Goal: Information Seeking & Learning: Learn about a topic

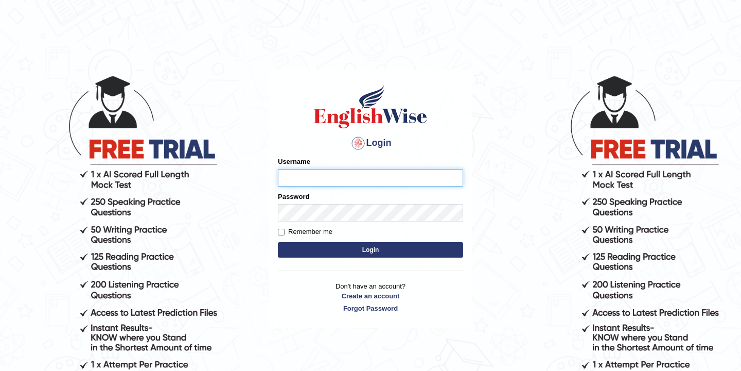
type input "Leena1"
click at [396, 250] on button "Login" at bounding box center [370, 249] width 185 height 15
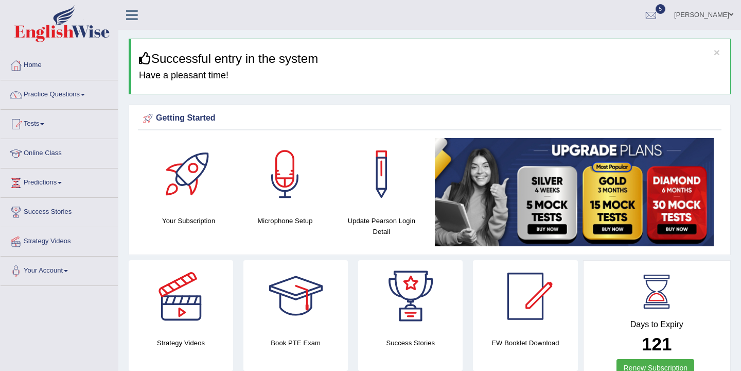
click at [81, 91] on link "Practice Questions" at bounding box center [59, 93] width 117 height 26
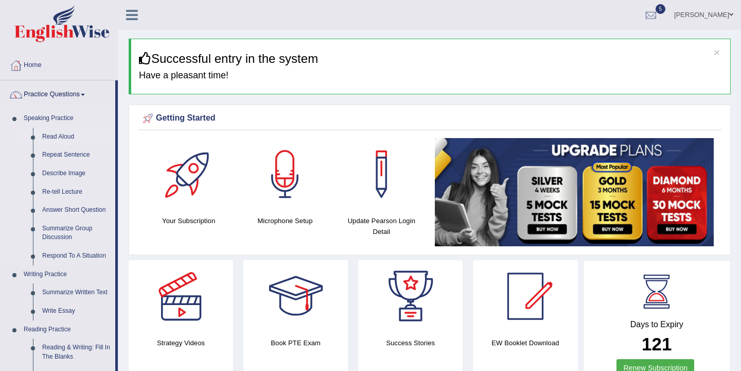
click at [82, 135] on link "Read Aloud" at bounding box center [77, 137] width 78 height 19
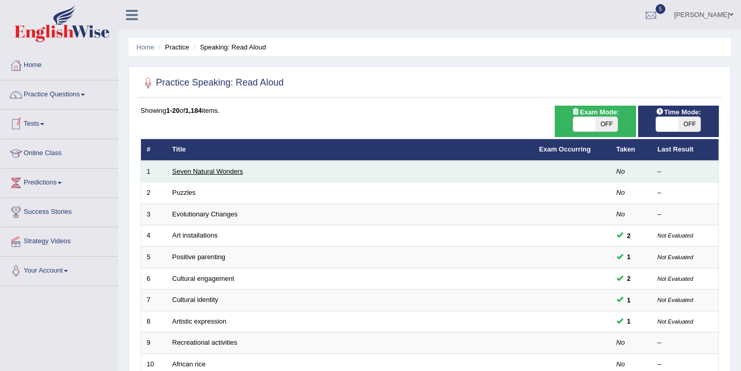
click at [205, 172] on link "Seven Natural Wonders" at bounding box center [207, 171] width 71 height 8
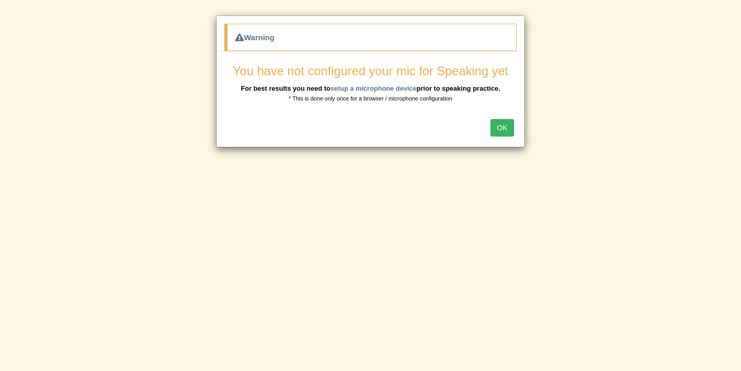
click at [502, 127] on button "OK" at bounding box center [503, 128] width 24 height 18
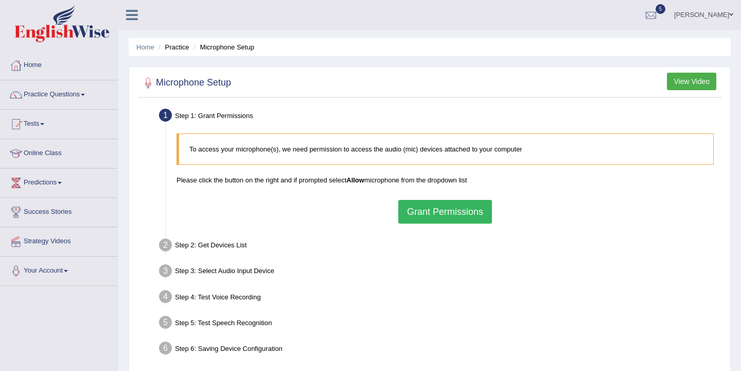
click at [431, 214] on button "Grant Permissions" at bounding box center [446, 212] width 94 height 24
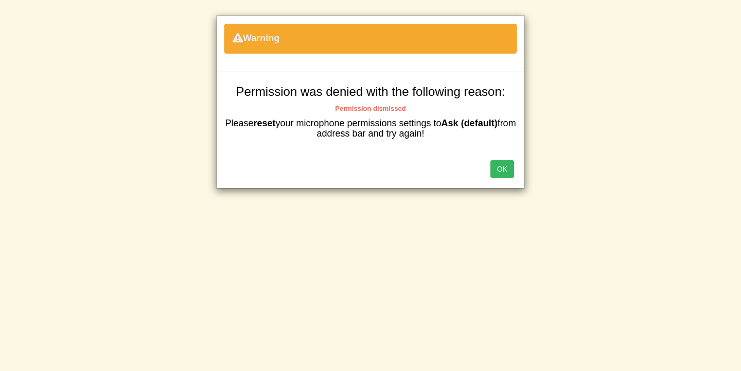
click at [499, 171] on button "OK" at bounding box center [503, 169] width 24 height 18
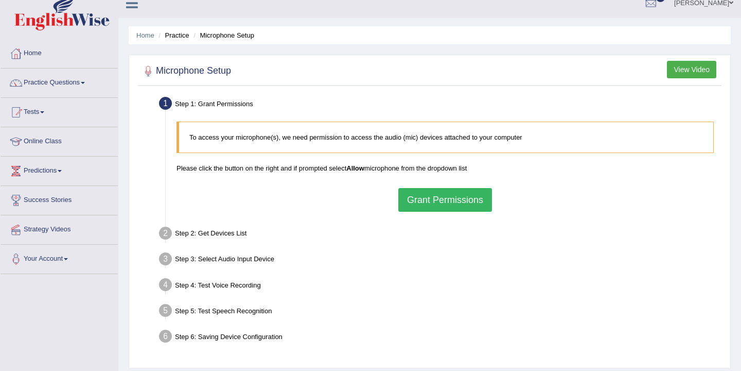
scroll to position [14, 0]
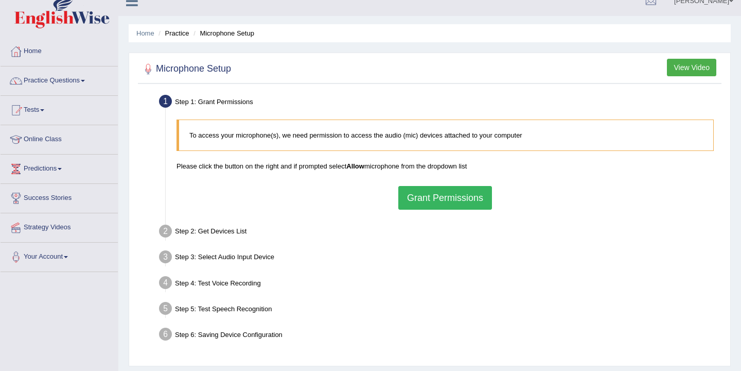
click at [447, 197] on button "Grant Permissions" at bounding box center [446, 198] width 94 height 24
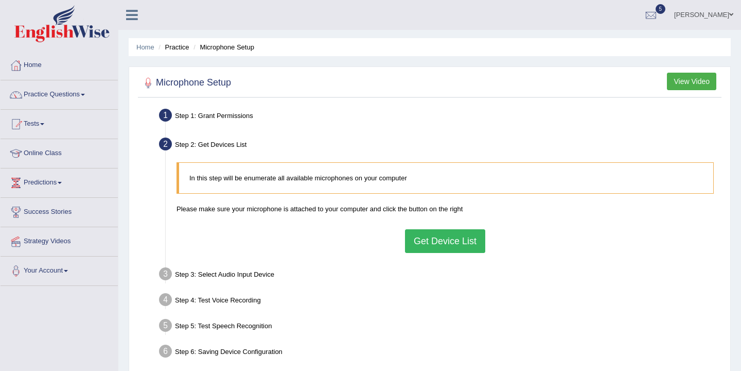
scroll to position [0, 0]
click at [444, 240] on button "Get Device List" at bounding box center [445, 241] width 80 height 24
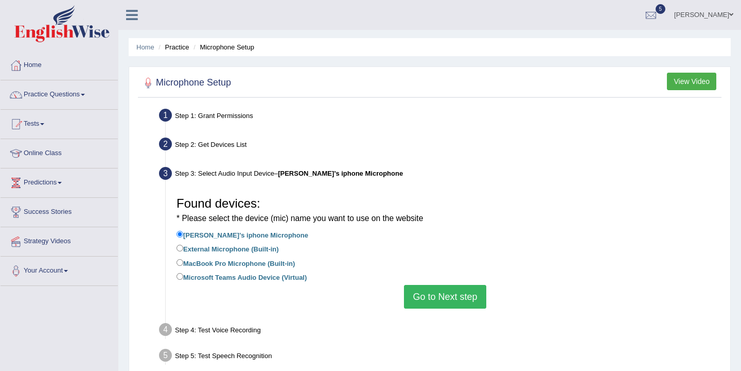
click at [445, 297] on button "Go to Next step" at bounding box center [445, 297] width 82 height 24
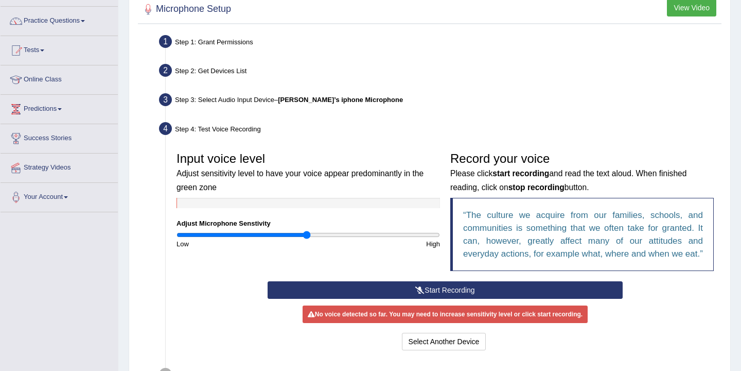
scroll to position [79, 0]
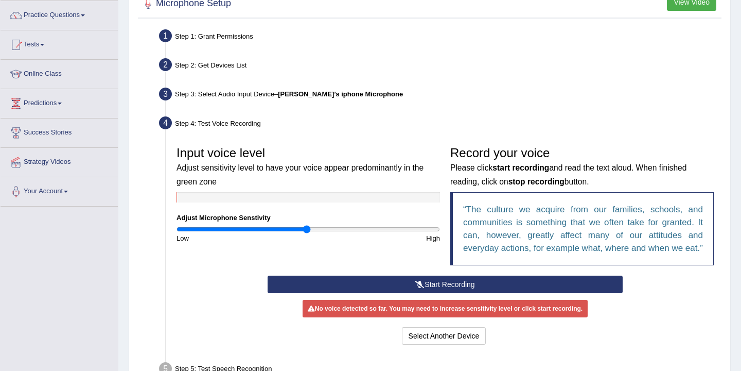
click at [486, 293] on button "Start Recording" at bounding box center [445, 284] width 355 height 18
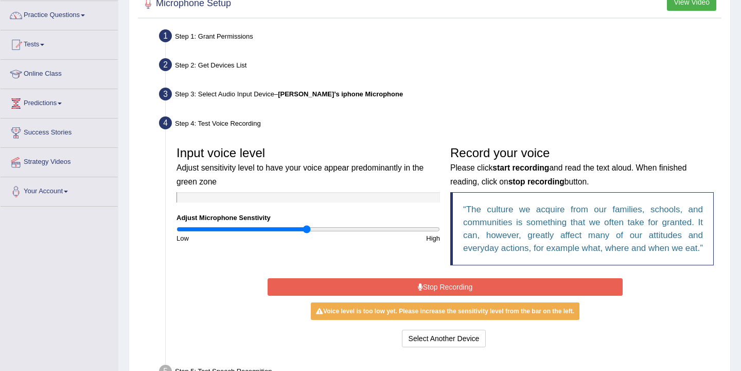
click at [486, 296] on button "Stop Recording" at bounding box center [445, 287] width 355 height 18
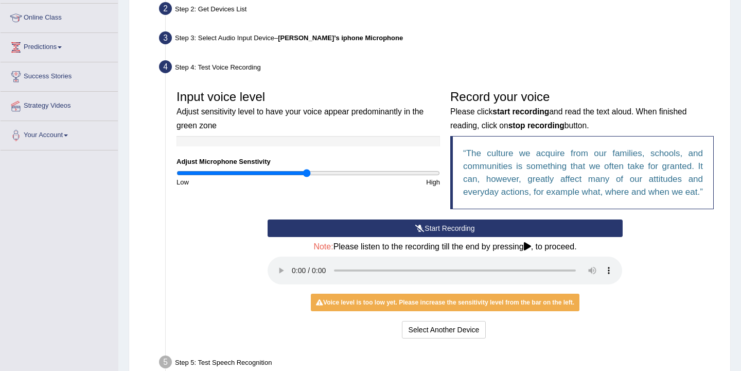
scroll to position [142, 0]
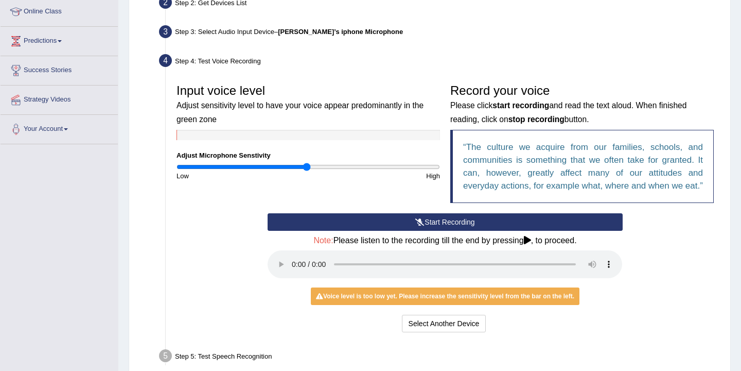
click at [448, 231] on button "Start Recording" at bounding box center [445, 222] width 355 height 18
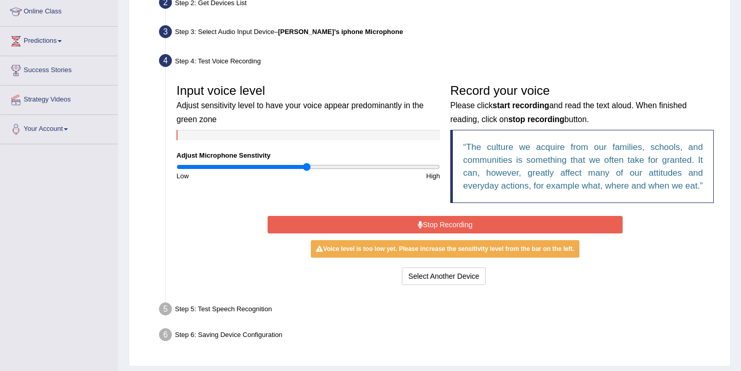
click at [447, 233] on button "Stop Recording" at bounding box center [445, 225] width 355 height 18
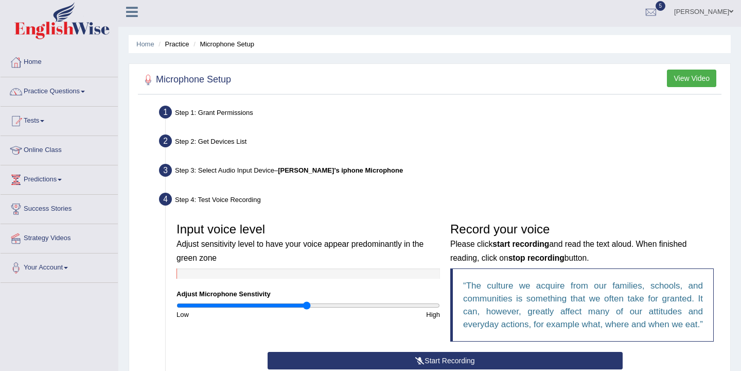
scroll to position [0, 0]
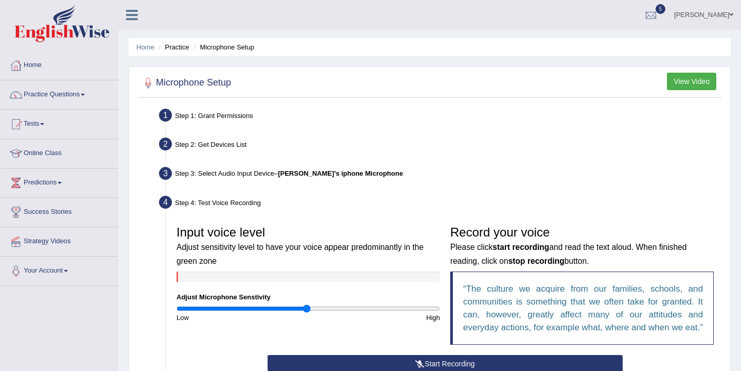
click at [522, 191] on ul "Step 1: Grant Permissions To access your microphone(s), we need permission to a…" at bounding box center [430, 321] width 579 height 430
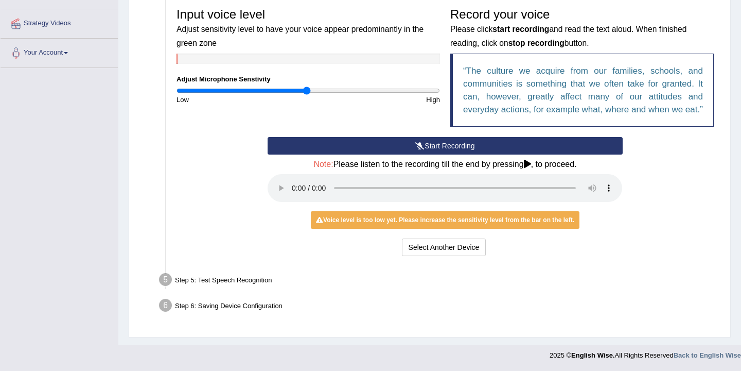
scroll to position [231, 0]
click at [410, 249] on button "Select Another Device" at bounding box center [444, 247] width 84 height 18
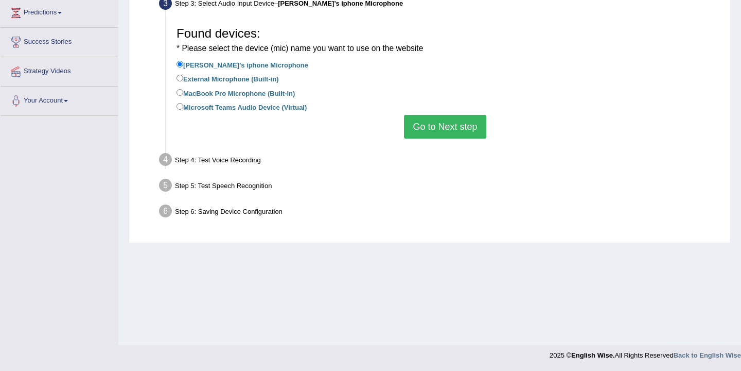
click at [438, 130] on button "Go to Next step" at bounding box center [445, 127] width 82 height 24
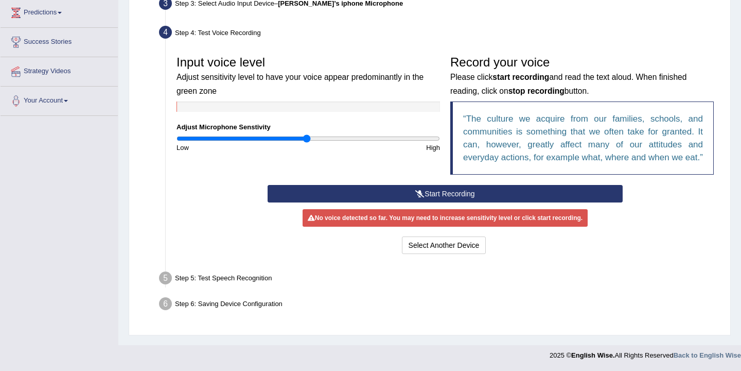
click at [440, 202] on button "Start Recording" at bounding box center [445, 194] width 355 height 18
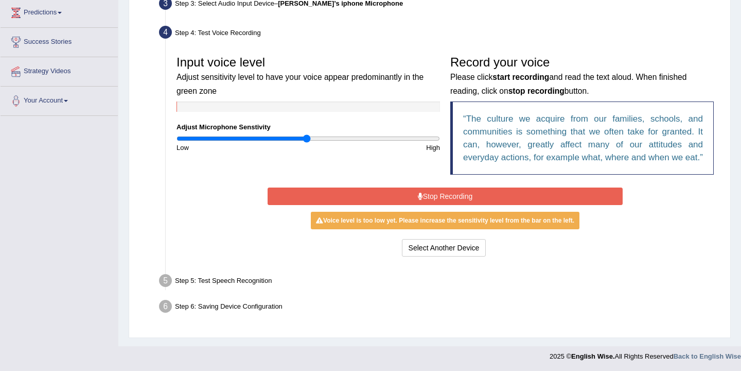
click at [433, 205] on button "Stop Recording" at bounding box center [445, 196] width 355 height 18
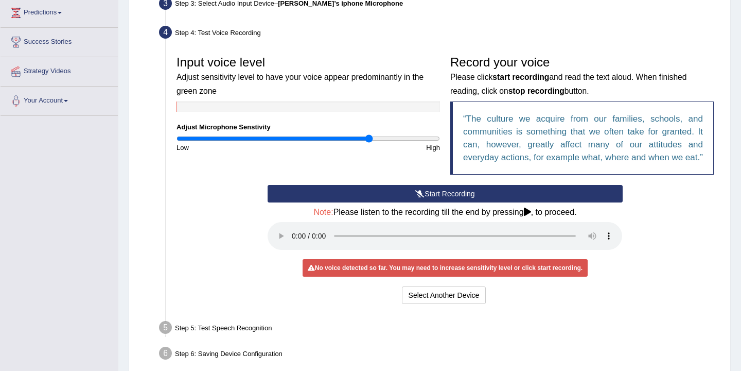
click at [369, 139] on input "range" at bounding box center [309, 138] width 264 height 8
type input "1.08"
click at [318, 137] on input "range" at bounding box center [309, 138] width 264 height 8
click at [424, 202] on button "Start Recording" at bounding box center [445, 194] width 355 height 18
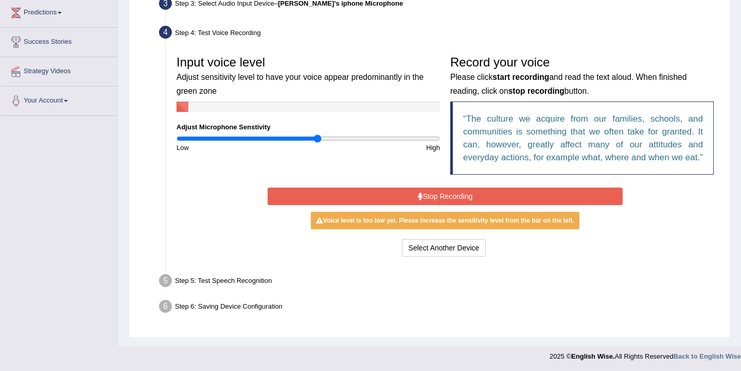
click at [424, 205] on button "Stop Recording" at bounding box center [445, 196] width 355 height 18
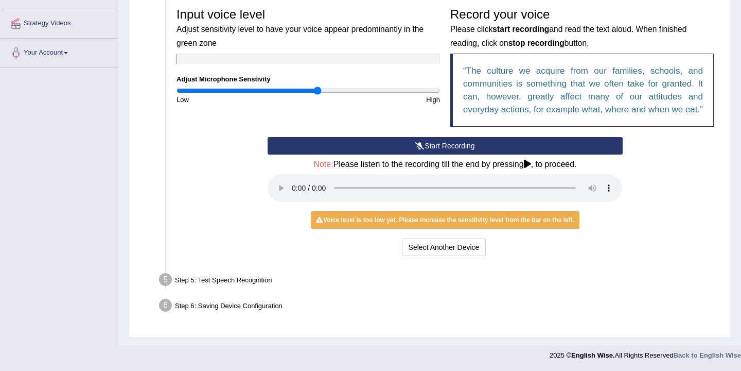
scroll to position [231, 0]
click at [530, 165] on icon at bounding box center [527, 164] width 7 height 8
click at [455, 273] on div "Step 5: Test Speech Recognition" at bounding box center [440, 281] width 572 height 23
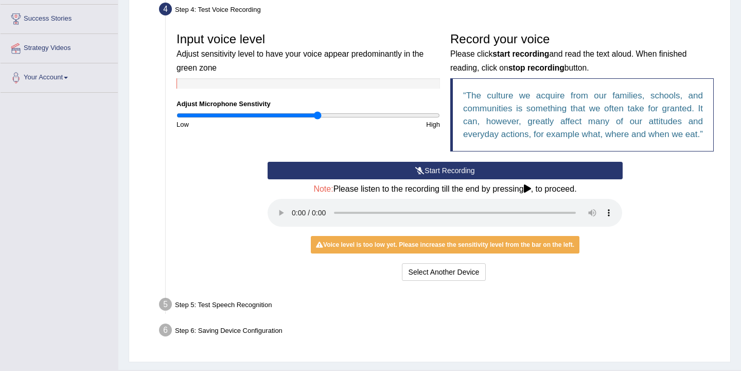
scroll to position [194, 0]
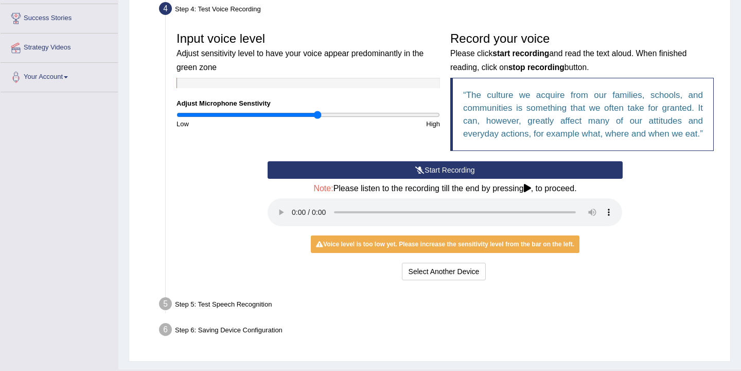
click at [453, 179] on button "Start Recording" at bounding box center [445, 170] width 355 height 18
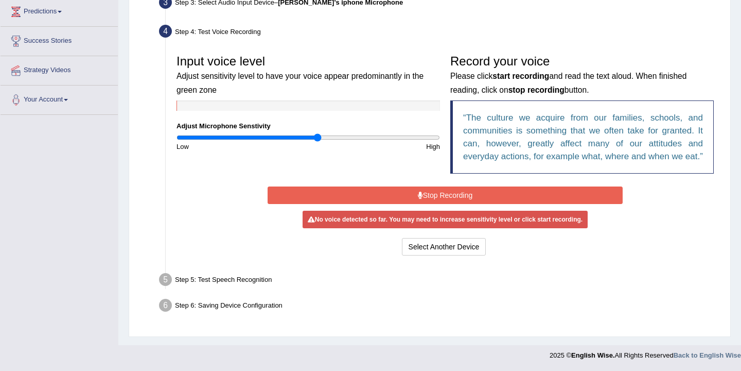
scroll to position [183, 0]
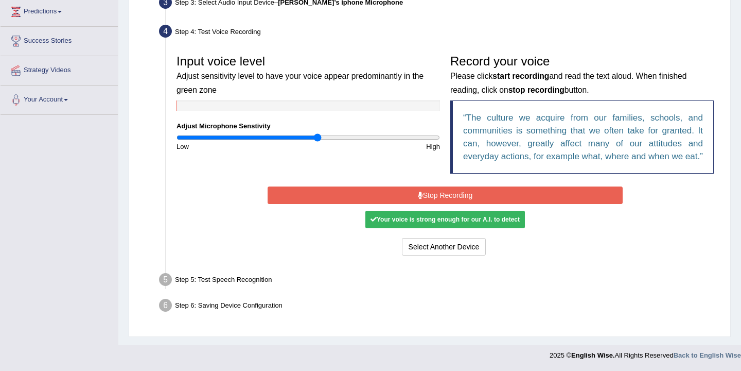
click at [440, 192] on button "Stop Recording" at bounding box center [445, 195] width 355 height 18
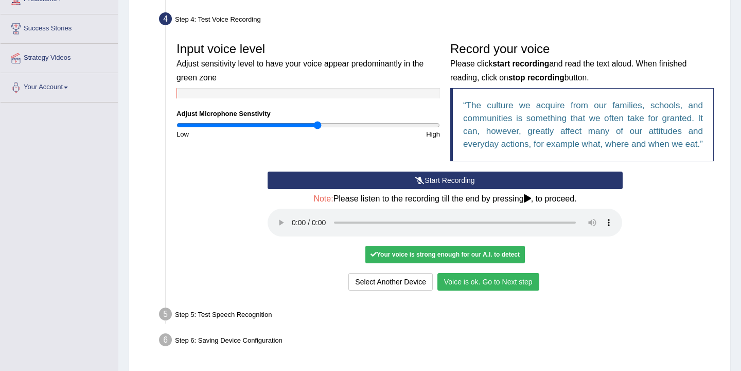
click at [479, 290] on button "Voice is ok. Go to Next step" at bounding box center [489, 282] width 102 height 18
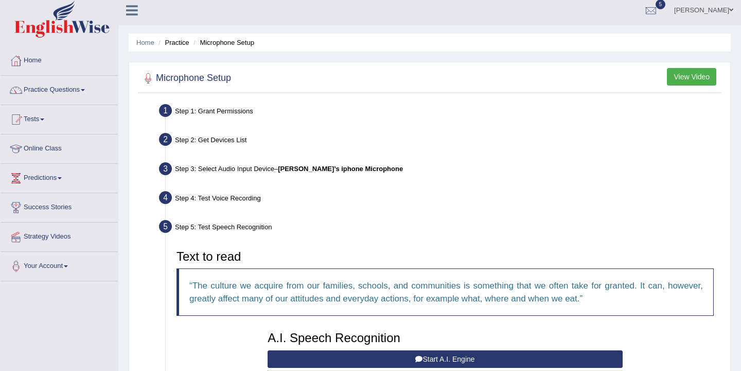
scroll to position [0, 0]
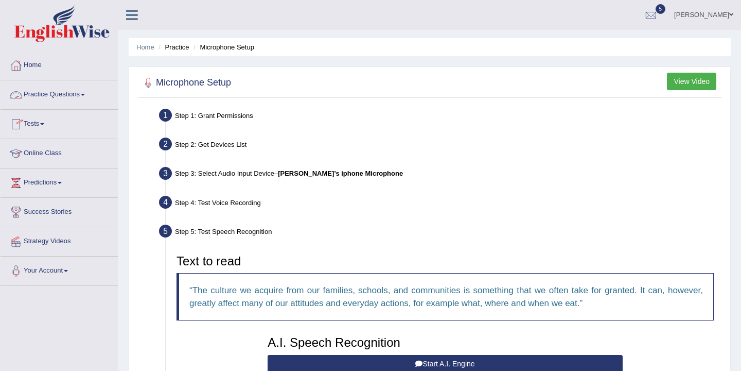
click at [41, 99] on link "Practice Questions" at bounding box center [59, 93] width 117 height 26
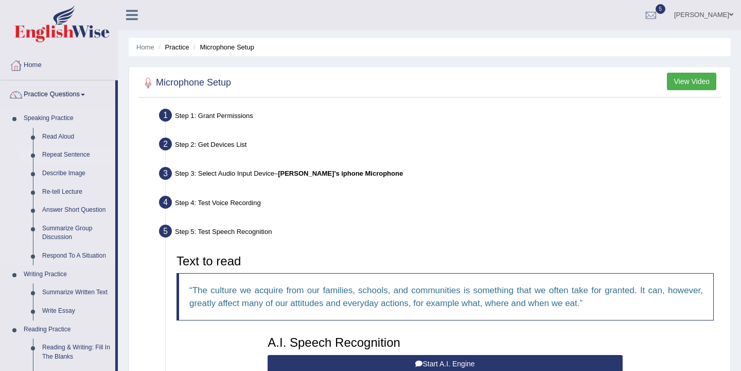
click at [61, 157] on link "Repeat Sentence" at bounding box center [77, 155] width 78 height 19
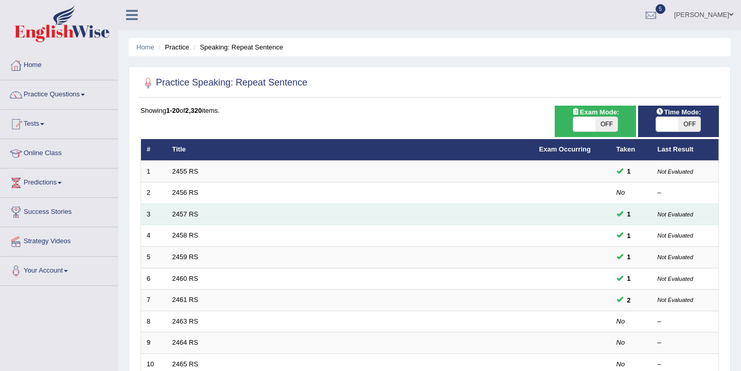
click at [299, 213] on td "2457 RS" at bounding box center [350, 214] width 367 height 22
click at [298, 214] on td "2457 RS" at bounding box center [350, 214] width 367 height 22
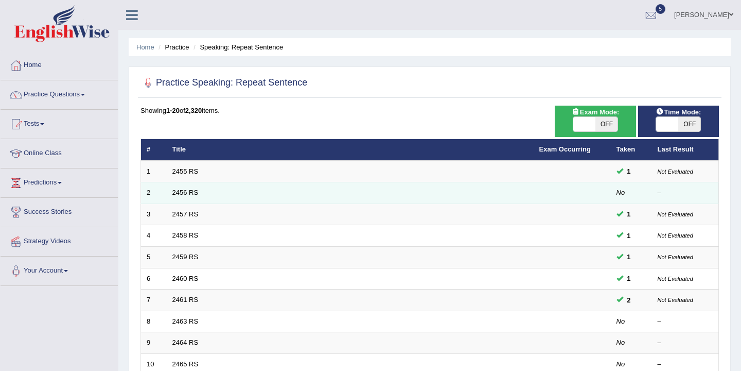
click at [474, 193] on td "2456 RS" at bounding box center [350, 193] width 367 height 22
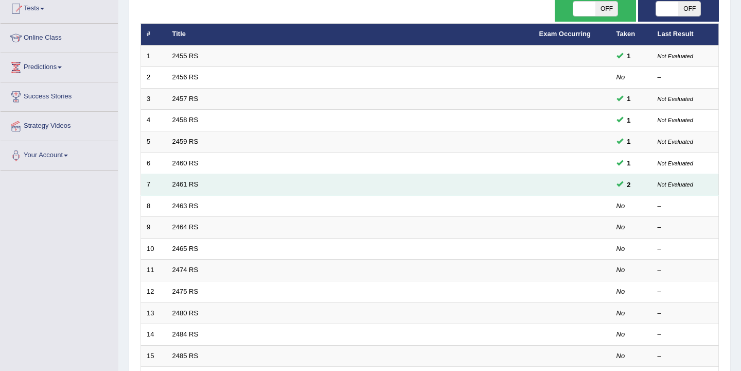
scroll to position [122, 0]
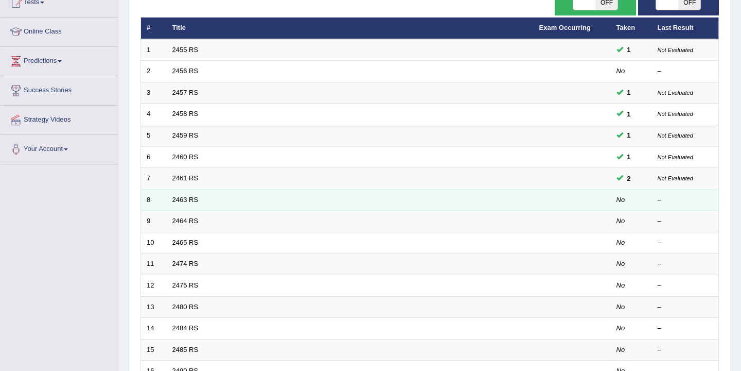
click at [513, 202] on td "2463 RS" at bounding box center [350, 200] width 367 height 22
click at [437, 208] on td "2463 RS" at bounding box center [350, 200] width 367 height 22
click at [437, 207] on td "2463 RS" at bounding box center [350, 200] width 367 height 22
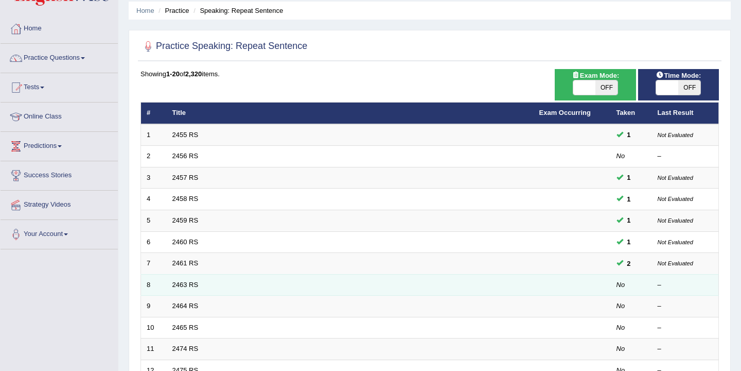
scroll to position [0, 0]
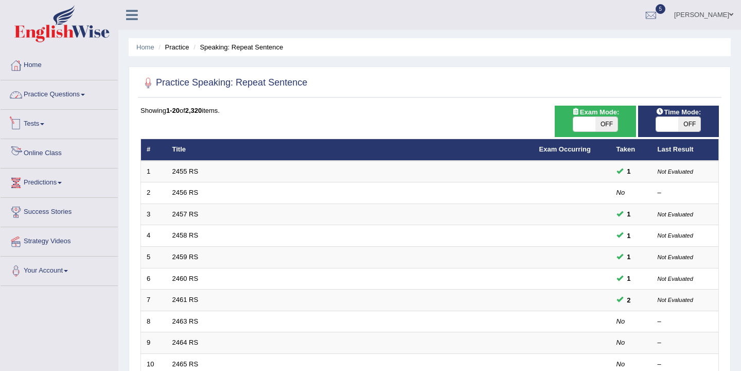
click at [79, 92] on link "Practice Questions" at bounding box center [59, 93] width 117 height 26
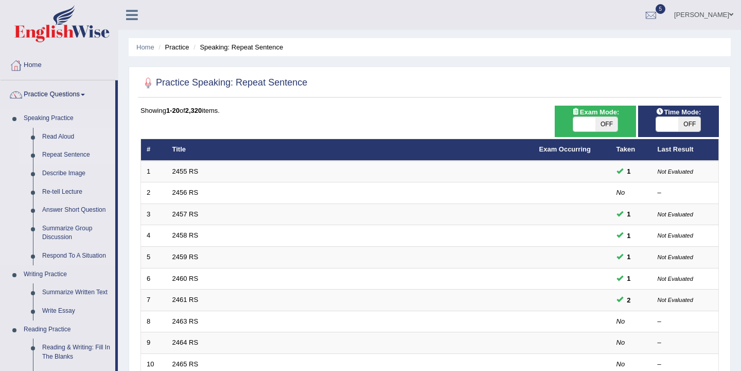
click at [78, 138] on link "Read Aloud" at bounding box center [77, 137] width 78 height 19
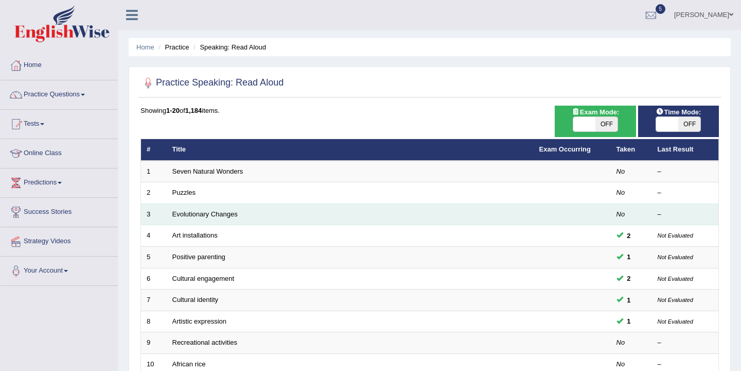
click at [268, 214] on td "Evolutionary Changes" at bounding box center [350, 214] width 367 height 22
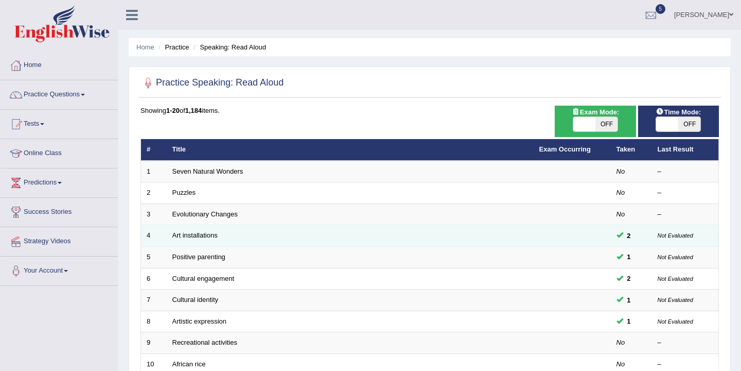
click at [270, 244] on td "Art installations" at bounding box center [350, 236] width 367 height 22
click at [421, 232] on td "Art installations" at bounding box center [350, 236] width 367 height 22
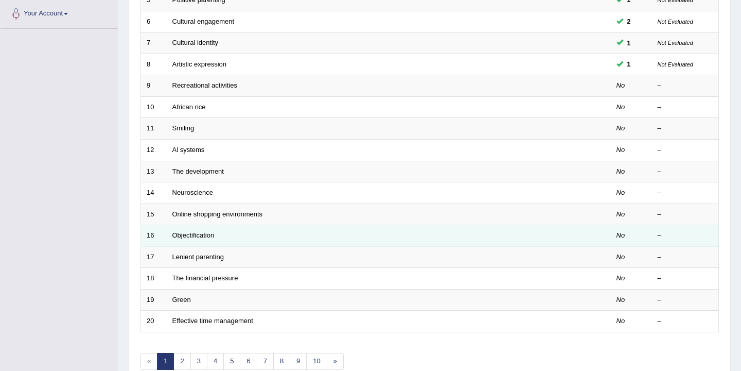
scroll to position [311, 0]
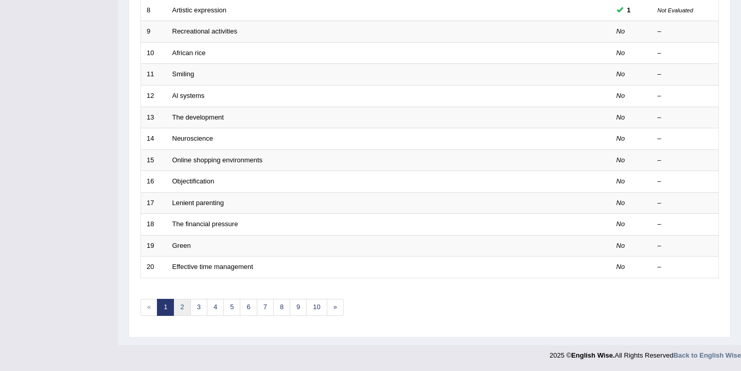
click at [180, 305] on link "2" at bounding box center [182, 307] width 17 height 17
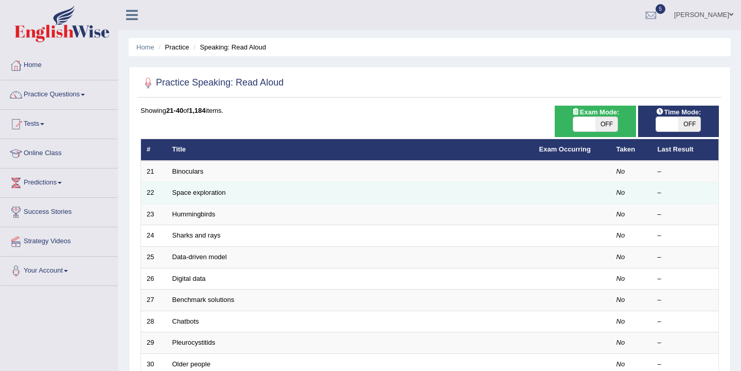
click at [490, 191] on td "Space exploration" at bounding box center [350, 193] width 367 height 22
click at [387, 183] on td "Space exploration" at bounding box center [350, 193] width 367 height 22
click at [375, 200] on td "Space exploration" at bounding box center [350, 193] width 367 height 22
click at [376, 200] on td "Space exploration" at bounding box center [350, 193] width 367 height 22
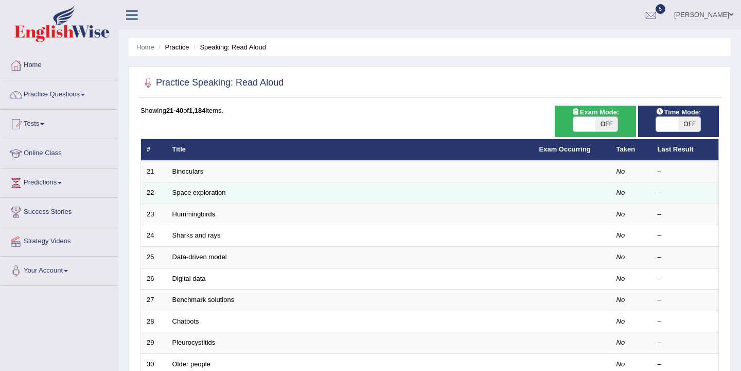
click at [376, 200] on td "Space exploration" at bounding box center [350, 193] width 367 height 22
click at [380, 196] on td "Space exploration" at bounding box center [350, 193] width 367 height 22
click at [380, 195] on td "Space exploration" at bounding box center [350, 193] width 367 height 22
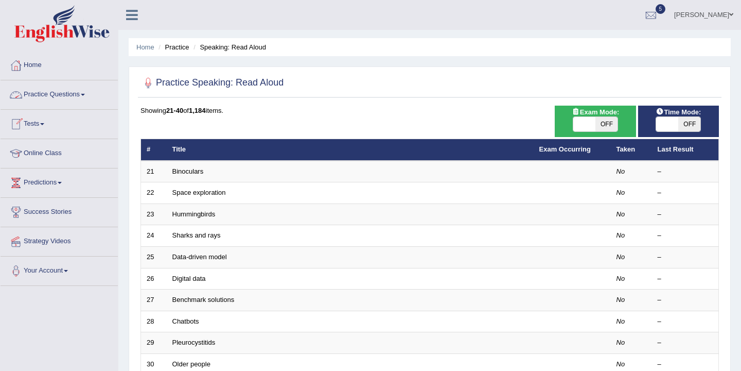
click at [66, 97] on link "Practice Questions" at bounding box center [59, 93] width 117 height 26
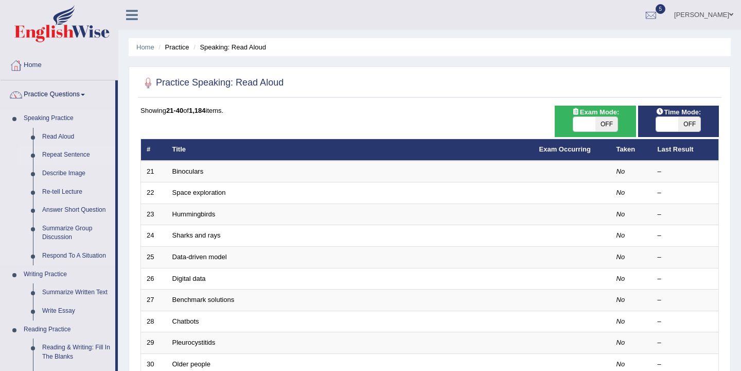
click at [70, 151] on link "Repeat Sentence" at bounding box center [77, 155] width 78 height 19
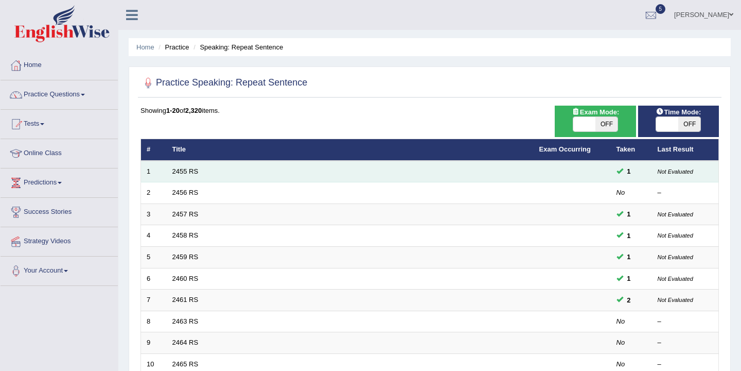
click at [201, 171] on td "2455 RS" at bounding box center [350, 172] width 367 height 22
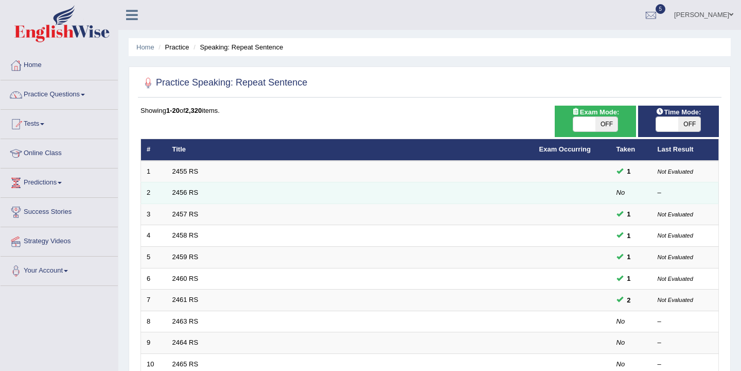
click at [359, 191] on td "2456 RS" at bounding box center [350, 193] width 367 height 22
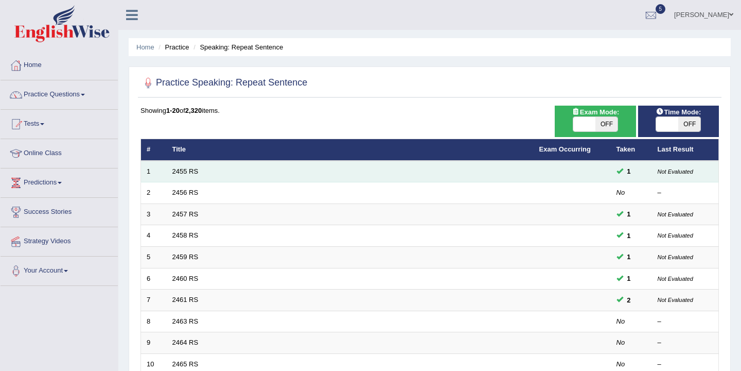
click at [223, 166] on td "2455 RS" at bounding box center [350, 172] width 367 height 22
click at [216, 175] on td "2455 RS" at bounding box center [350, 172] width 367 height 22
click at [592, 175] on td at bounding box center [572, 172] width 77 height 22
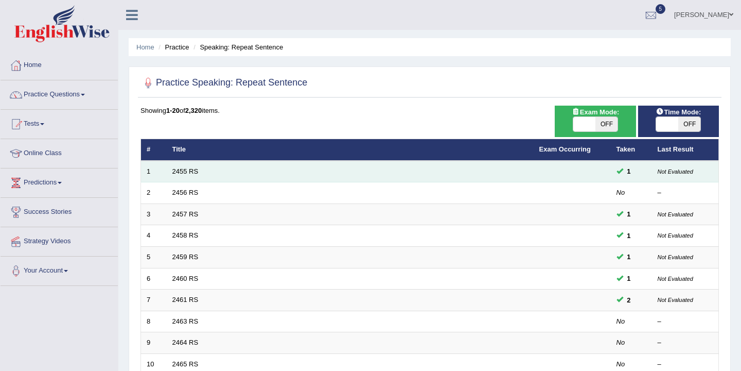
click at [592, 175] on td at bounding box center [572, 172] width 77 height 22
click at [591, 177] on td at bounding box center [572, 172] width 77 height 22
click at [237, 174] on td "2455 RS" at bounding box center [350, 172] width 367 height 22
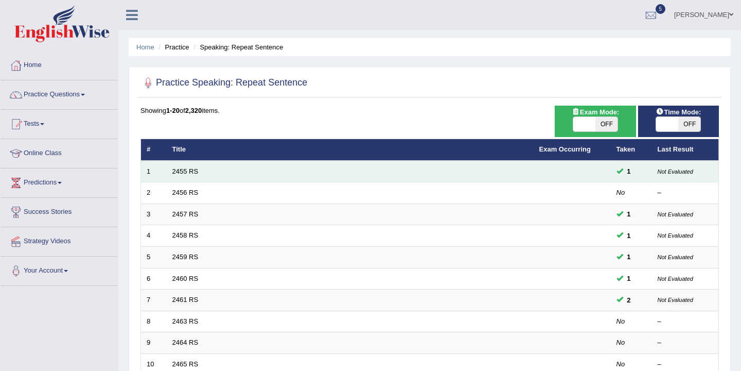
click at [237, 174] on td "2455 RS" at bounding box center [350, 172] width 367 height 22
click at [196, 172] on link "2455 RS" at bounding box center [185, 171] width 26 height 8
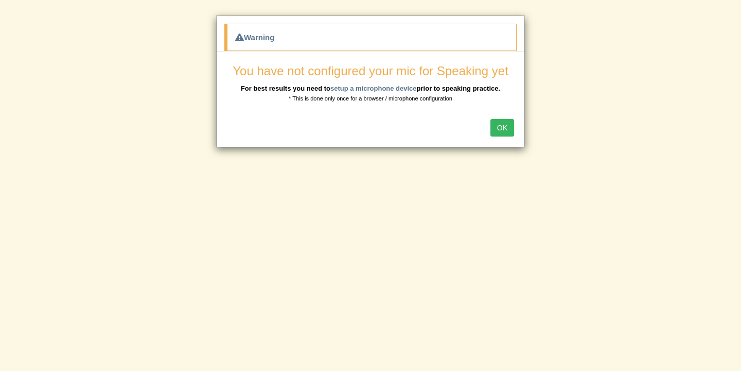
click at [497, 127] on button "OK" at bounding box center [503, 128] width 24 height 18
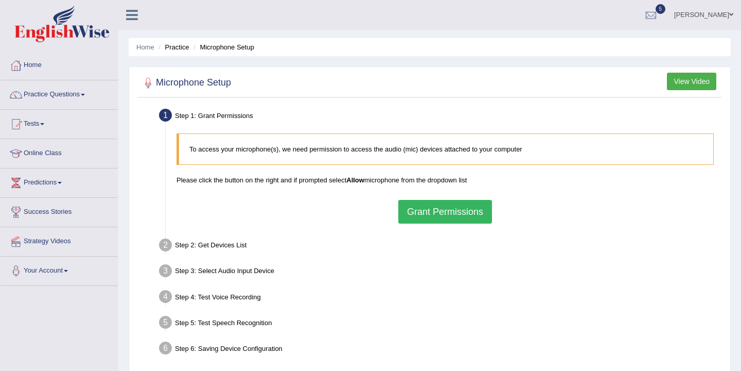
click at [450, 209] on button "Grant Permissions" at bounding box center [446, 212] width 94 height 24
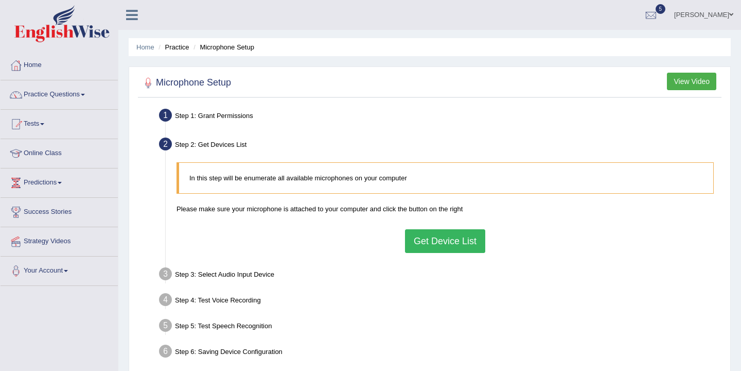
click at [447, 238] on button "Get Device List" at bounding box center [445, 241] width 80 height 24
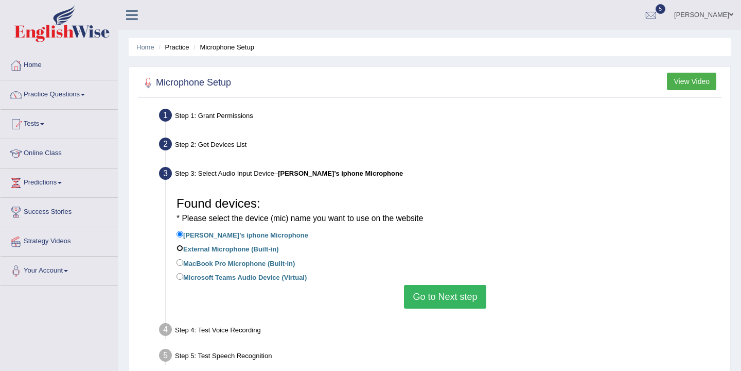
click at [180, 250] on input "External Microphone (Built-in)" at bounding box center [180, 248] width 7 height 7
radio input "true"
click at [440, 301] on button "Go to Next step" at bounding box center [445, 297] width 82 height 24
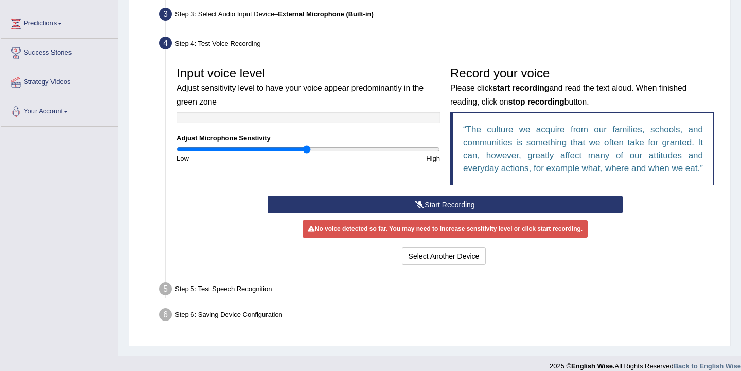
scroll to position [160, 0]
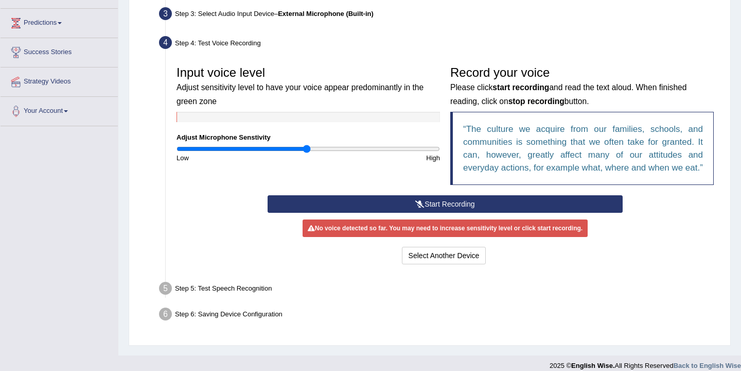
click at [424, 213] on button "Start Recording" at bounding box center [445, 204] width 355 height 18
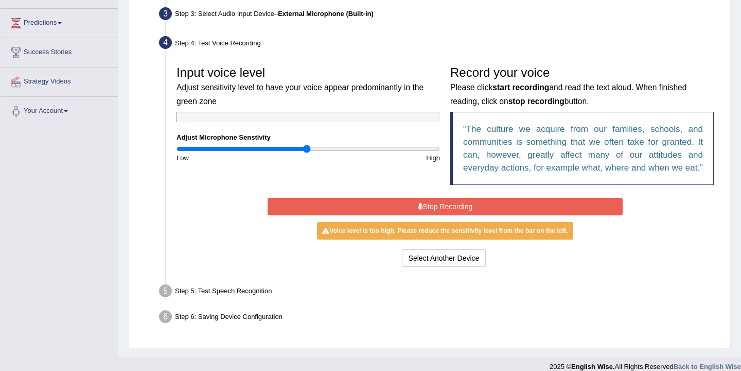
click at [434, 214] on button "Stop Recording" at bounding box center [445, 207] width 355 height 18
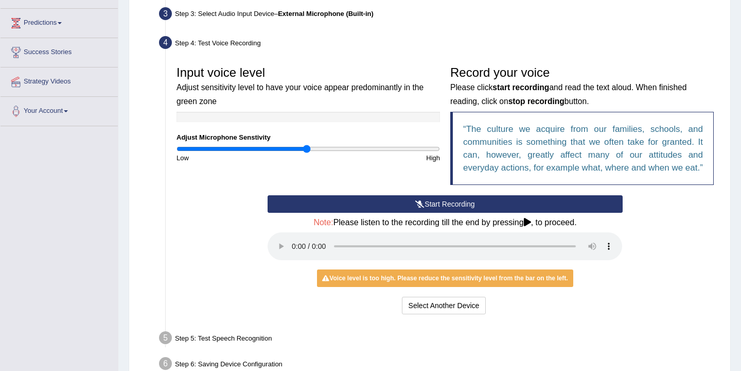
click at [433, 213] on button "Start Recording" at bounding box center [445, 204] width 355 height 18
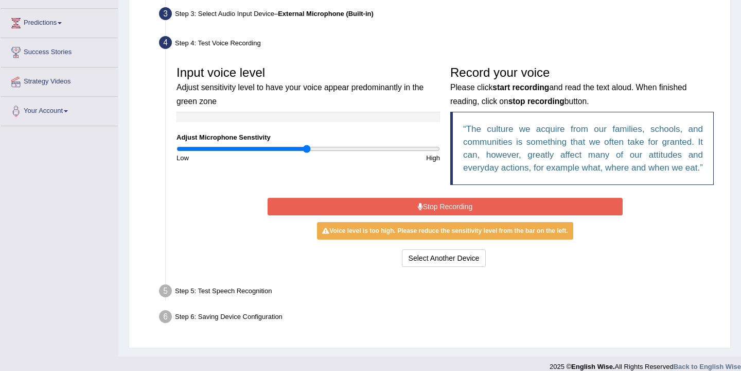
click at [422, 215] on button "Stop Recording" at bounding box center [445, 207] width 355 height 18
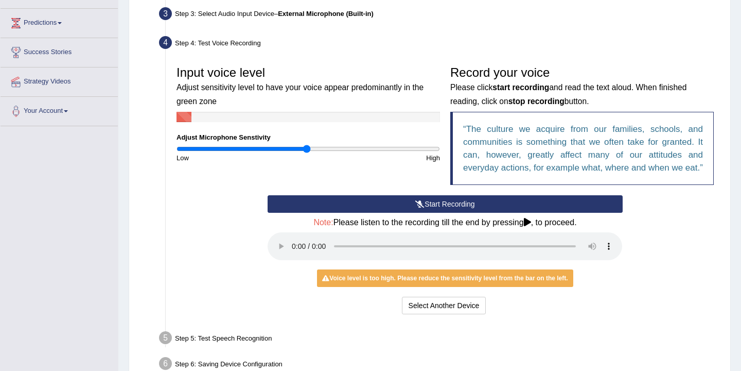
click at [422, 213] on button "Start Recording" at bounding box center [445, 204] width 355 height 18
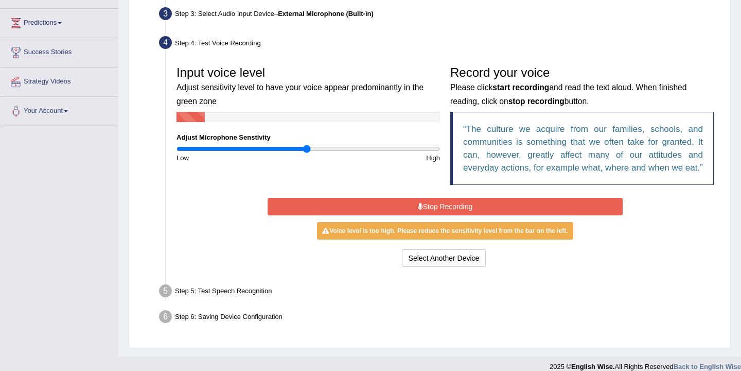
click at [422, 215] on button "Stop Recording" at bounding box center [445, 207] width 355 height 18
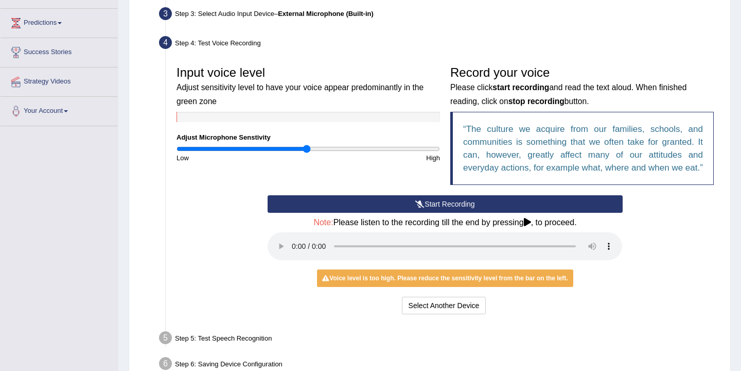
click at [422, 213] on button "Start Recording" at bounding box center [445, 204] width 355 height 18
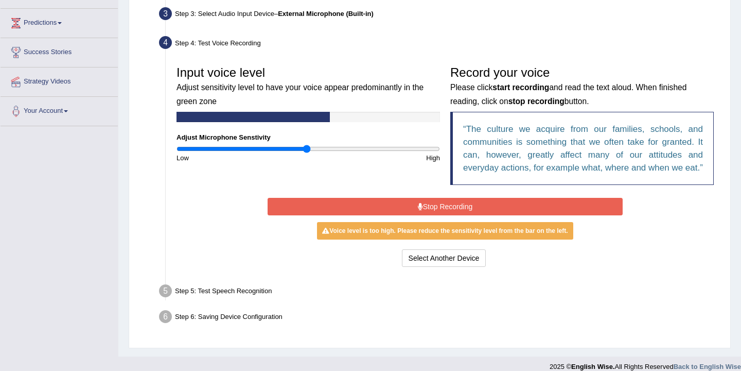
click at [422, 215] on button "Stop Recording" at bounding box center [445, 207] width 355 height 18
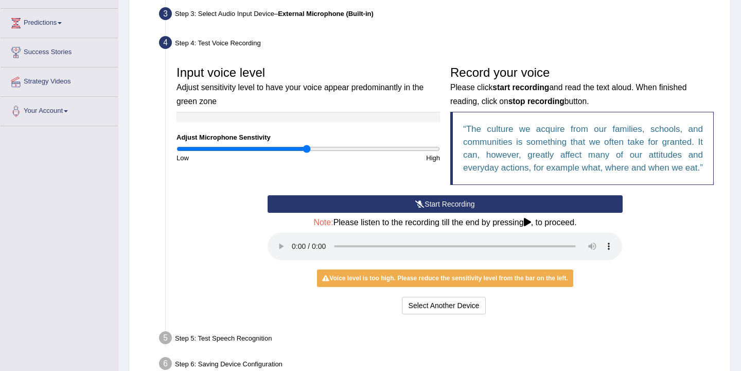
click at [423, 213] on button "Start Recording" at bounding box center [445, 204] width 355 height 18
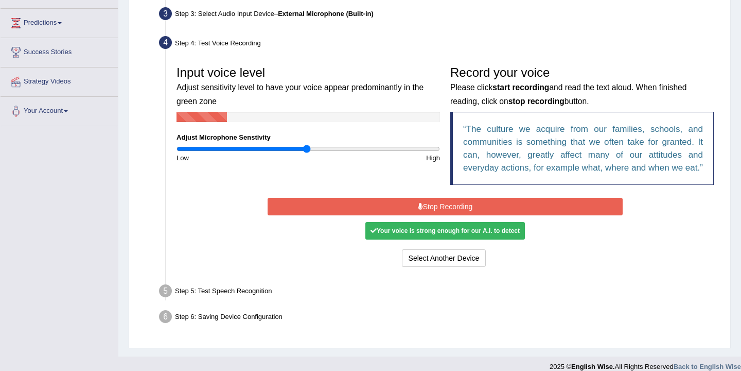
click at [423, 215] on button "Stop Recording" at bounding box center [445, 207] width 355 height 18
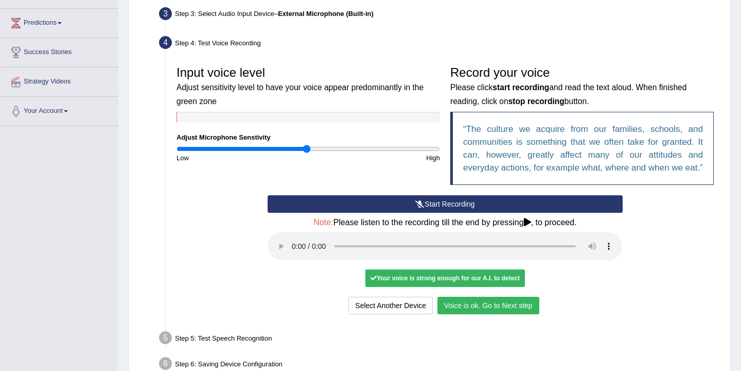
click at [464, 314] on button "Voice is ok. Go to Next step" at bounding box center [489, 306] width 102 height 18
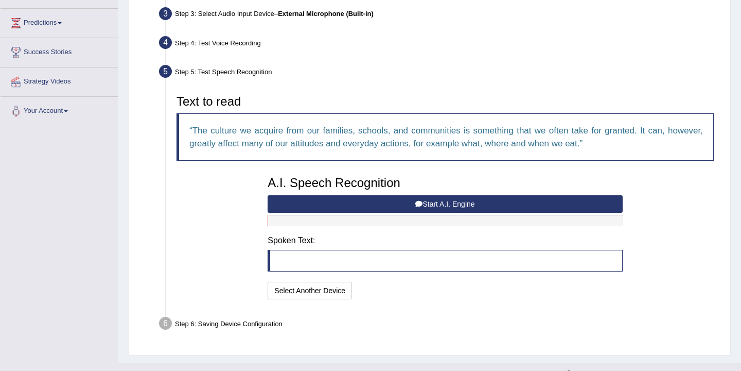
click at [369, 261] on blockquote at bounding box center [445, 261] width 355 height 22
click at [426, 199] on button "Start A.I. Engine" at bounding box center [445, 204] width 355 height 18
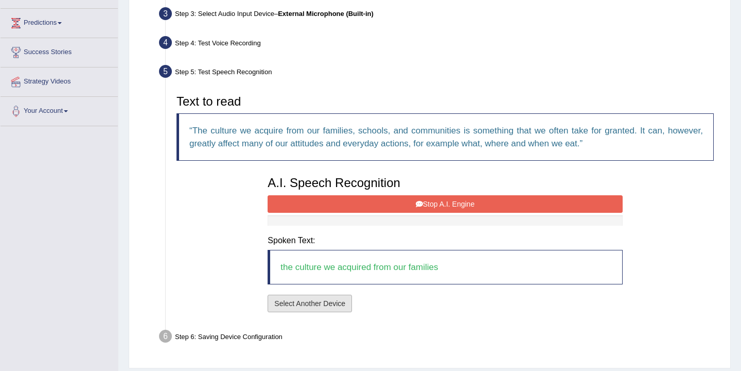
click at [327, 304] on button "Select Another Device" at bounding box center [310, 304] width 84 height 18
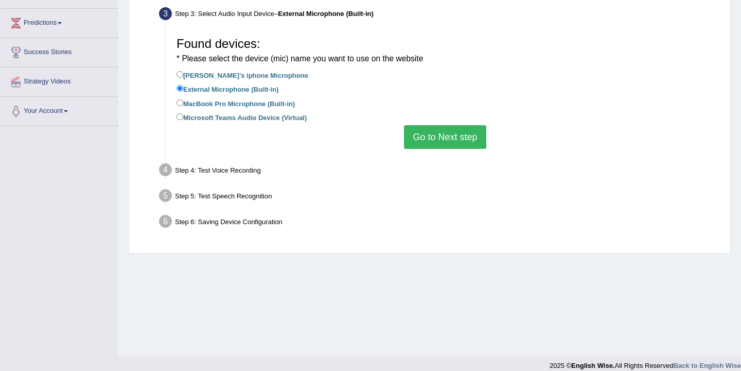
click at [445, 140] on button "Go to Next step" at bounding box center [445, 137] width 82 height 24
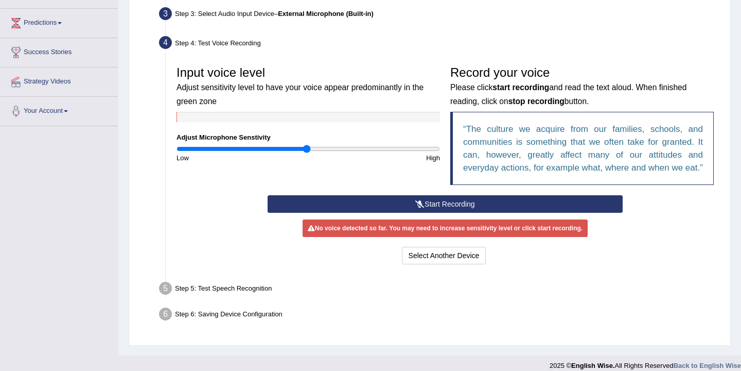
click at [436, 213] on button "Start Recording" at bounding box center [445, 204] width 355 height 18
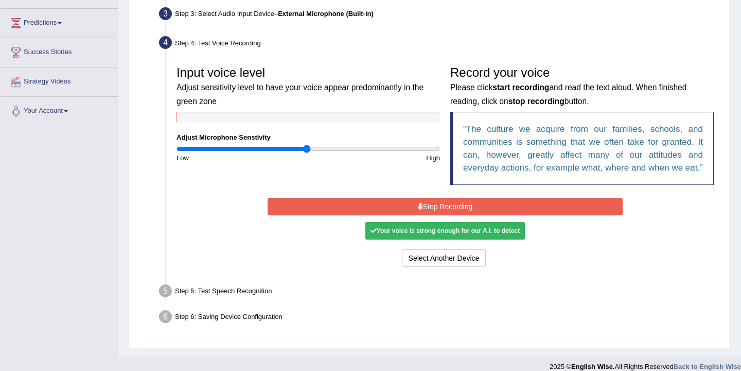
click at [435, 213] on button "Stop Recording" at bounding box center [445, 207] width 355 height 18
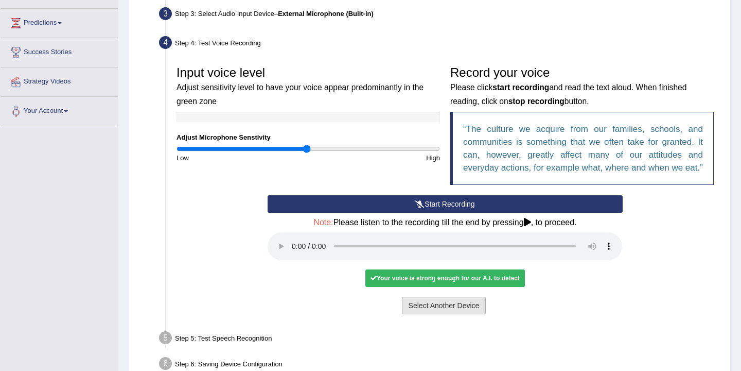
click at [427, 314] on button "Select Another Device" at bounding box center [444, 306] width 84 height 18
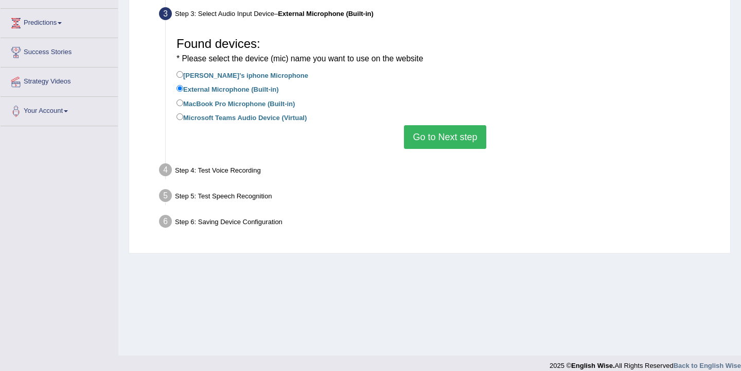
click at [445, 135] on button "Go to Next step" at bounding box center [445, 137] width 82 height 24
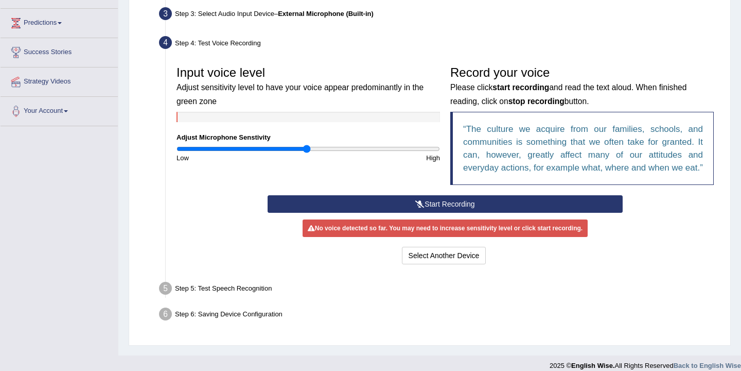
click at [448, 213] on button "Start Recording" at bounding box center [445, 204] width 355 height 18
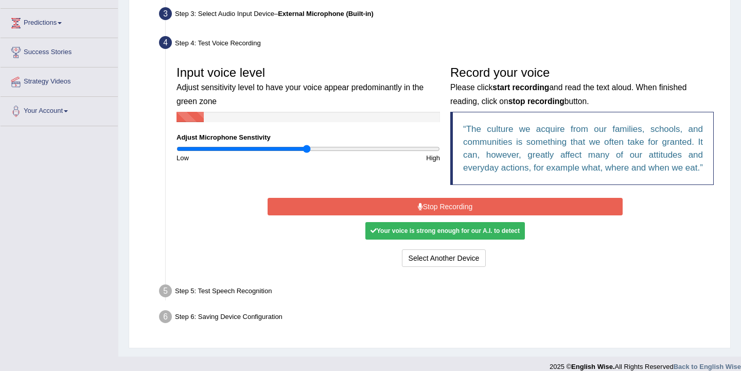
click at [448, 215] on button "Stop Recording" at bounding box center [445, 207] width 355 height 18
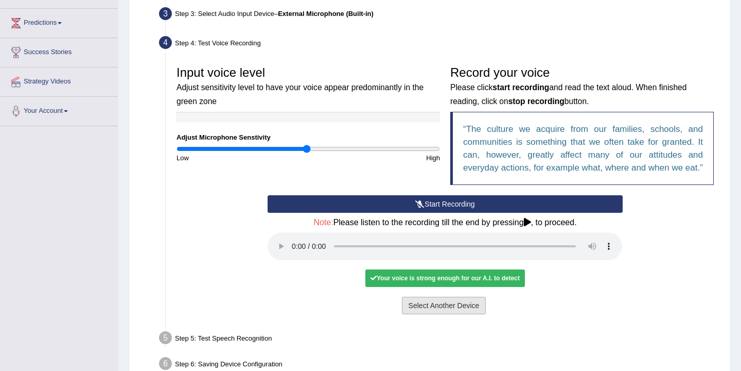
click at [419, 314] on button "Select Another Device" at bounding box center [444, 306] width 84 height 18
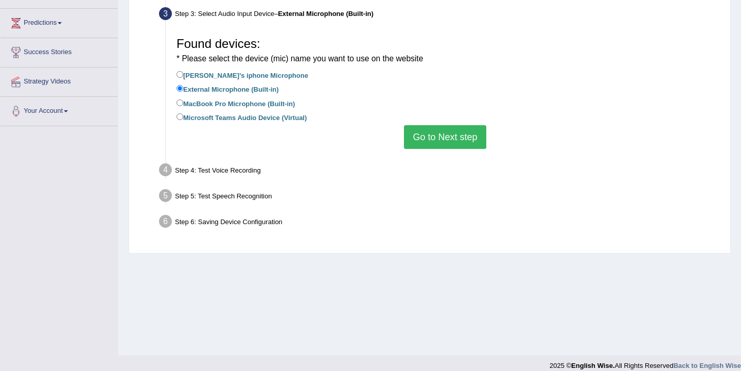
click at [430, 141] on button "Go to Next step" at bounding box center [445, 137] width 82 height 24
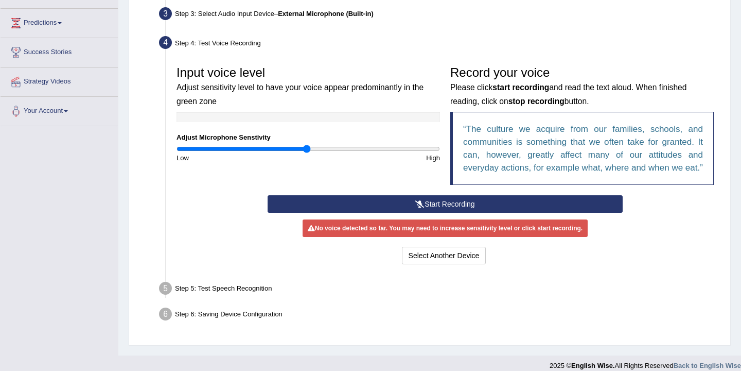
click at [431, 213] on button "Start Recording" at bounding box center [445, 204] width 355 height 18
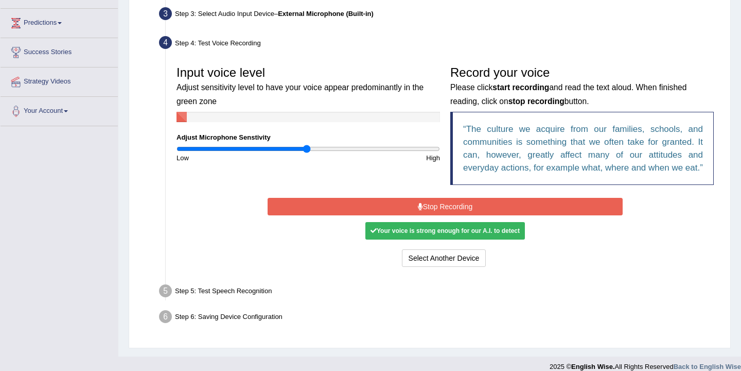
click at [431, 215] on button "Stop Recording" at bounding box center [445, 207] width 355 height 18
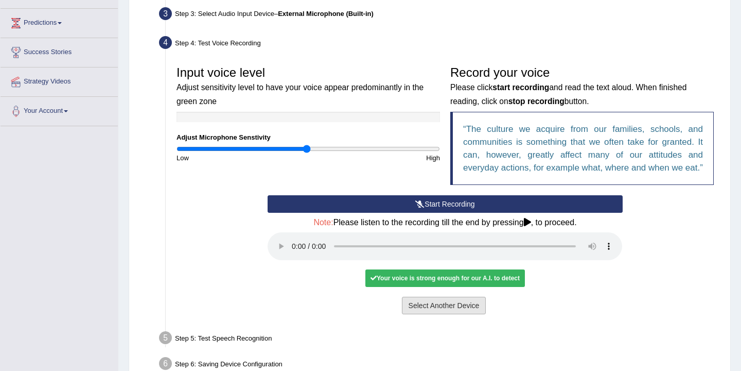
click at [413, 314] on button "Select Another Device" at bounding box center [444, 306] width 84 height 18
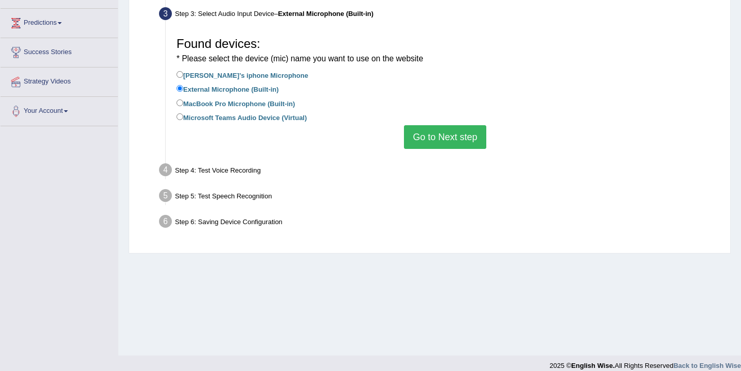
click at [229, 107] on label "MacBook Pro Microphone (Built-in)" at bounding box center [236, 102] width 118 height 11
click at [183, 106] on input "MacBook Pro Microphone (Built-in)" at bounding box center [180, 102] width 7 height 7
radio input "true"
click at [427, 138] on button "Go to Next step" at bounding box center [445, 137] width 82 height 24
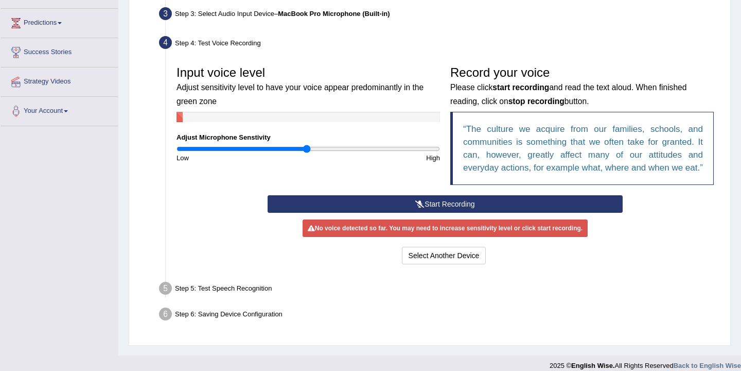
click at [422, 213] on button "Start Recording" at bounding box center [445, 204] width 355 height 18
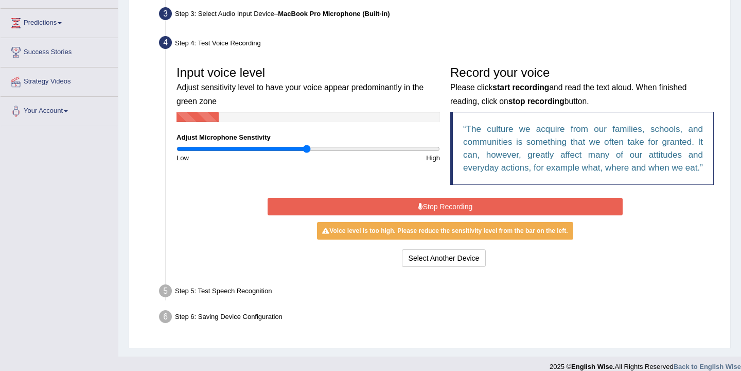
click at [422, 215] on button "Stop Recording" at bounding box center [445, 207] width 355 height 18
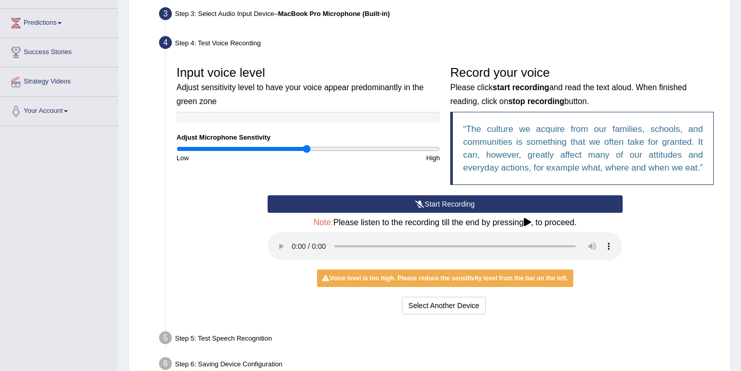
click at [422, 213] on button "Start Recording" at bounding box center [445, 204] width 355 height 18
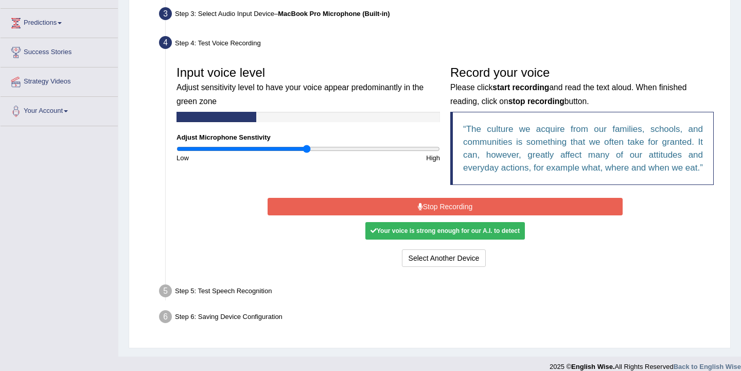
click at [422, 215] on button "Stop Recording" at bounding box center [445, 207] width 355 height 18
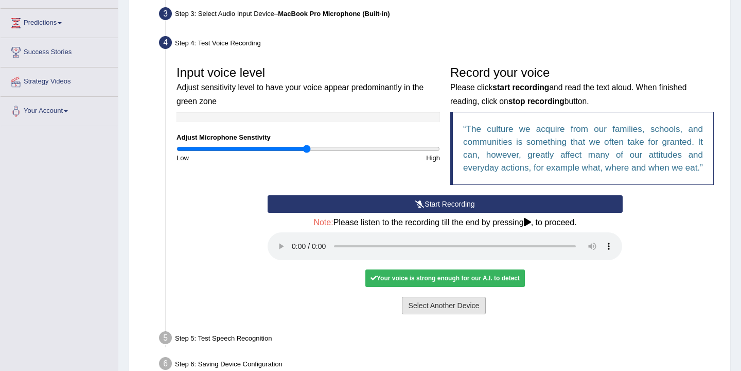
click at [416, 314] on button "Select Another Device" at bounding box center [444, 306] width 84 height 18
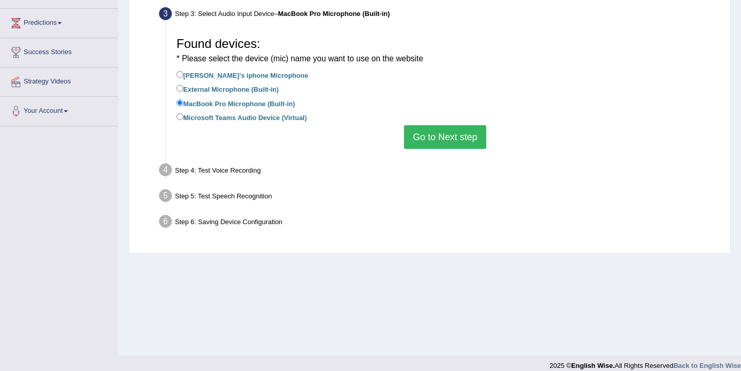
click at [428, 137] on button "Go to Next step" at bounding box center [445, 137] width 82 height 24
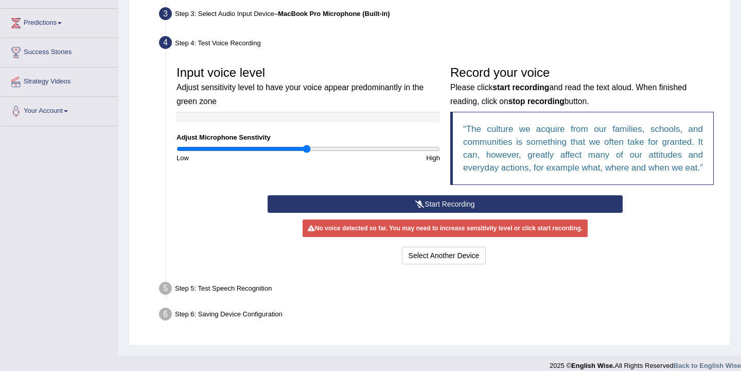
click at [426, 213] on button "Start Recording" at bounding box center [445, 204] width 355 height 18
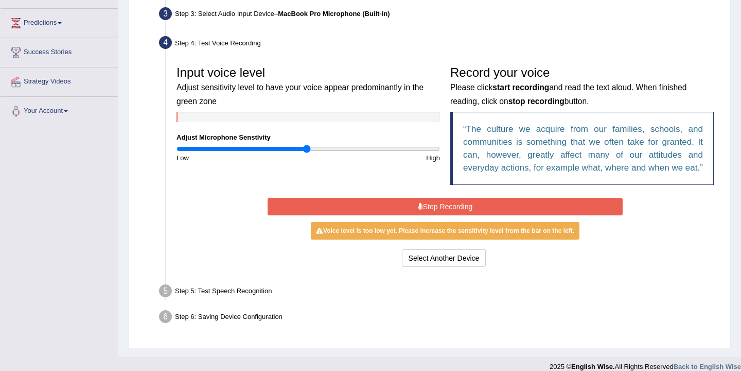
click at [426, 214] on button "Stop Recording" at bounding box center [445, 207] width 355 height 18
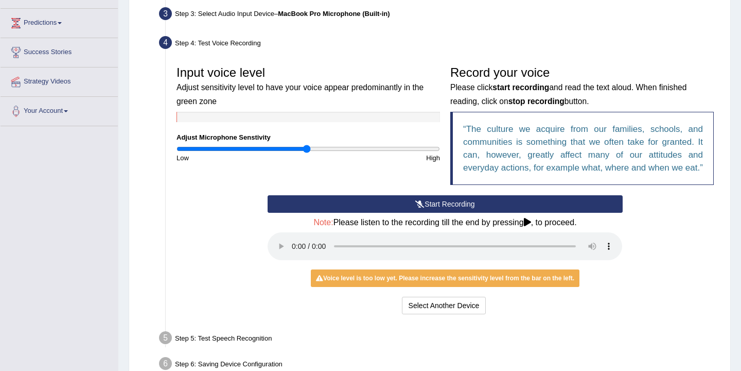
click at [425, 213] on button "Start Recording" at bounding box center [445, 204] width 355 height 18
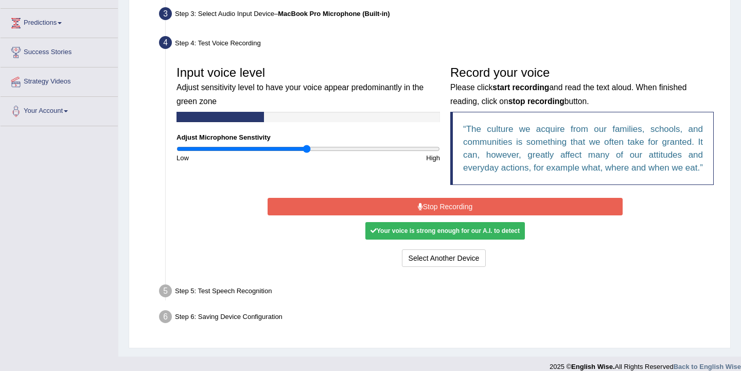
click at [425, 215] on button "Stop Recording" at bounding box center [445, 207] width 355 height 18
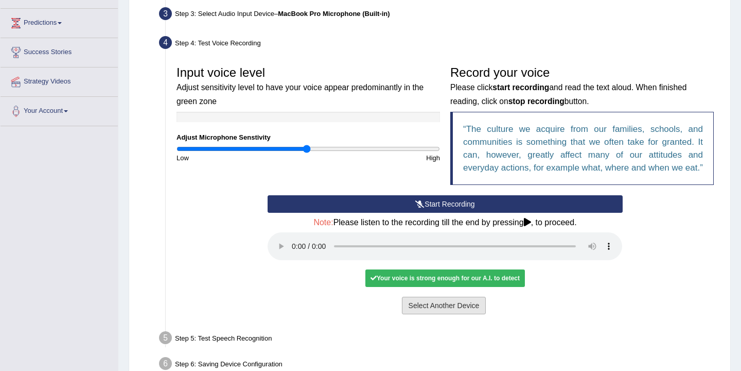
click at [430, 314] on button "Select Another Device" at bounding box center [444, 306] width 84 height 18
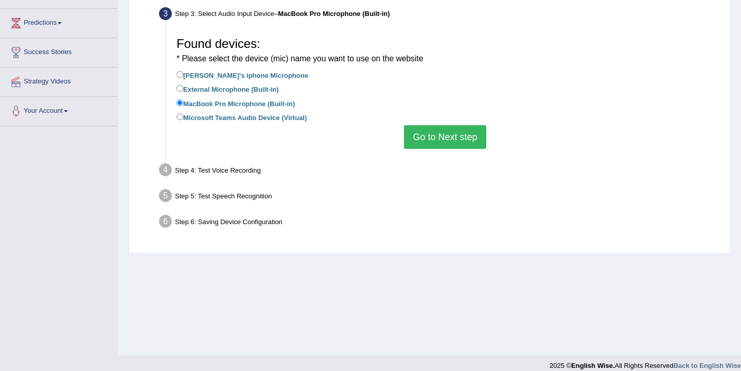
click at [421, 143] on button "Go to Next step" at bounding box center [445, 137] width 82 height 24
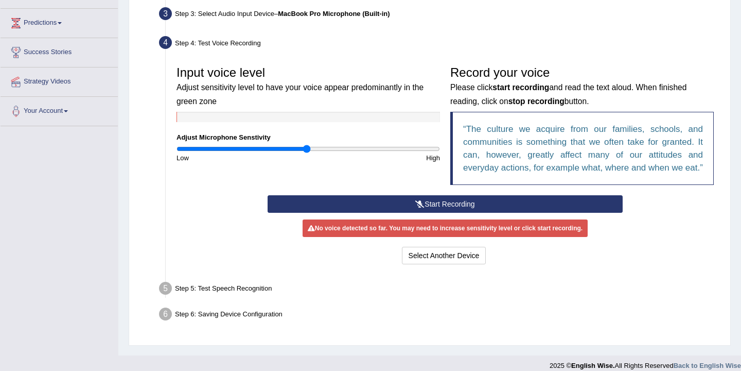
click at [425, 213] on button "Start Recording" at bounding box center [445, 204] width 355 height 18
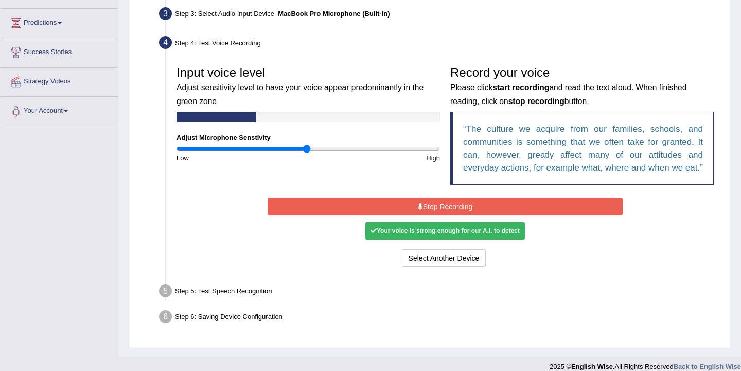
click at [425, 214] on button "Stop Recording" at bounding box center [445, 207] width 355 height 18
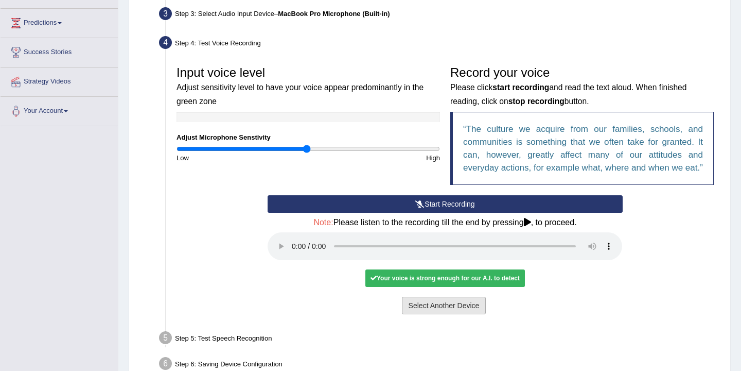
click at [436, 310] on button "Select Another Device" at bounding box center [444, 306] width 84 height 18
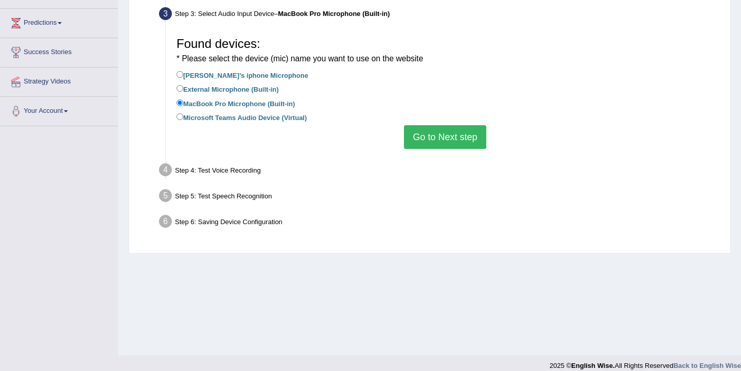
click at [435, 142] on button "Go to Next step" at bounding box center [445, 137] width 82 height 24
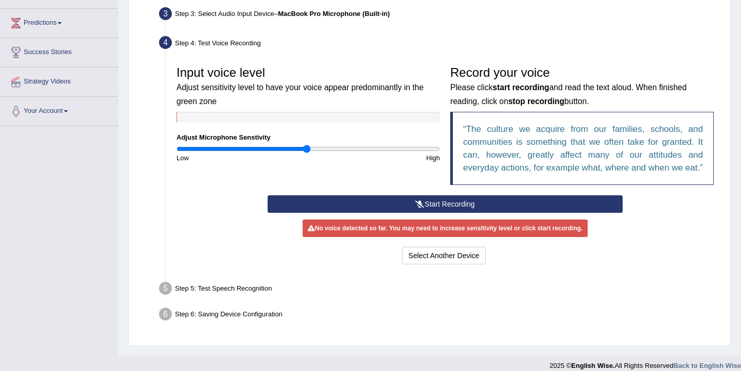
click at [434, 213] on button "Start Recording" at bounding box center [445, 204] width 355 height 18
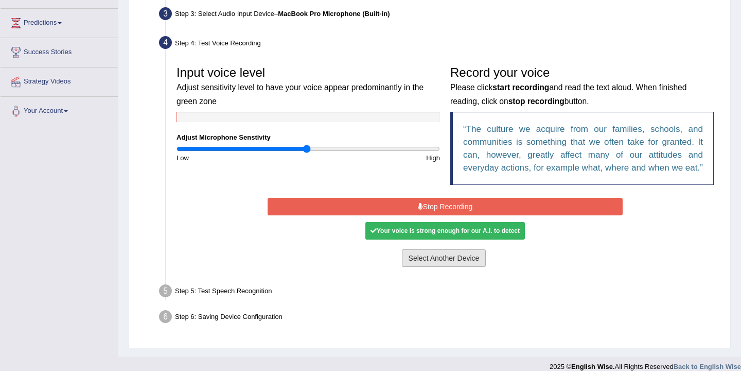
click at [428, 267] on button "Select Another Device" at bounding box center [444, 258] width 84 height 18
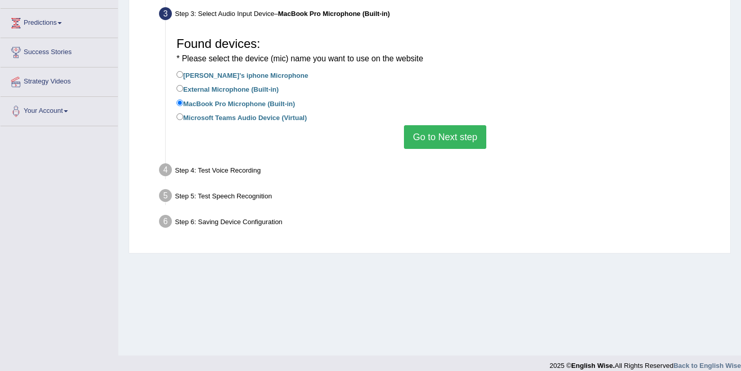
click at [431, 142] on button "Go to Next step" at bounding box center [445, 137] width 82 height 24
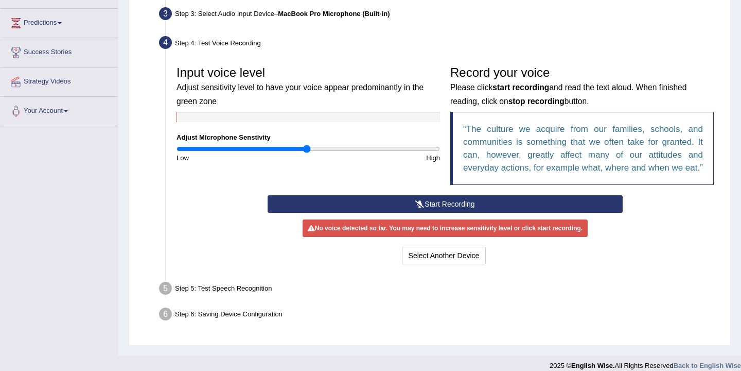
click at [433, 213] on button "Start Recording" at bounding box center [445, 204] width 355 height 18
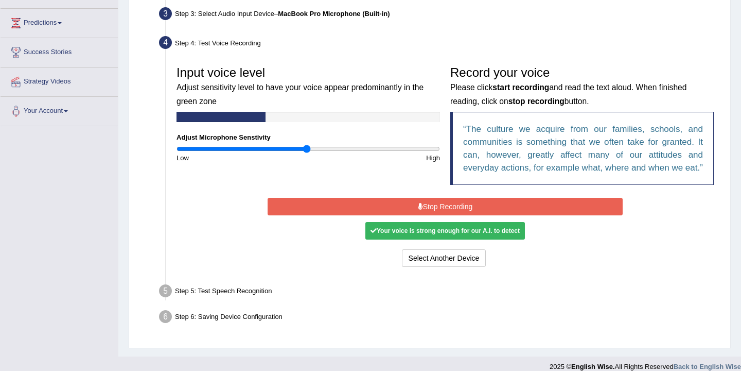
click at [433, 215] on button "Stop Recording" at bounding box center [445, 207] width 355 height 18
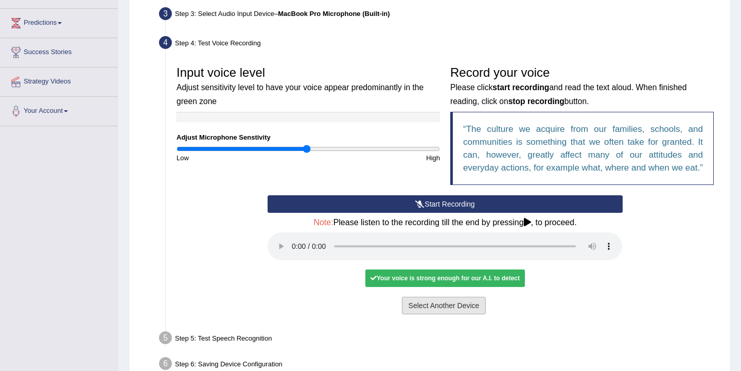
click at [439, 314] on button "Select Another Device" at bounding box center [444, 306] width 84 height 18
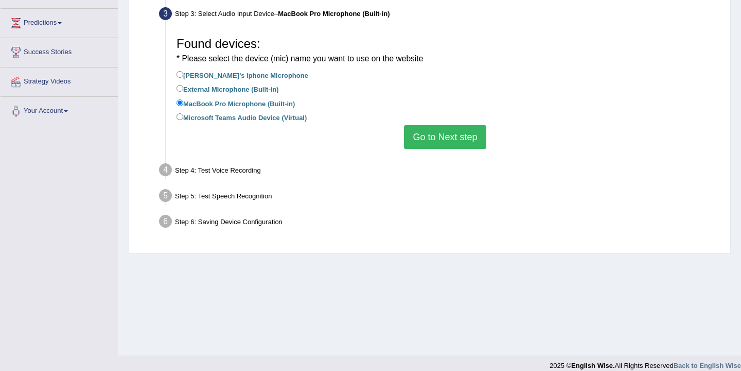
click at [427, 142] on button "Go to Next step" at bounding box center [445, 137] width 82 height 24
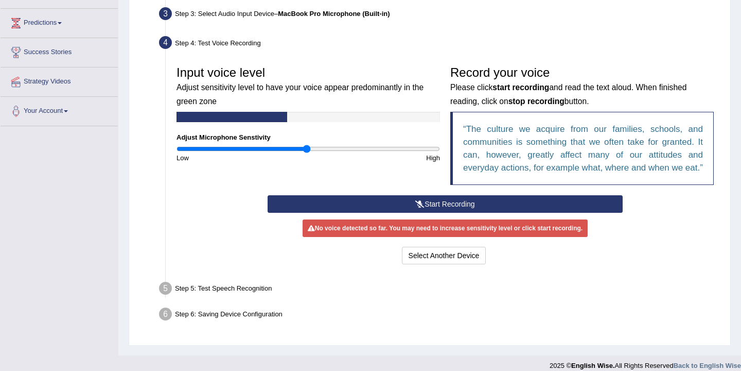
click at [436, 213] on button "Start Recording" at bounding box center [445, 204] width 355 height 18
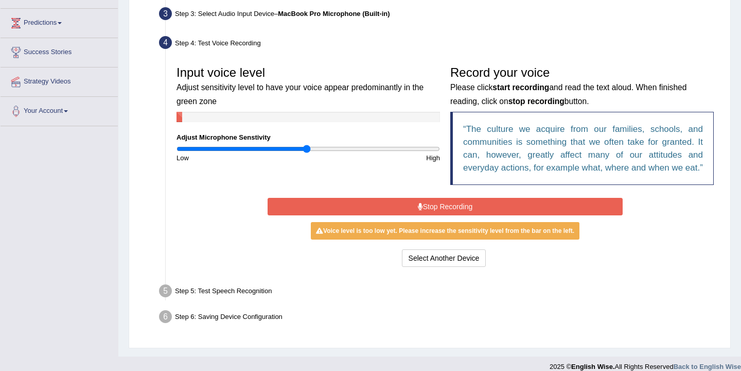
click at [436, 215] on button "Stop Recording" at bounding box center [445, 207] width 355 height 18
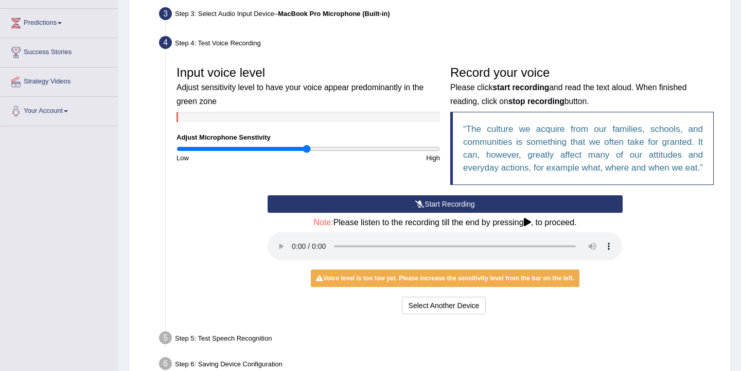
click at [436, 213] on button "Start Recording" at bounding box center [445, 204] width 355 height 18
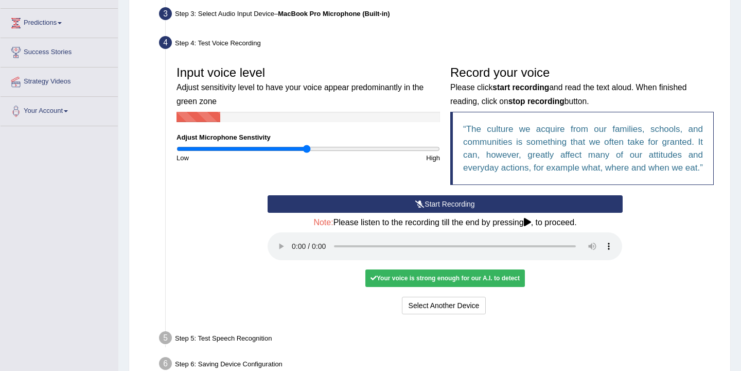
click at [436, 213] on button "Start Recording" at bounding box center [445, 204] width 355 height 18
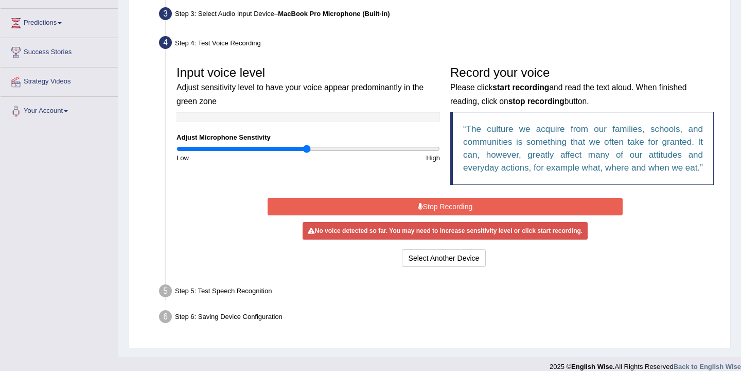
click at [439, 215] on button "Stop Recording" at bounding box center [445, 207] width 355 height 18
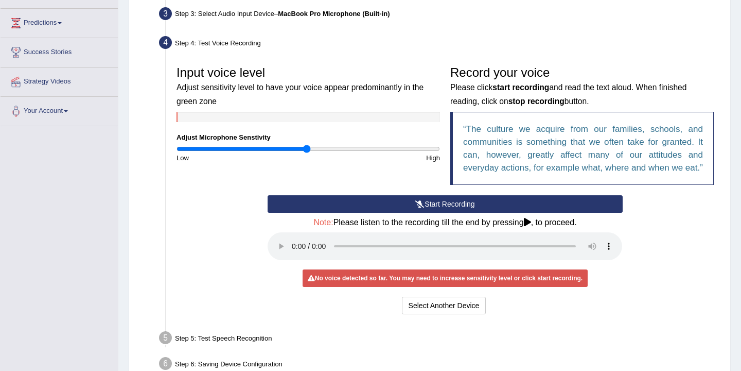
click at [438, 213] on button "Start Recording" at bounding box center [445, 204] width 355 height 18
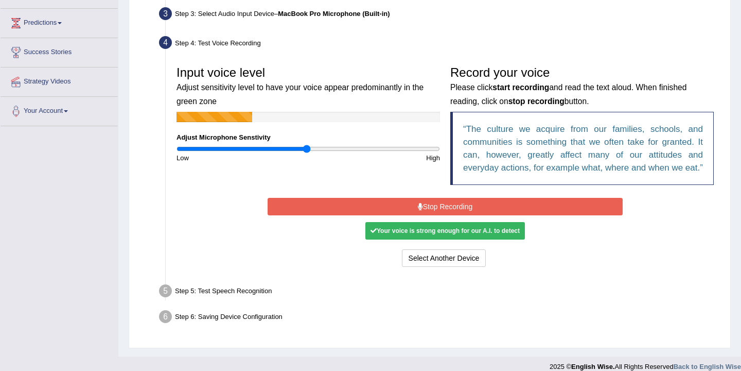
click at [438, 215] on button "Stop Recording" at bounding box center [445, 207] width 355 height 18
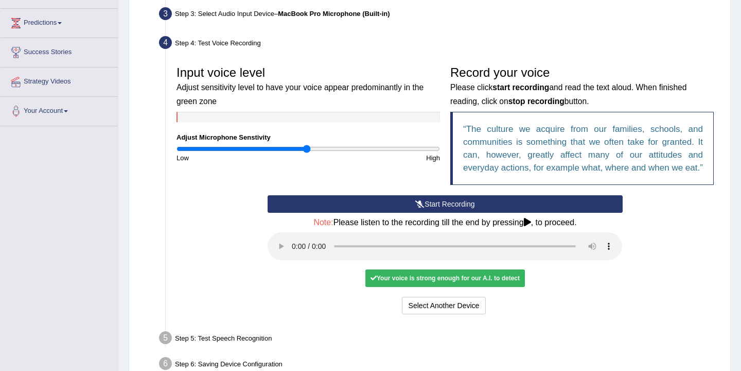
click at [453, 287] on div "Your voice is strong enough for our A.I. to detect" at bounding box center [446, 278] width 160 height 18
click at [498, 287] on div "Your voice is strong enough for our A.I. to detect" at bounding box center [446, 278] width 160 height 18
click at [506, 287] on div "Your voice is strong enough for our A.I. to detect" at bounding box center [446, 278] width 160 height 18
click at [513, 314] on button "Voice is ok. Go to Next step" at bounding box center [489, 306] width 102 height 18
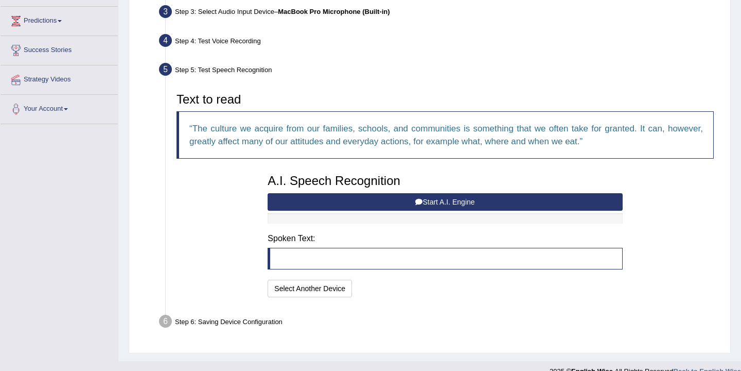
scroll to position [159, 0]
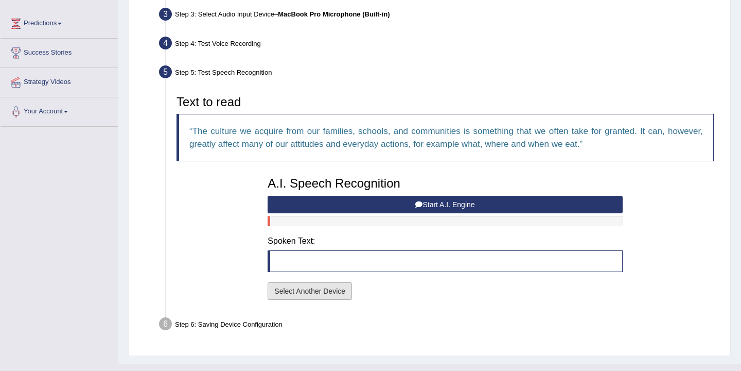
click at [343, 289] on button "Select Another Device" at bounding box center [310, 291] width 84 height 18
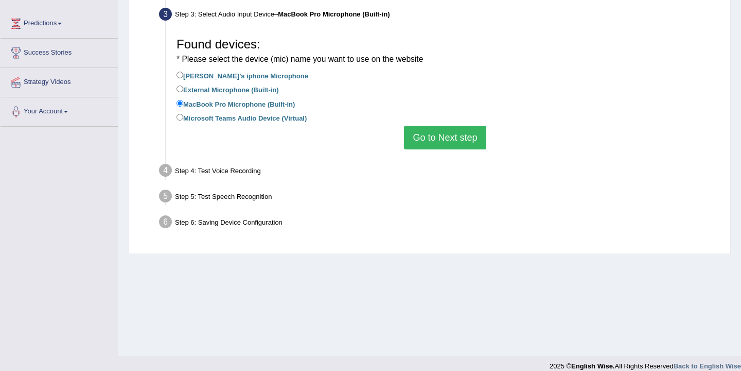
click at [430, 141] on button "Go to Next step" at bounding box center [445, 138] width 82 height 24
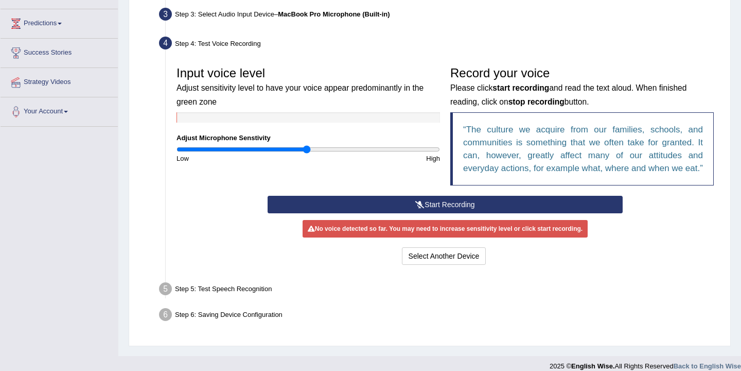
click at [452, 213] on button "Start Recording" at bounding box center [445, 205] width 355 height 18
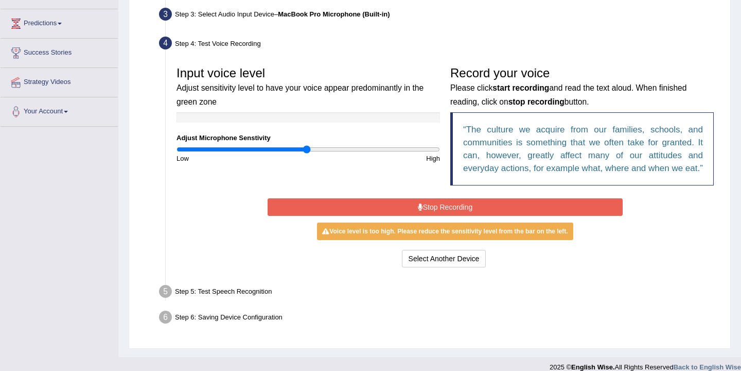
click at [452, 216] on button "Stop Recording" at bounding box center [445, 207] width 355 height 18
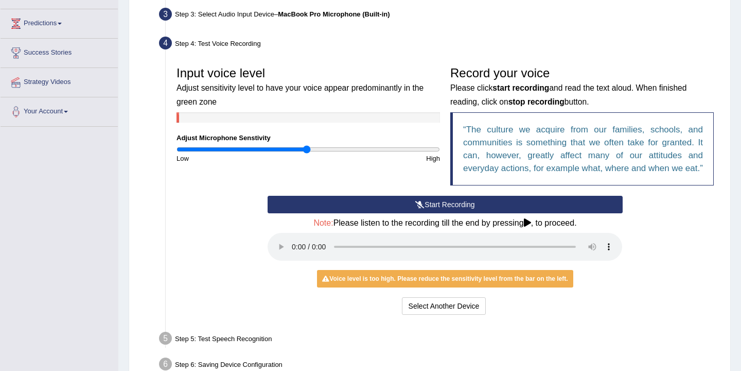
click at [451, 213] on button "Start Recording" at bounding box center [445, 205] width 355 height 18
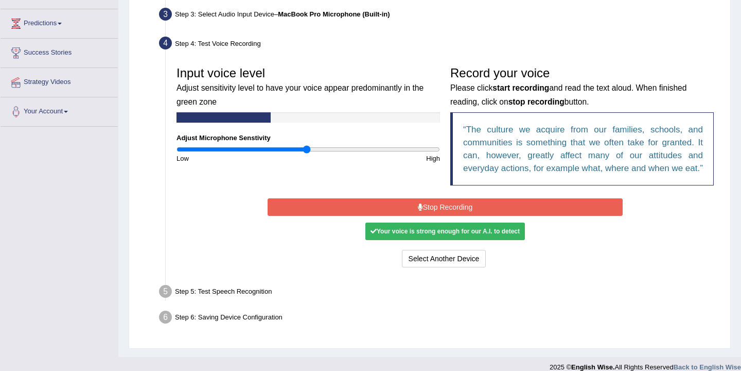
click at [451, 216] on button "Stop Recording" at bounding box center [445, 207] width 355 height 18
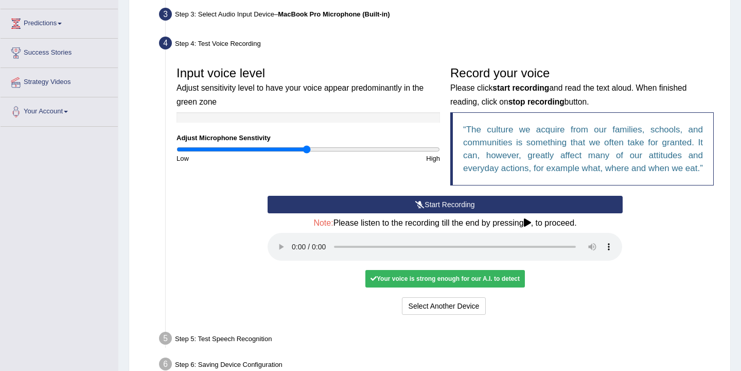
click at [465, 287] on div "Your voice is strong enough for our A.I. to detect" at bounding box center [446, 279] width 160 height 18
click at [462, 315] on button "Voice is ok. Go to Next step" at bounding box center [489, 306] width 102 height 18
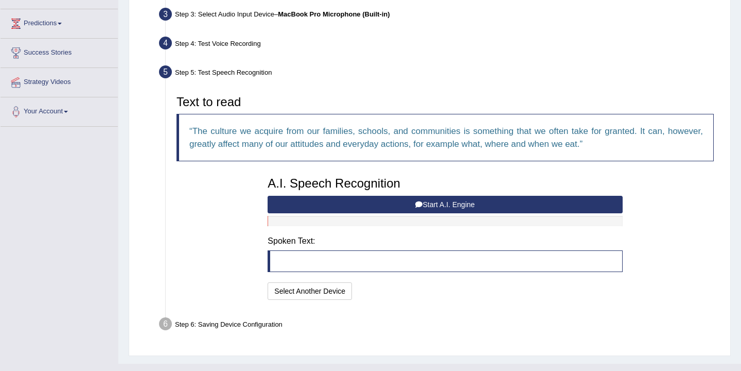
click at [403, 260] on blockquote at bounding box center [445, 261] width 355 height 22
click at [332, 270] on blockquote at bounding box center [445, 261] width 355 height 22
click at [336, 265] on blockquote at bounding box center [445, 261] width 355 height 22
click at [278, 264] on blockquote at bounding box center [445, 261] width 355 height 22
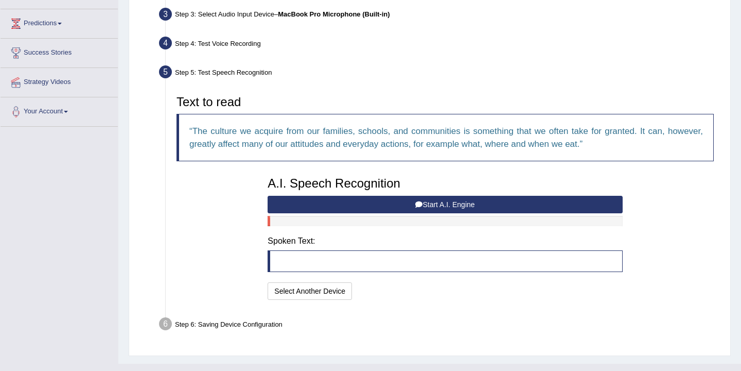
click at [278, 264] on blockquote at bounding box center [445, 261] width 355 height 22
click at [423, 206] on button "Start A.I. Engine" at bounding box center [445, 205] width 355 height 18
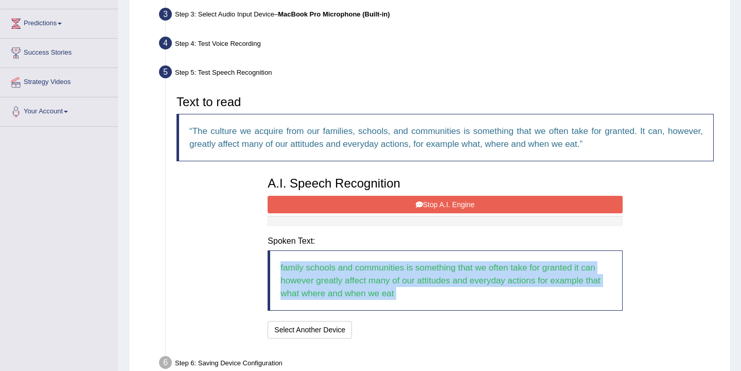
click at [400, 298] on blockquote "family schools and communities is something that we often take for granted it c…" at bounding box center [445, 280] width 355 height 60
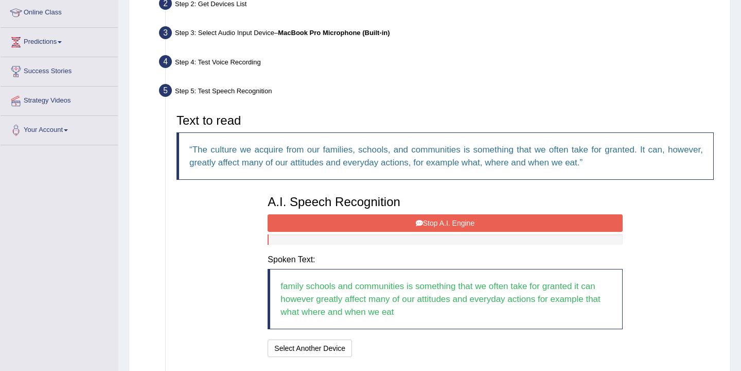
scroll to position [216, 0]
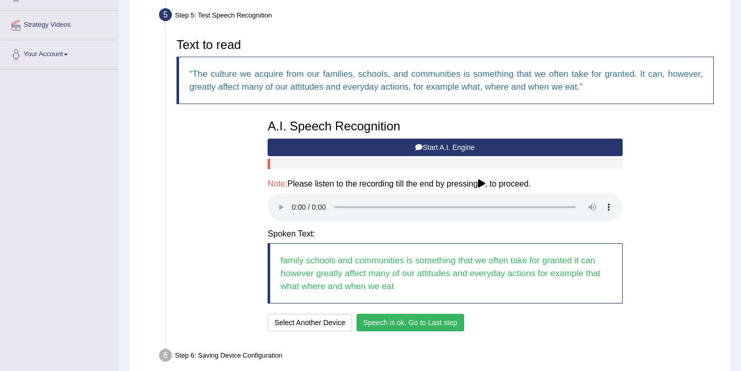
click at [397, 322] on button "Speech is ok. Go to Last step" at bounding box center [411, 323] width 108 height 18
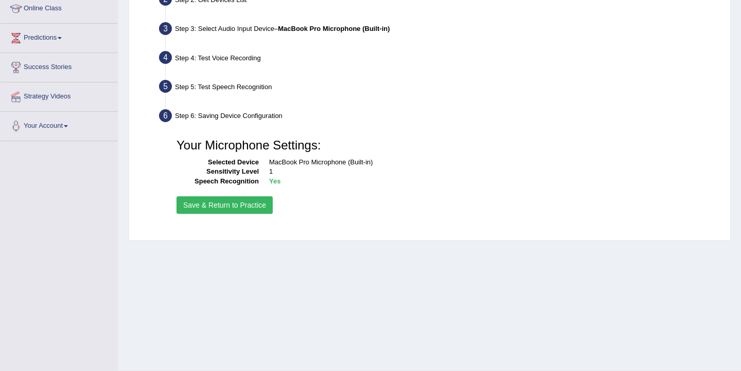
scroll to position [148, 0]
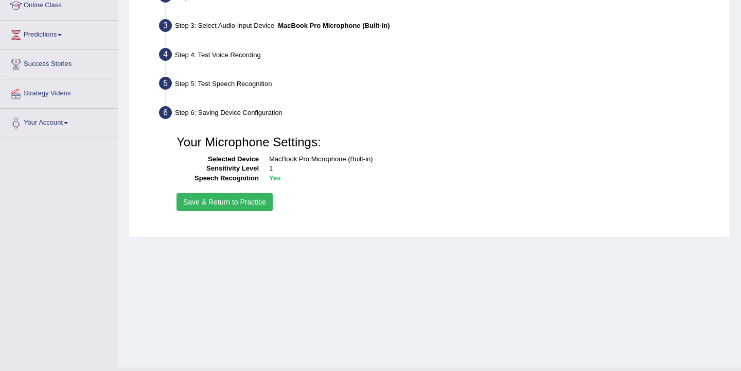
click at [255, 200] on button "Save & Return to Practice" at bounding box center [225, 202] width 96 height 18
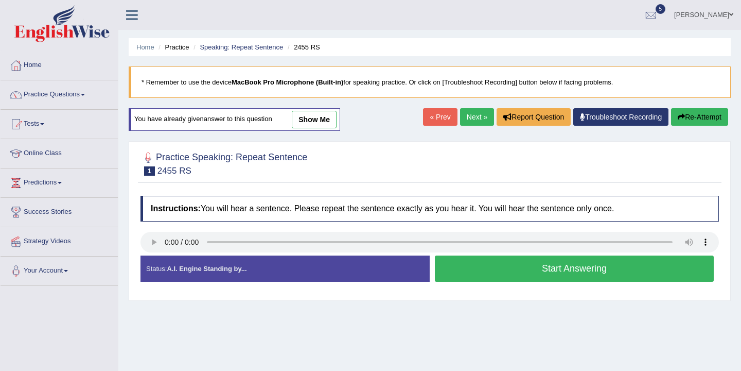
click at [483, 270] on button "Start Answering" at bounding box center [574, 268] width 279 height 26
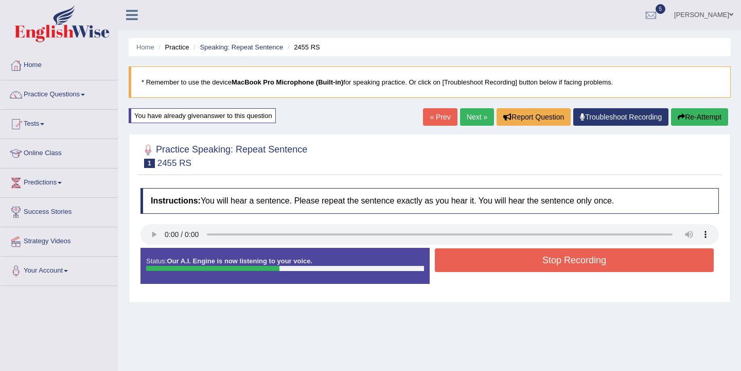
click at [489, 261] on button "Stop Recording" at bounding box center [574, 260] width 279 height 24
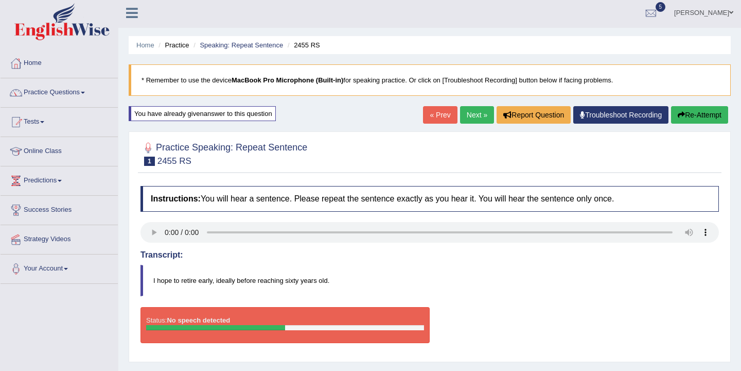
scroll to position [2, 0]
click at [204, 314] on div "Status: No speech detected" at bounding box center [285, 325] width 289 height 36
click at [693, 114] on button "Re-Attempt" at bounding box center [699, 116] width 57 height 18
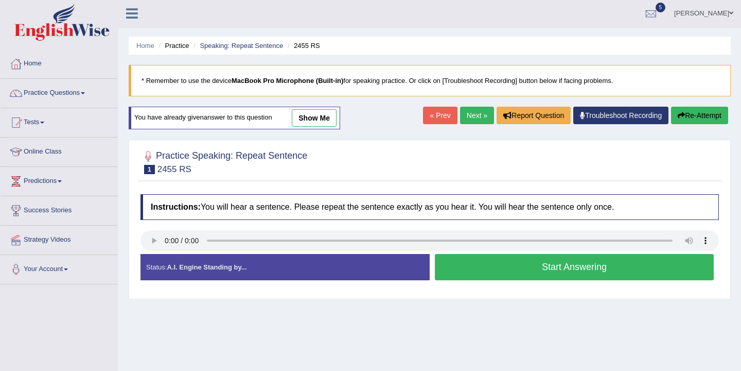
scroll to position [2, 0]
click at [518, 270] on button "Start Answering" at bounding box center [574, 267] width 279 height 26
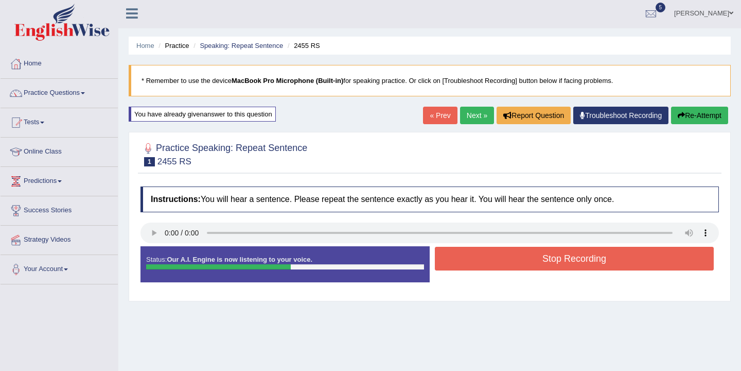
click at [710, 115] on button "Re-Attempt" at bounding box center [699, 116] width 57 height 18
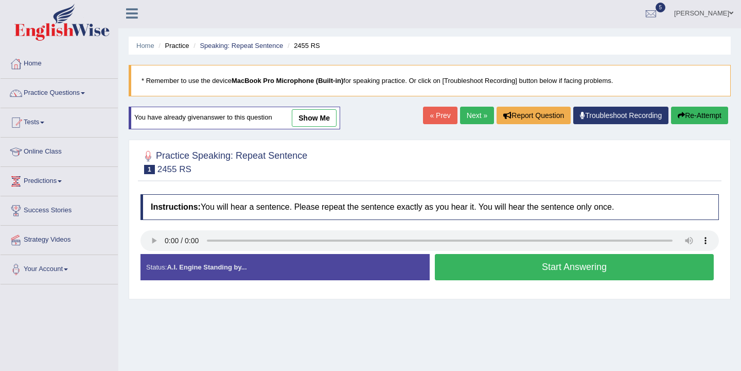
click at [581, 267] on button "Start Answering" at bounding box center [574, 267] width 279 height 26
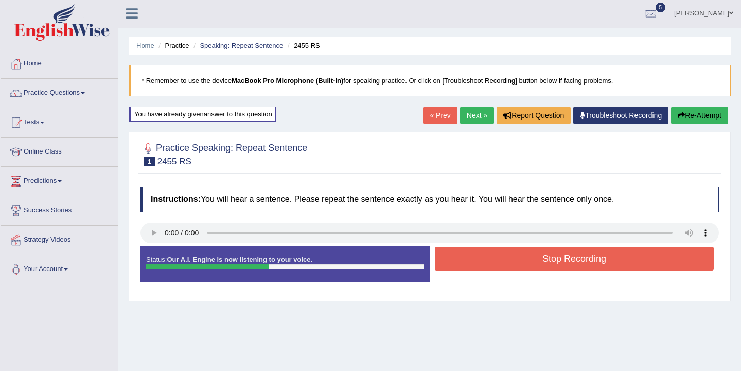
click at [581, 265] on button "Stop Recording" at bounding box center [574, 259] width 279 height 24
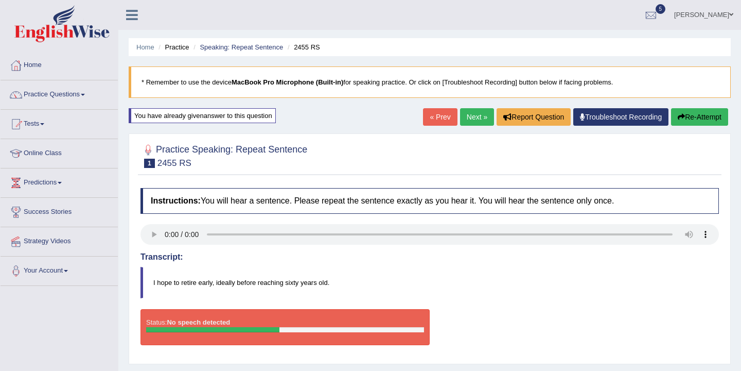
click at [478, 114] on link "Next »" at bounding box center [477, 117] width 34 height 18
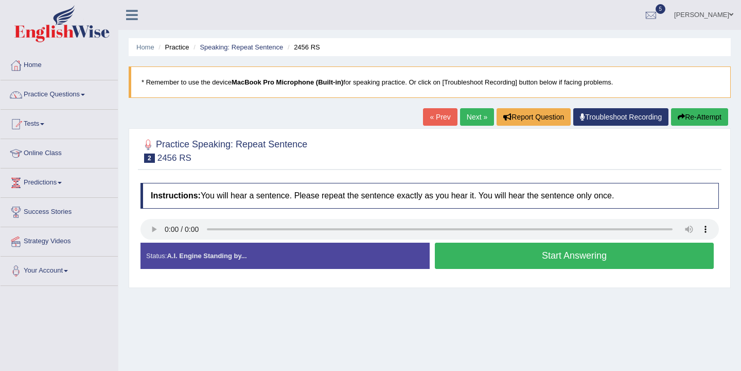
click at [535, 256] on button "Start Answering" at bounding box center [574, 256] width 279 height 26
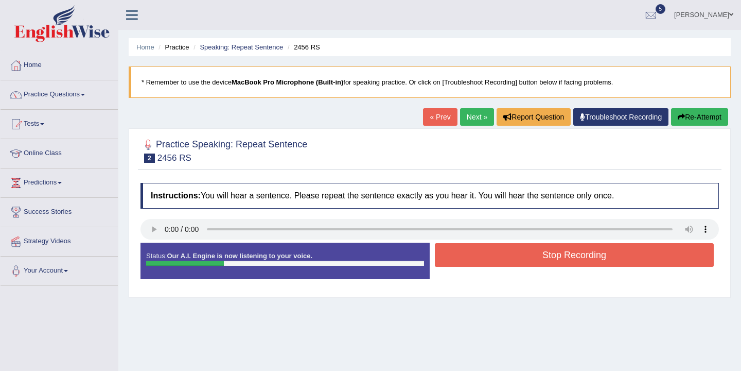
click at [535, 256] on button "Stop Recording" at bounding box center [574, 255] width 279 height 24
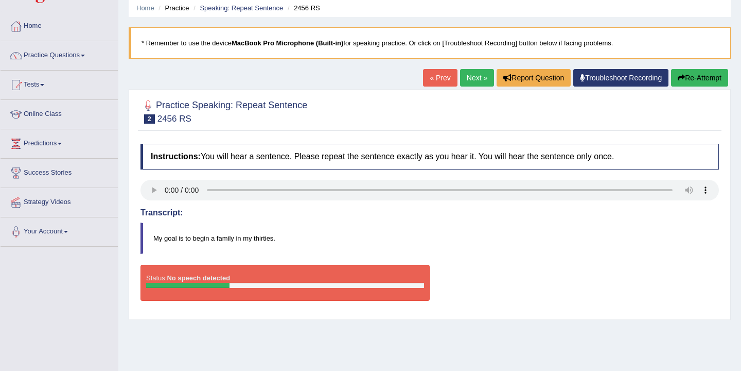
scroll to position [40, 0]
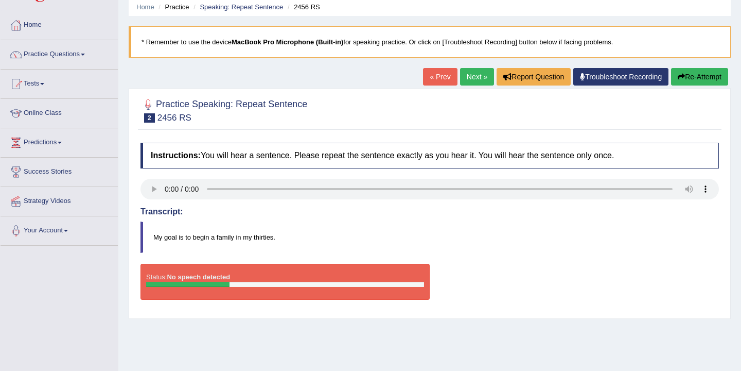
click at [230, 284] on div at bounding box center [285, 284] width 278 height 5
click at [50, 58] on link "Practice Questions" at bounding box center [59, 53] width 117 height 26
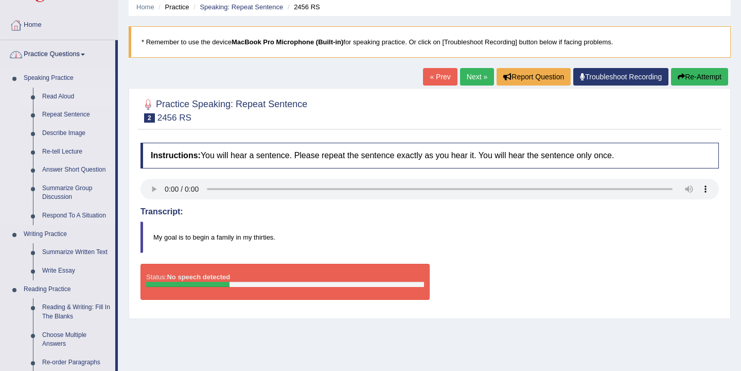
click at [67, 100] on link "Read Aloud" at bounding box center [77, 97] width 78 height 19
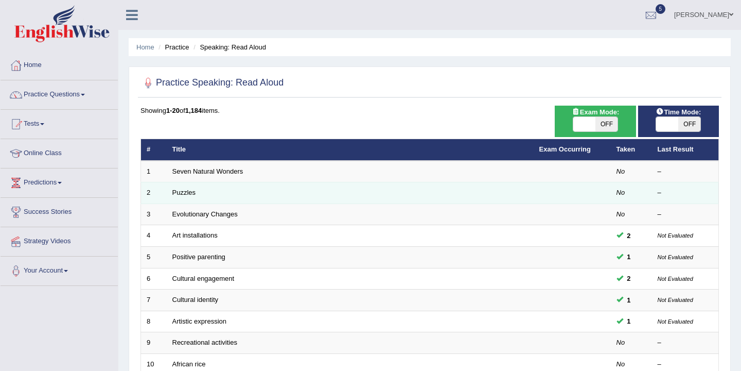
click at [245, 196] on td "Puzzles" at bounding box center [350, 193] width 367 height 22
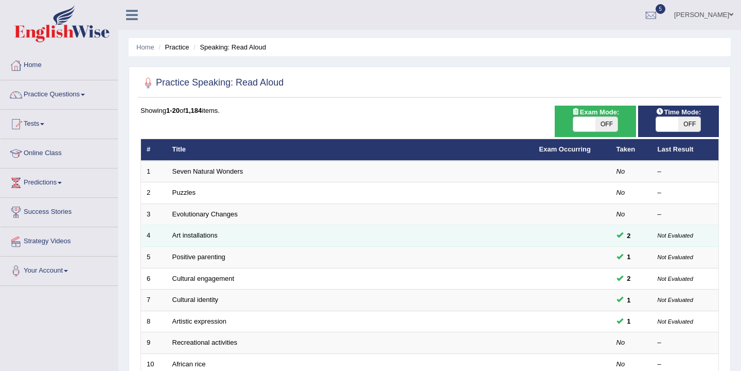
click at [434, 236] on td "Art installations" at bounding box center [350, 236] width 367 height 22
click at [630, 237] on span "2" at bounding box center [630, 235] width 12 height 11
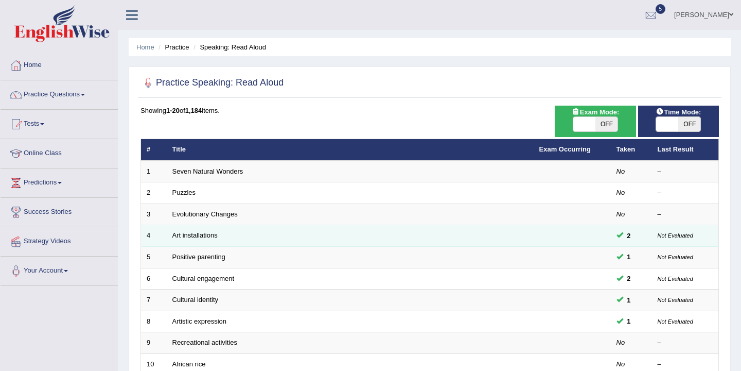
click at [674, 238] on small "Not Evaluated" at bounding box center [676, 235] width 36 height 6
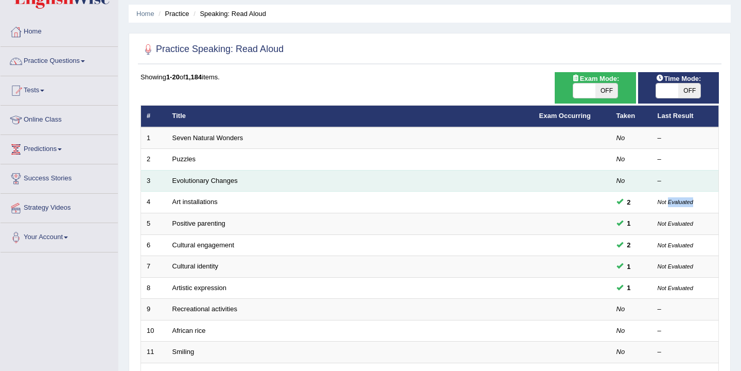
scroll to position [42, 0]
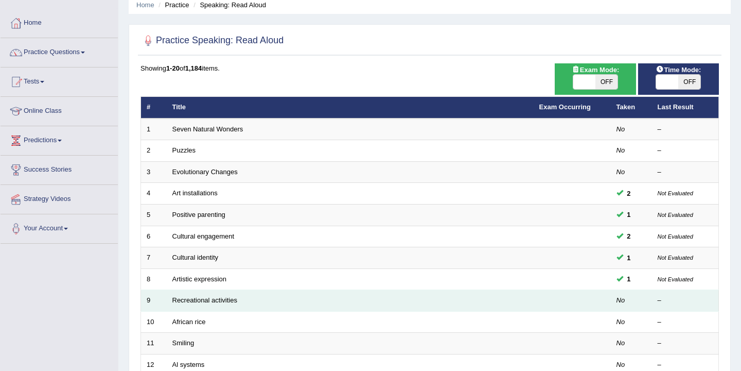
click at [564, 302] on td at bounding box center [572, 301] width 77 height 22
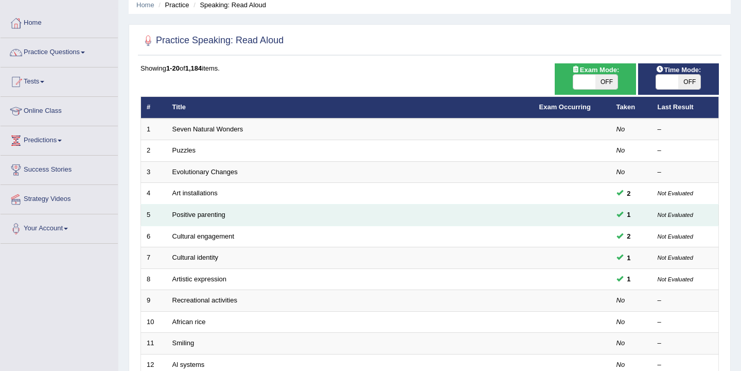
click at [416, 216] on td "Positive parenting" at bounding box center [350, 215] width 367 height 22
click at [409, 216] on td "Positive parenting" at bounding box center [350, 215] width 367 height 22
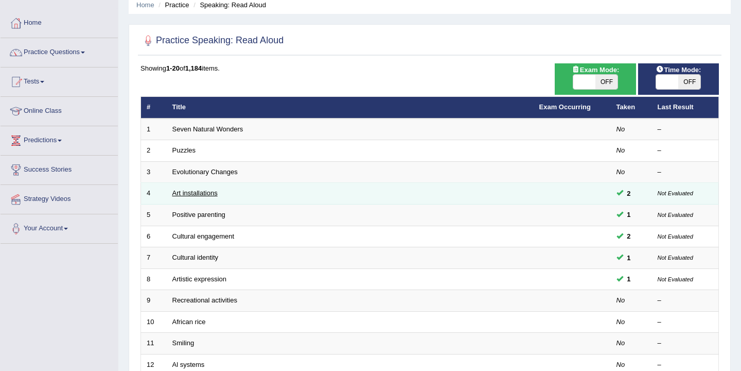
click at [184, 197] on link "Art installations" at bounding box center [194, 193] width 45 height 8
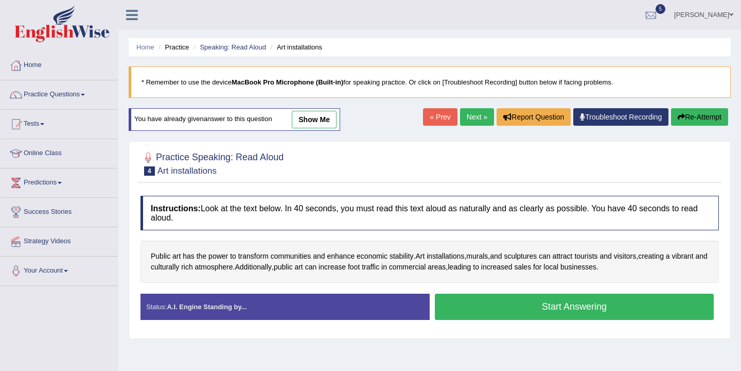
click at [534, 304] on button "Start Answering" at bounding box center [574, 306] width 279 height 26
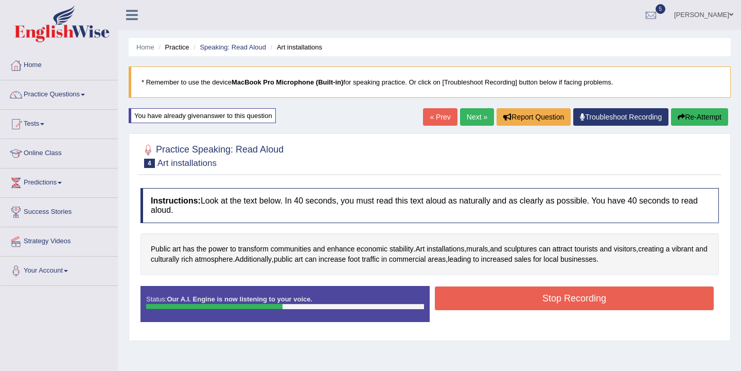
click at [534, 304] on button "Stop Recording" at bounding box center [574, 298] width 279 height 24
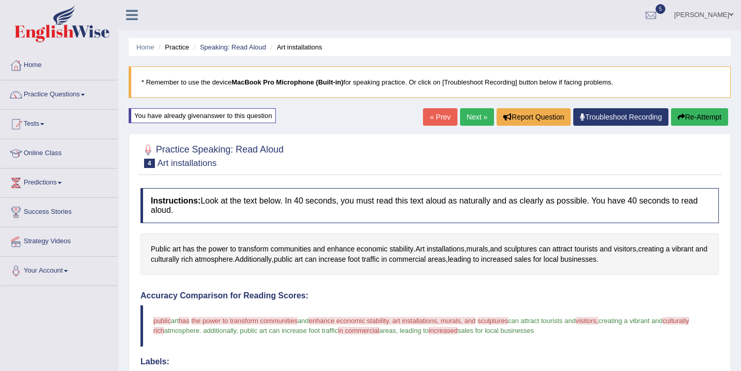
click at [682, 115] on icon "button" at bounding box center [681, 116] width 7 height 7
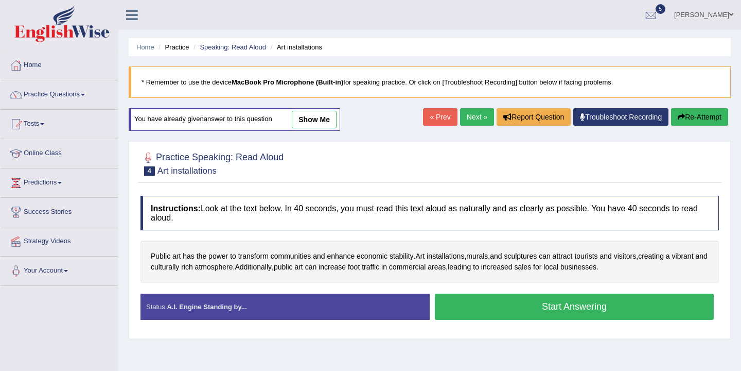
click at [560, 300] on button "Start Answering" at bounding box center [574, 306] width 279 height 26
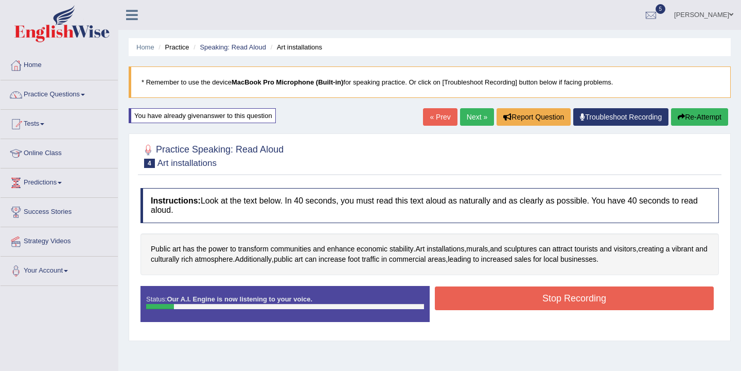
click at [690, 117] on button "Re-Attempt" at bounding box center [699, 117] width 57 height 18
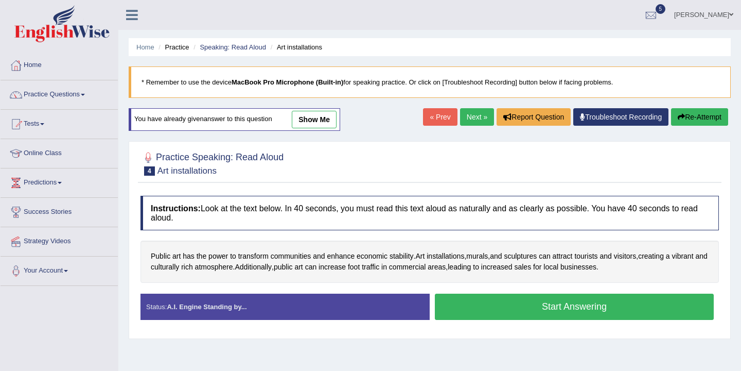
click at [568, 304] on button "Start Answering" at bounding box center [574, 306] width 279 height 26
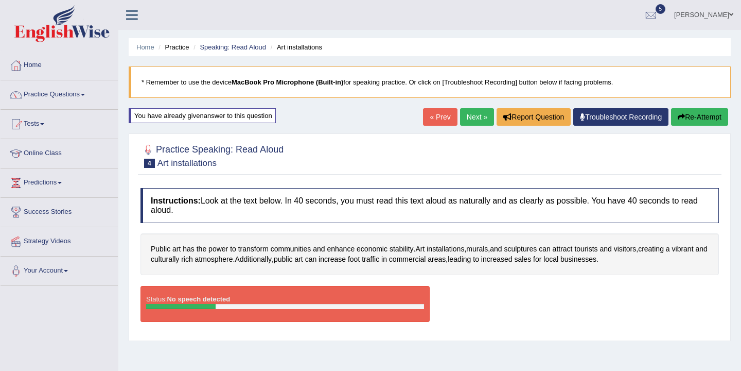
click at [692, 116] on button "Re-Attempt" at bounding box center [699, 117] width 57 height 18
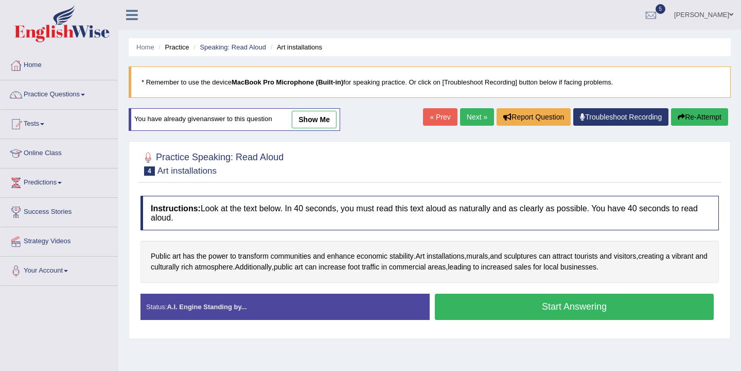
click at [567, 308] on button "Start Answering" at bounding box center [574, 306] width 279 height 26
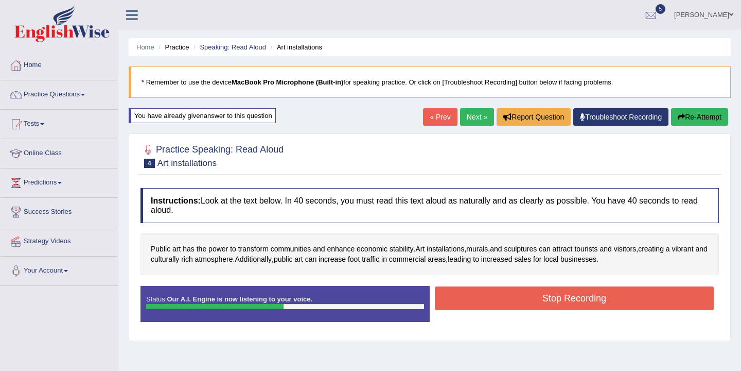
click at [571, 303] on button "Stop Recording" at bounding box center [574, 298] width 279 height 24
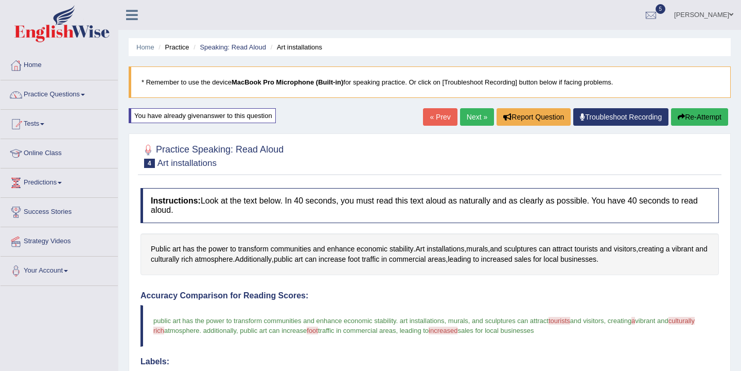
click at [473, 117] on link "Next »" at bounding box center [477, 117] width 34 height 18
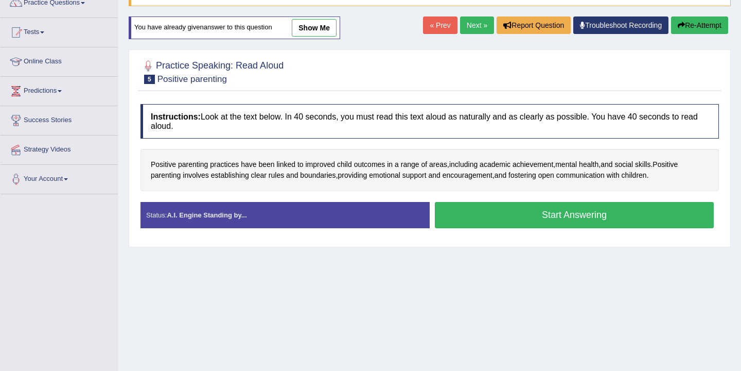
click at [506, 218] on button "Start Answering" at bounding box center [574, 215] width 279 height 26
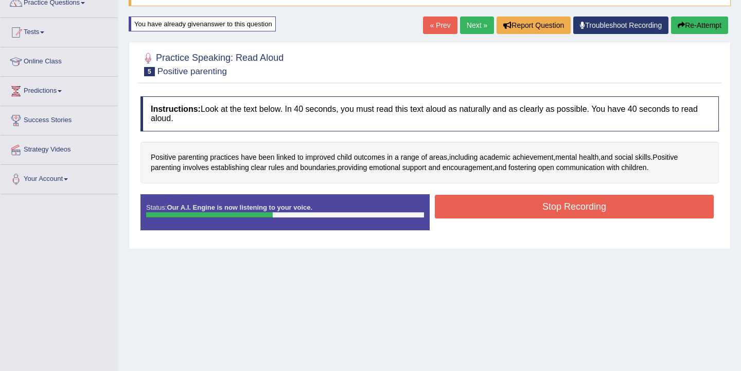
click at [508, 213] on button "Stop Recording" at bounding box center [574, 207] width 279 height 24
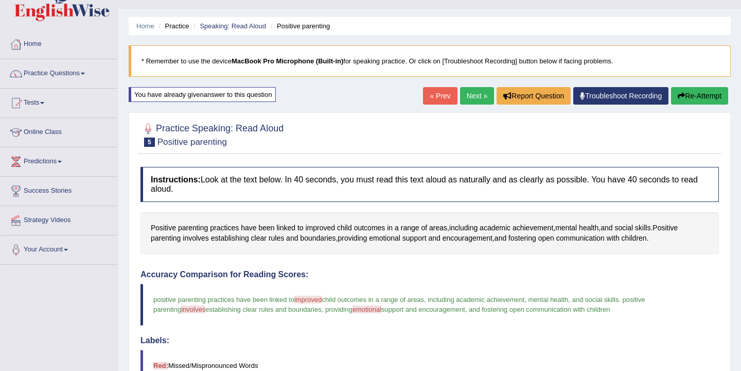
scroll to position [18, 0]
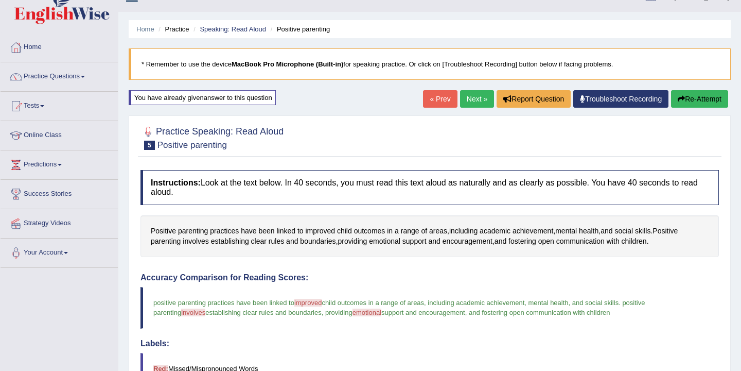
click at [477, 98] on link "Next »" at bounding box center [477, 99] width 34 height 18
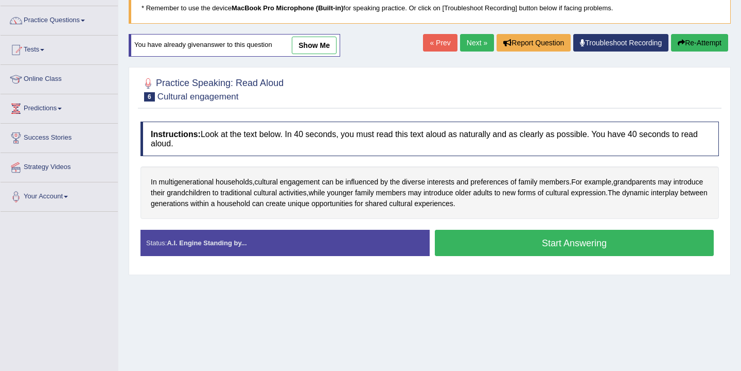
click at [473, 242] on button "Start Answering" at bounding box center [574, 243] width 279 height 26
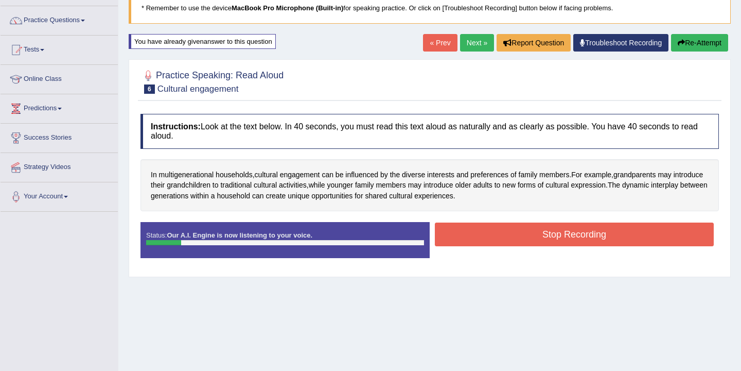
click at [706, 45] on button "Re-Attempt" at bounding box center [699, 43] width 57 height 18
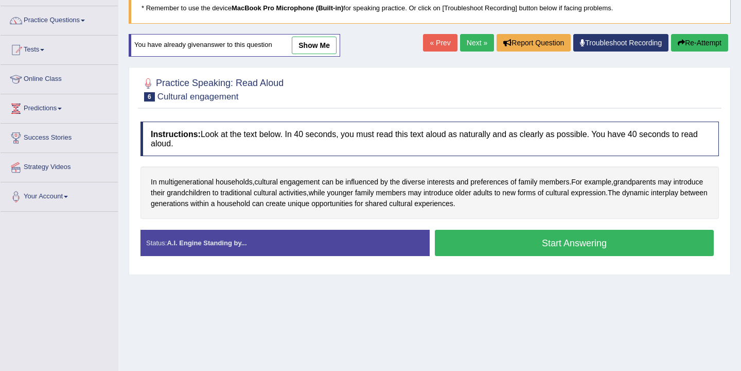
click at [602, 244] on button "Start Answering" at bounding box center [574, 243] width 279 height 26
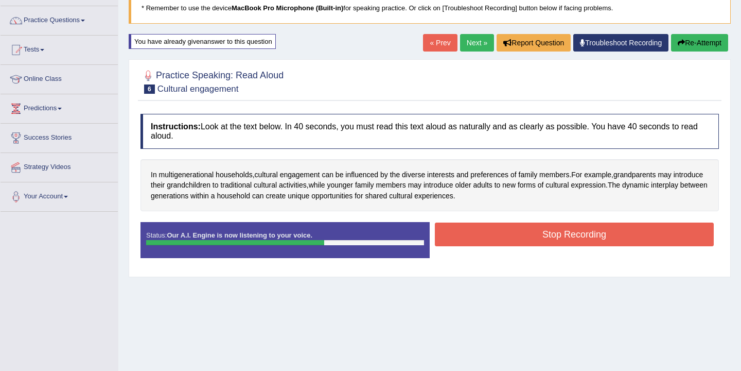
click at [602, 244] on button "Stop Recording" at bounding box center [574, 234] width 279 height 24
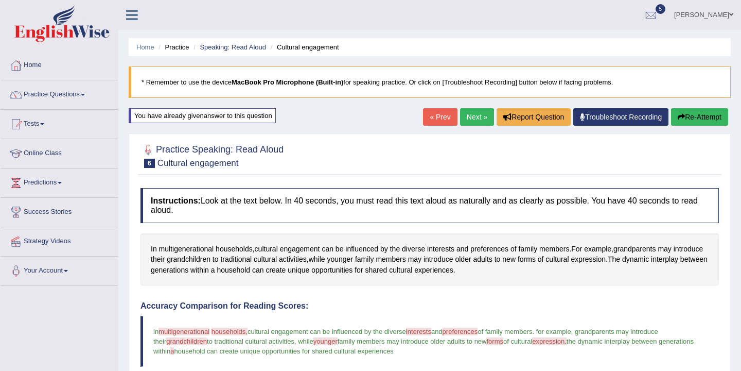
click at [474, 115] on link "Next »" at bounding box center [477, 117] width 34 height 18
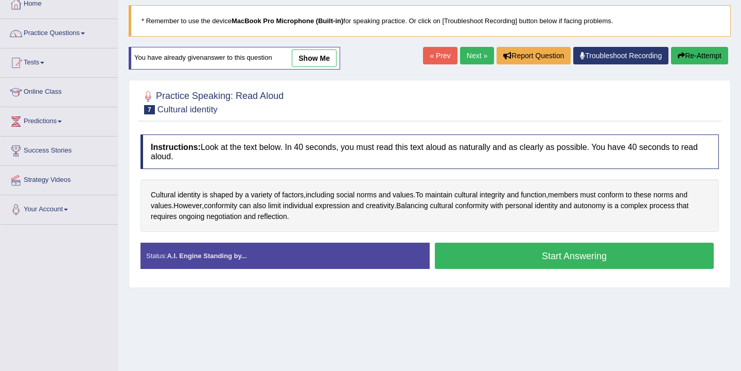
scroll to position [65, 0]
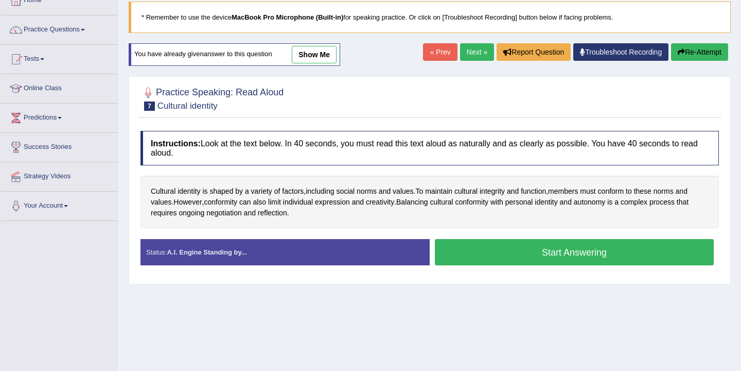
click at [538, 254] on button "Start Answering" at bounding box center [574, 252] width 279 height 26
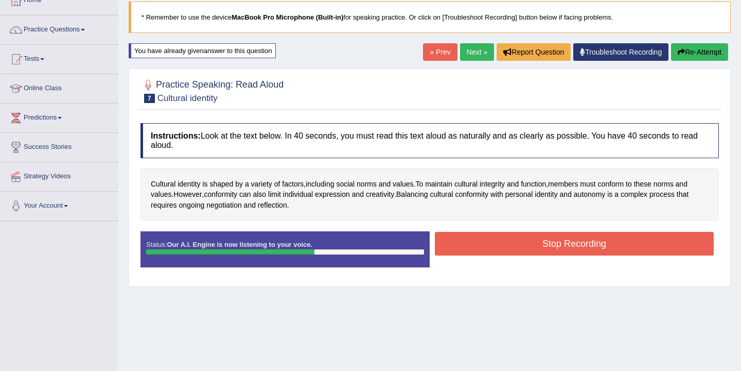
scroll to position [69, 0]
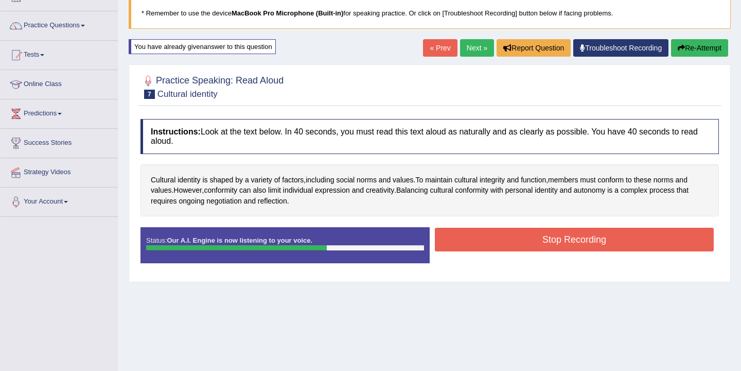
click at [537, 247] on button "Stop Recording" at bounding box center [574, 240] width 279 height 24
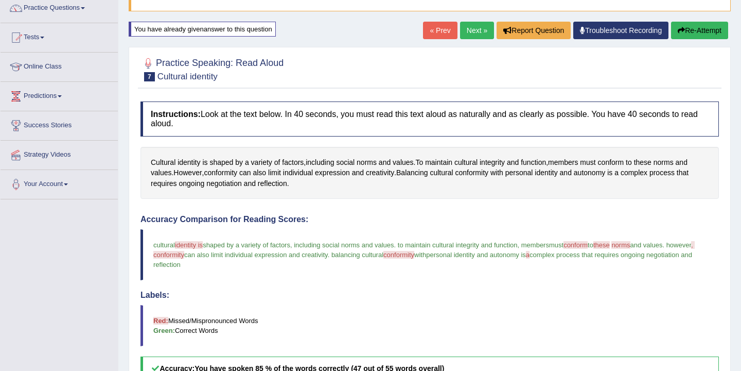
scroll to position [75, 0]
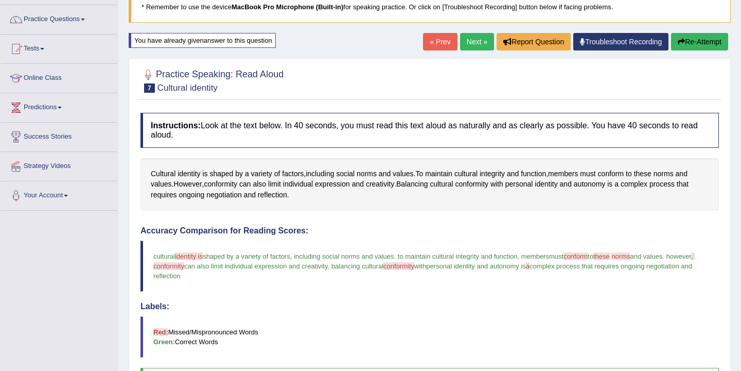
click at [689, 43] on button "Re-Attempt" at bounding box center [699, 42] width 57 height 18
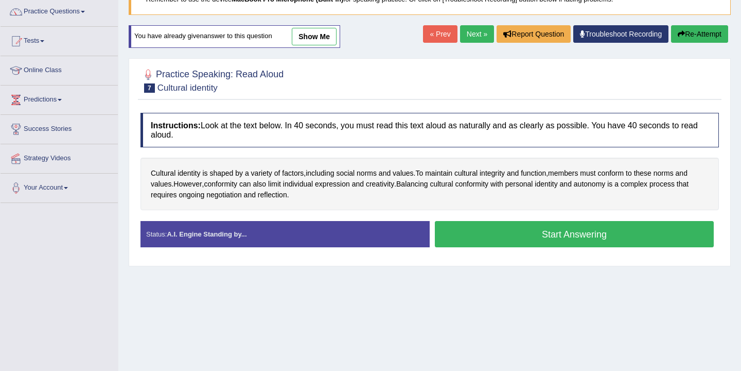
click at [581, 236] on button "Start Answering" at bounding box center [574, 234] width 279 height 26
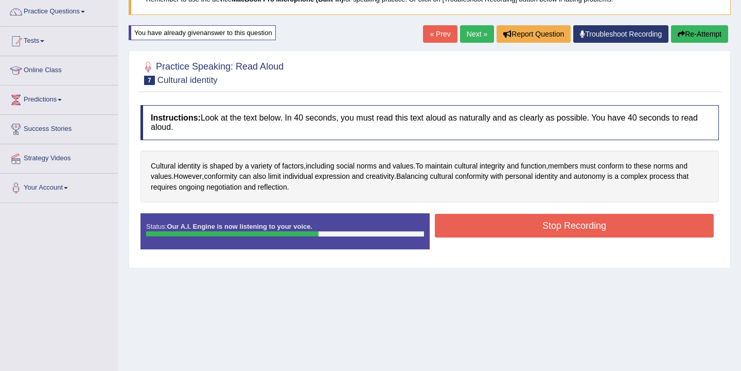
click at [578, 231] on button "Stop Recording" at bounding box center [574, 226] width 279 height 24
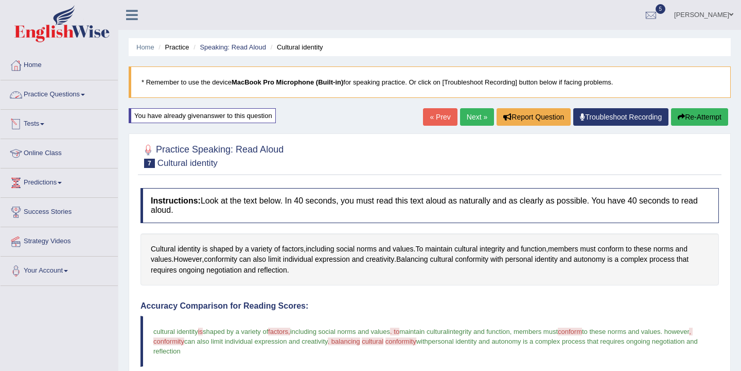
click at [75, 93] on link "Practice Questions" at bounding box center [59, 93] width 117 height 26
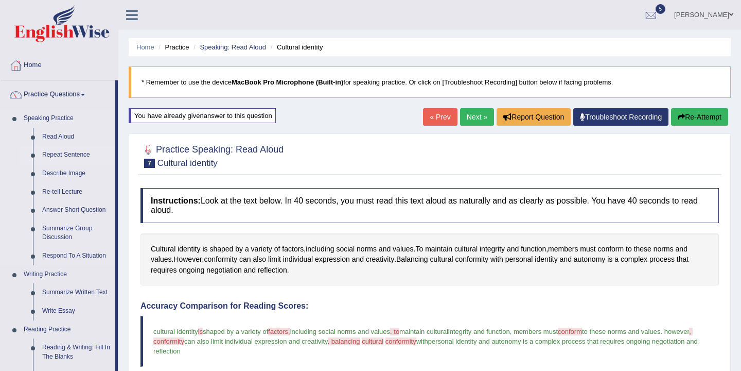
click at [74, 154] on link "Repeat Sentence" at bounding box center [77, 155] width 78 height 19
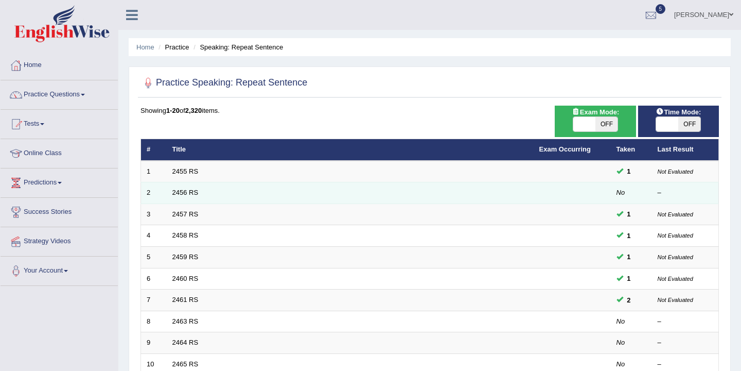
click at [218, 192] on td "2456 RS" at bounding box center [350, 193] width 367 height 22
click at [188, 188] on link "2456 RS" at bounding box center [185, 192] width 26 height 8
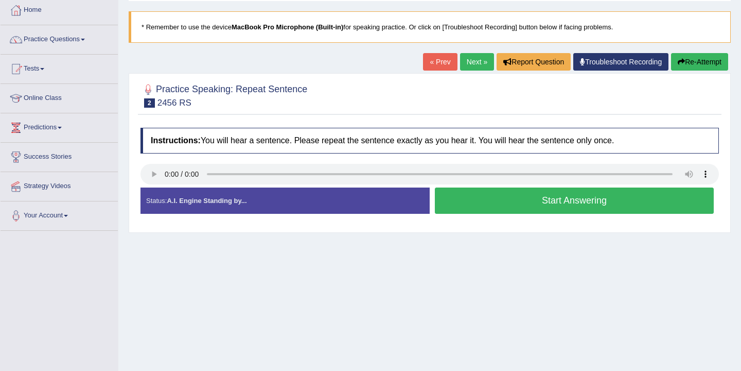
scroll to position [63, 0]
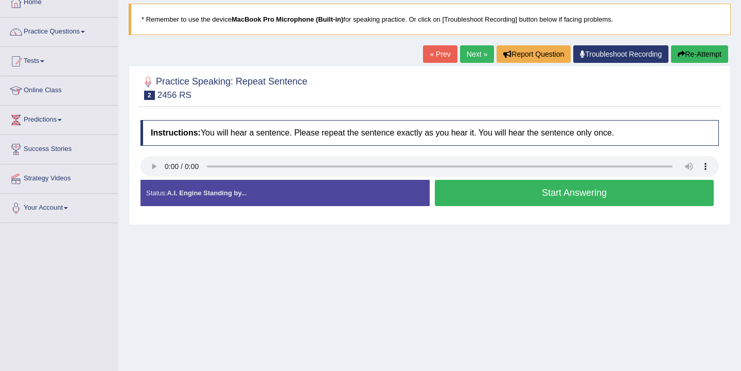
click at [514, 190] on button "Start Answering" at bounding box center [574, 193] width 279 height 26
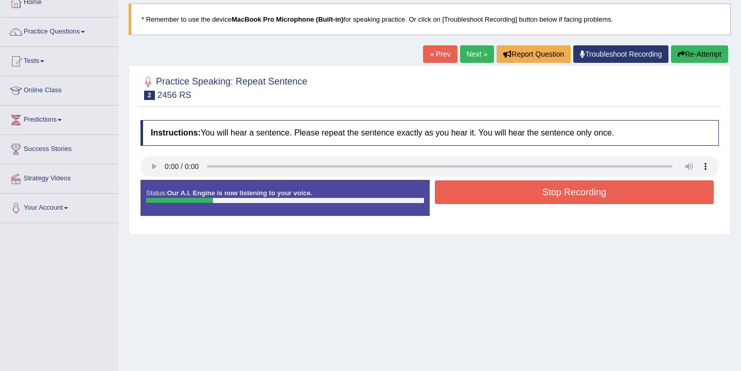
click at [514, 190] on button "Stop Recording" at bounding box center [574, 192] width 279 height 24
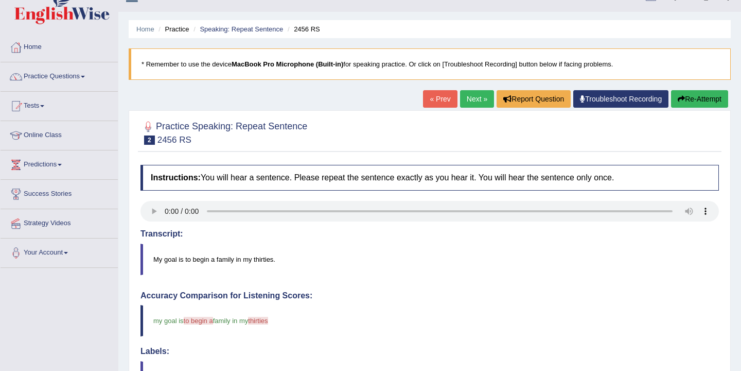
scroll to position [11, 0]
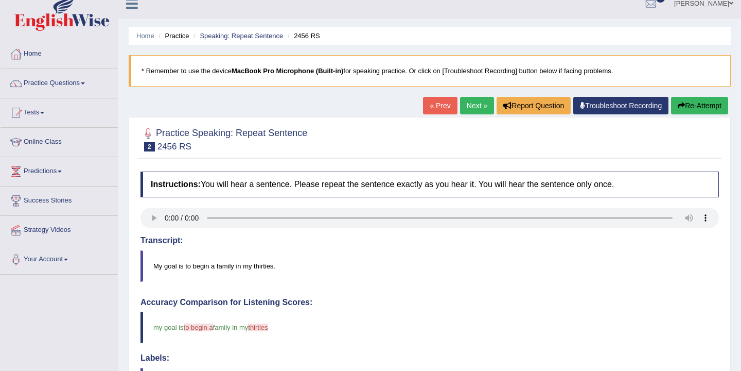
click at [680, 108] on icon "button" at bounding box center [681, 105] width 7 height 7
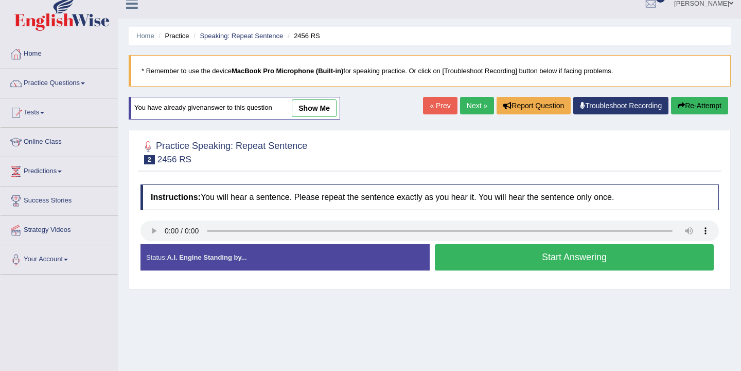
scroll to position [11, 0]
click at [486, 260] on button "Start Answering" at bounding box center [574, 257] width 279 height 26
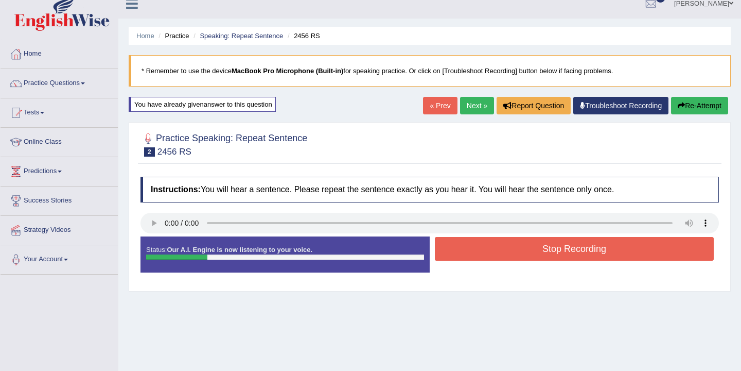
click at [709, 104] on button "Re-Attempt" at bounding box center [699, 106] width 57 height 18
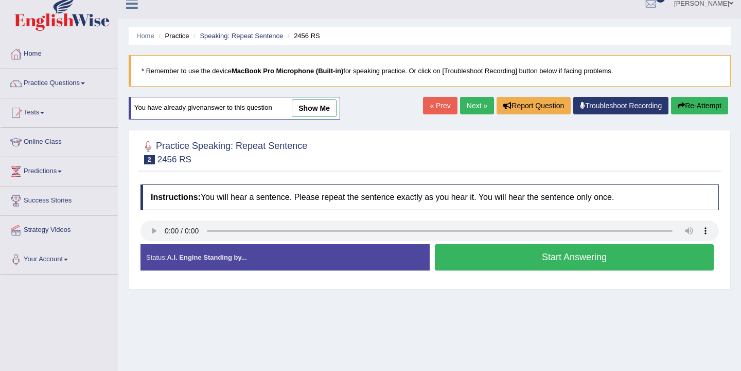
click at [561, 261] on button "Start Answering" at bounding box center [574, 257] width 279 height 26
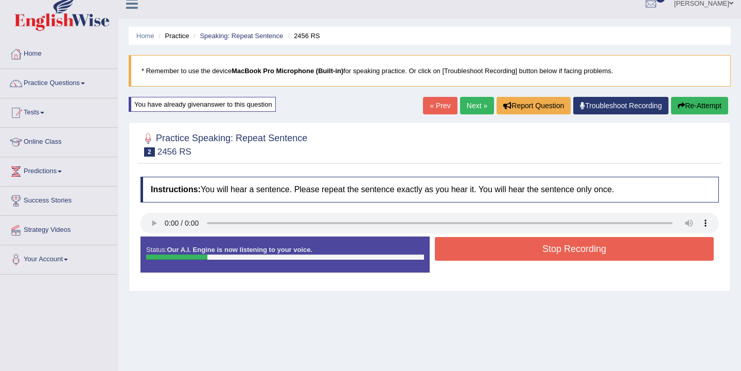
click at [556, 254] on button "Stop Recording" at bounding box center [574, 249] width 279 height 24
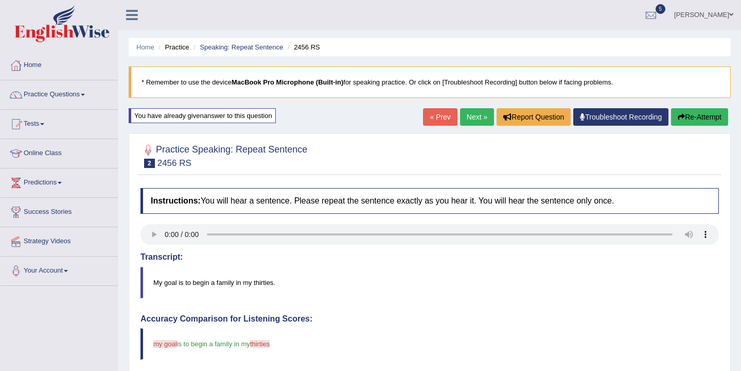
click at [480, 124] on link "Next »" at bounding box center [477, 117] width 34 height 18
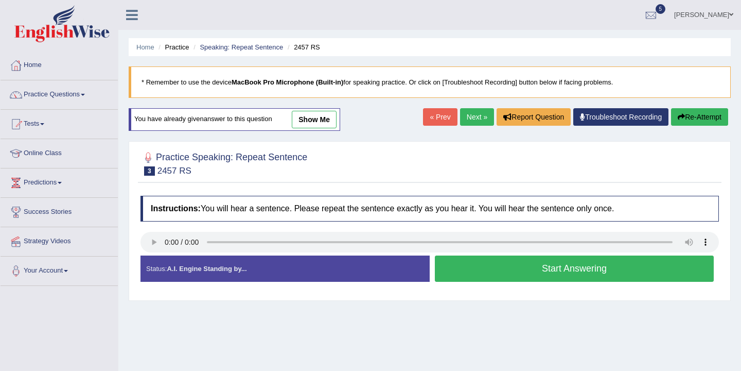
click at [484, 272] on button "Start Answering" at bounding box center [574, 268] width 279 height 26
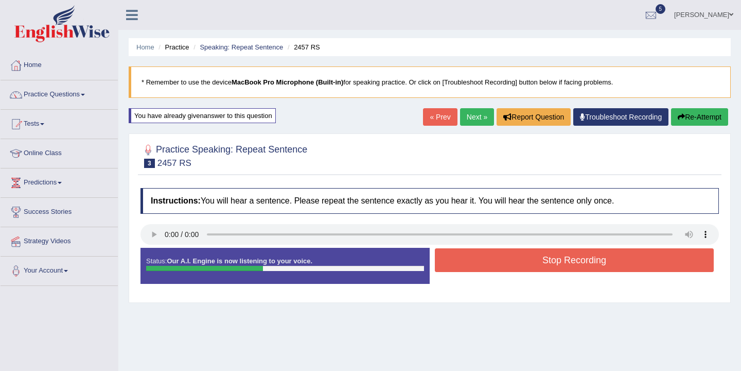
click at [523, 261] on button "Stop Recording" at bounding box center [574, 260] width 279 height 24
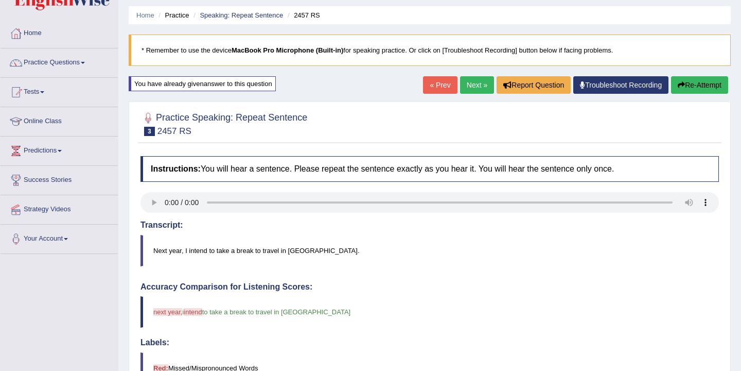
scroll to position [31, 0]
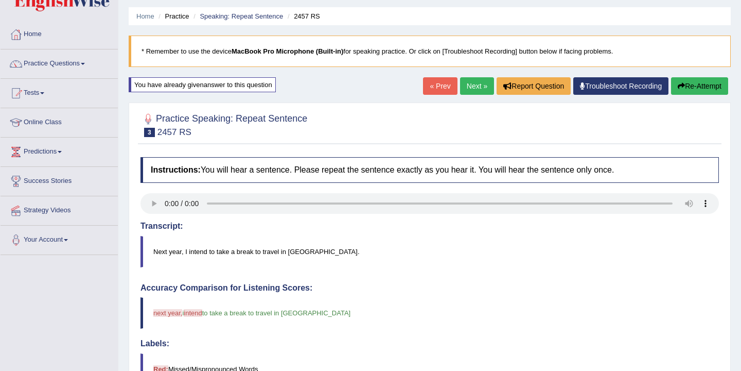
click at [483, 88] on link "Next »" at bounding box center [477, 86] width 34 height 18
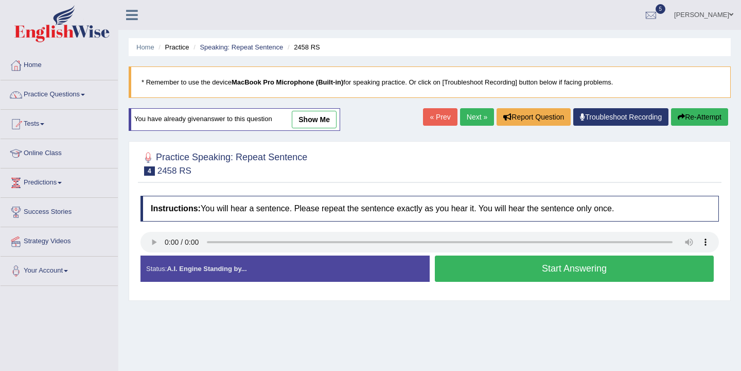
click at [493, 270] on button "Start Answering" at bounding box center [574, 268] width 279 height 26
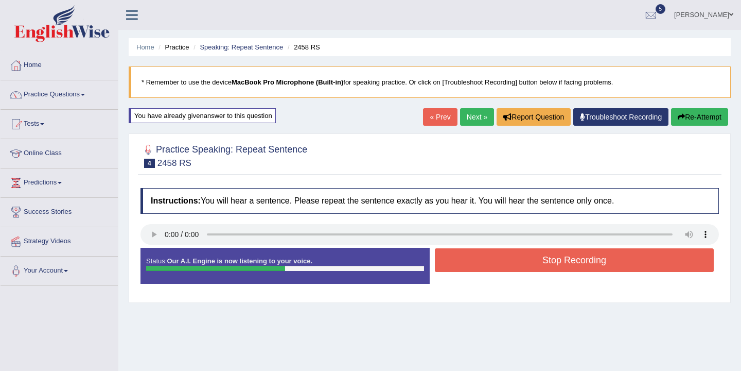
click at [503, 258] on button "Stop Recording" at bounding box center [574, 260] width 279 height 24
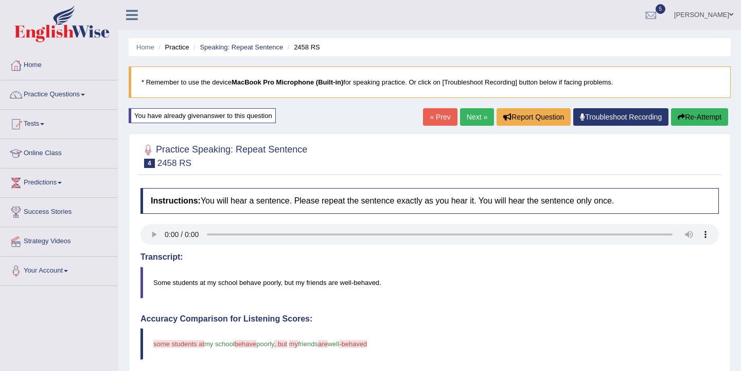
click at [692, 122] on button "Re-Attempt" at bounding box center [699, 117] width 57 height 18
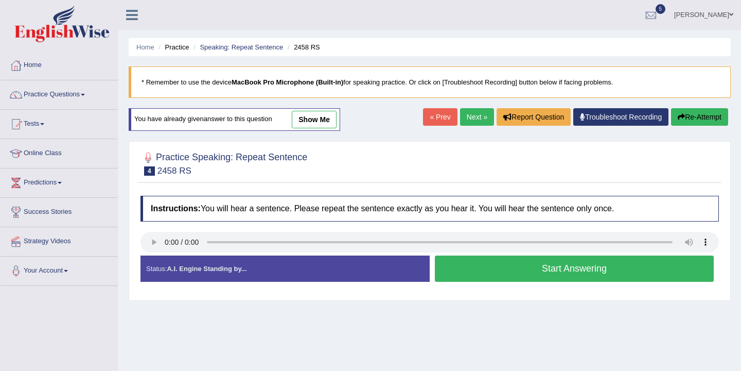
click at [494, 266] on button "Start Answering" at bounding box center [574, 268] width 279 height 26
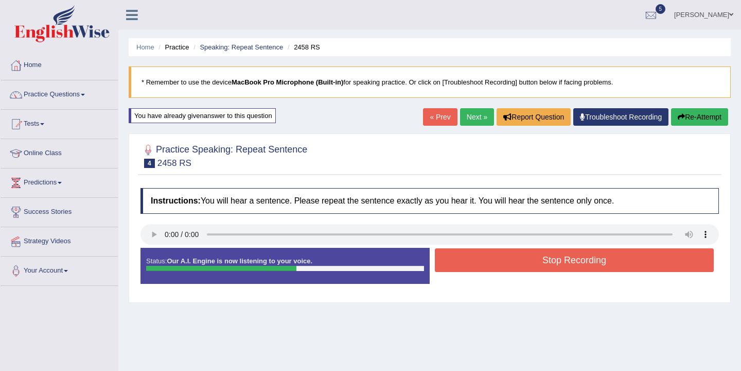
click at [533, 256] on button "Stop Recording" at bounding box center [574, 260] width 279 height 24
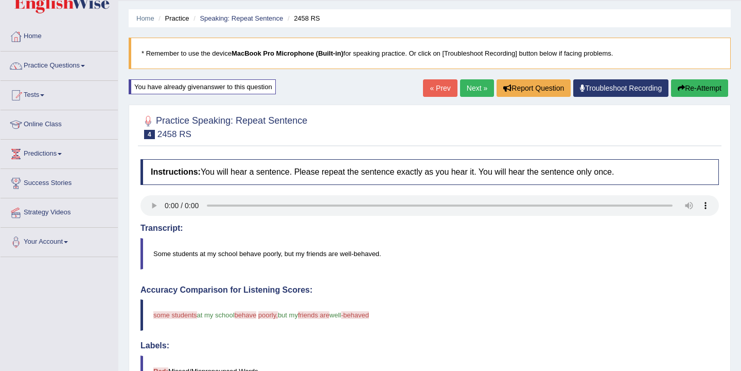
scroll to position [27, 0]
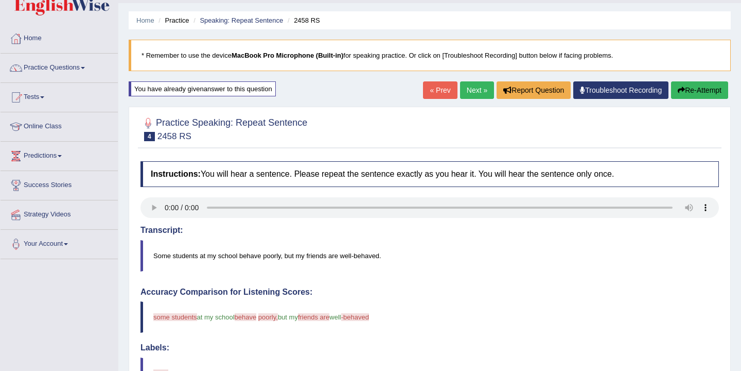
click at [688, 86] on button "Re-Attempt" at bounding box center [699, 90] width 57 height 18
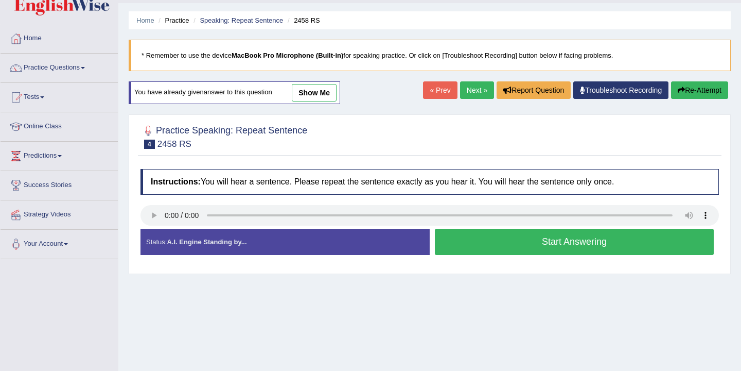
click at [523, 248] on button "Start Answering" at bounding box center [574, 242] width 279 height 26
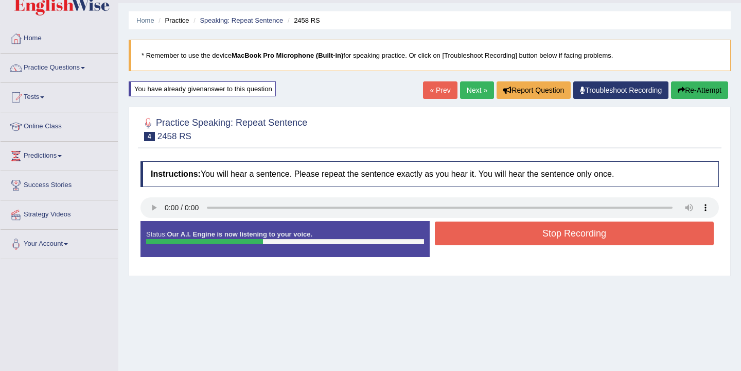
click at [534, 235] on button "Stop Recording" at bounding box center [574, 233] width 279 height 24
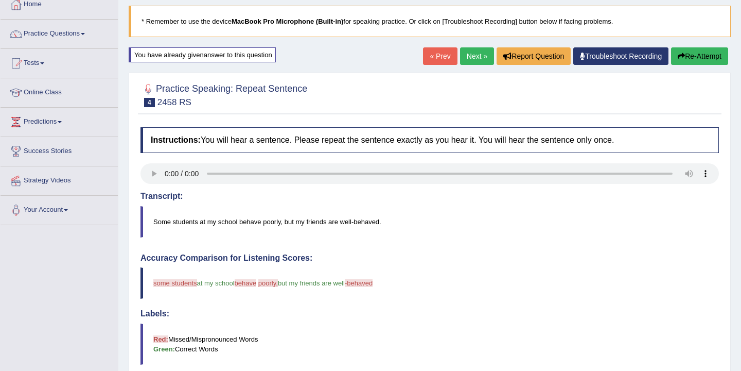
scroll to position [50, 0]
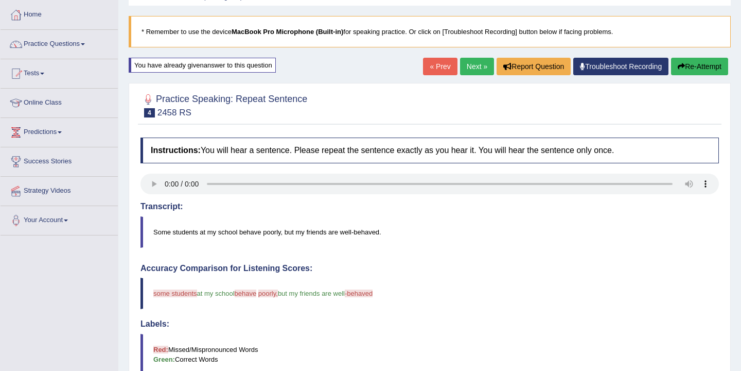
click at [480, 63] on link "Next »" at bounding box center [477, 67] width 34 height 18
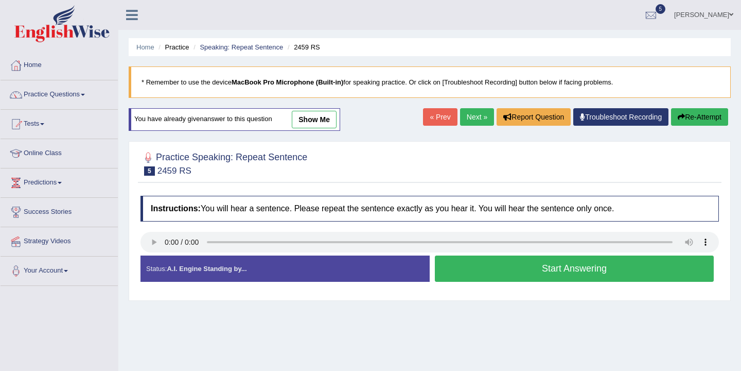
click at [523, 271] on button "Start Answering" at bounding box center [574, 268] width 279 height 26
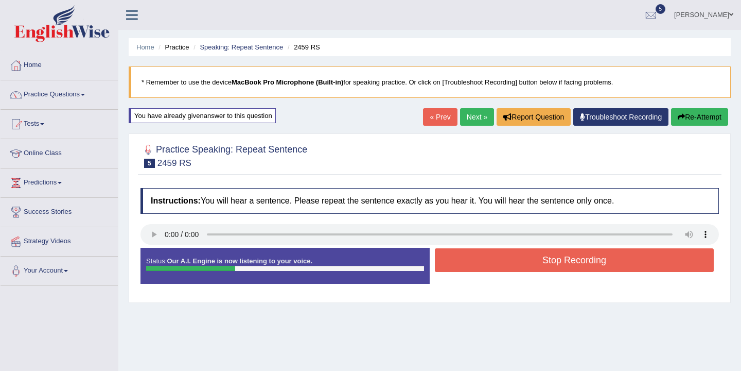
click at [539, 263] on button "Stop Recording" at bounding box center [574, 260] width 279 height 24
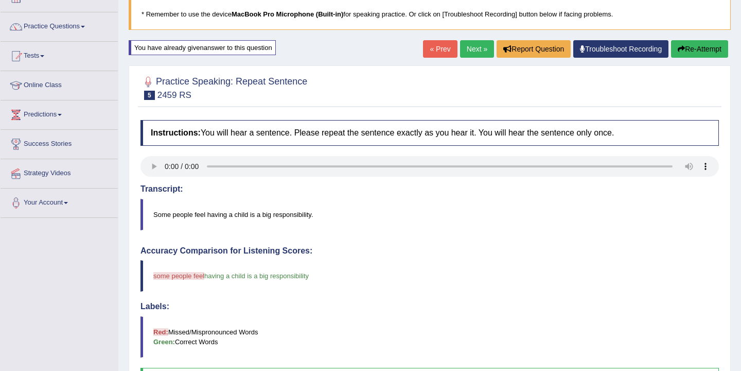
scroll to position [63, 0]
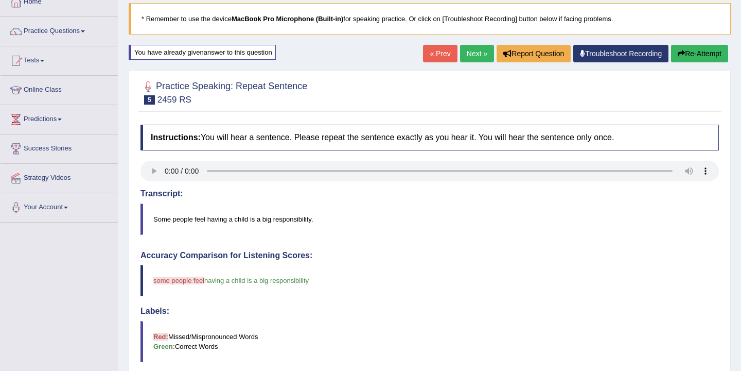
click at [696, 54] on button "Re-Attempt" at bounding box center [699, 54] width 57 height 18
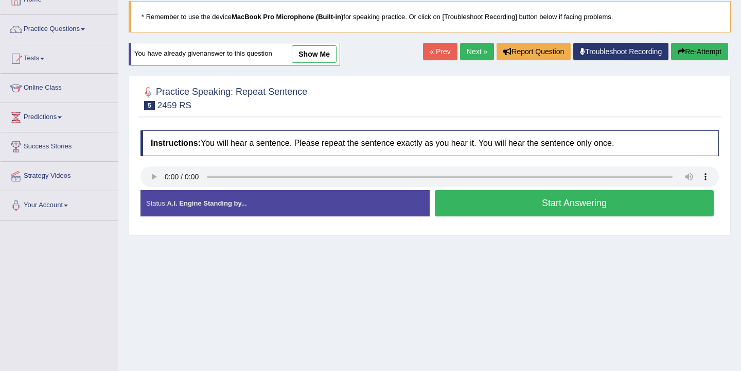
scroll to position [63, 0]
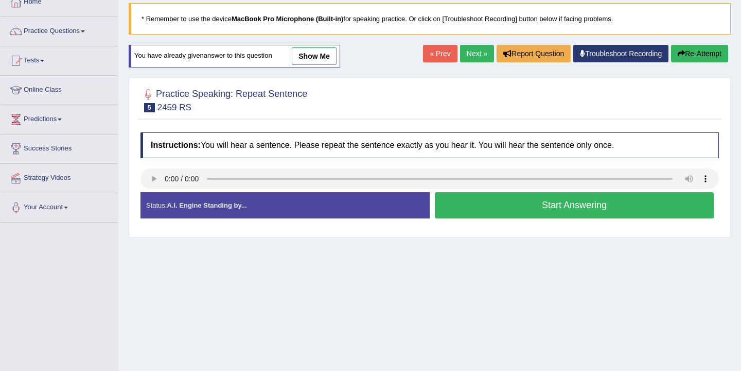
click at [580, 211] on button "Start Answering" at bounding box center [574, 205] width 279 height 26
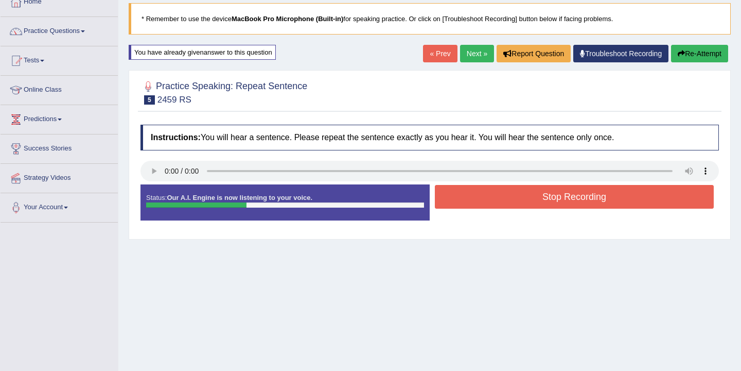
click at [579, 200] on button "Stop Recording" at bounding box center [574, 197] width 279 height 24
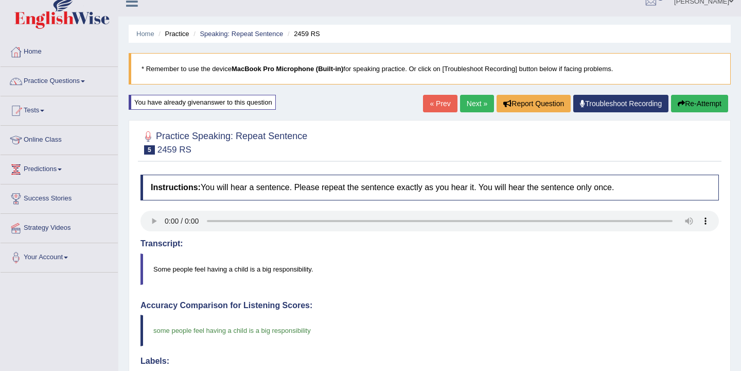
scroll to position [12, 0]
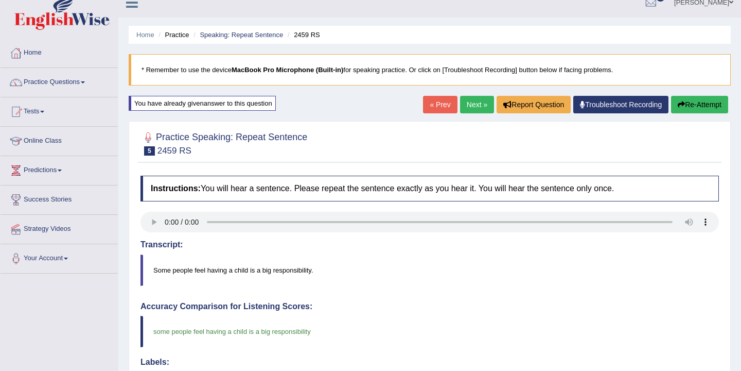
click at [427, 107] on link "« Prev" at bounding box center [440, 105] width 34 height 18
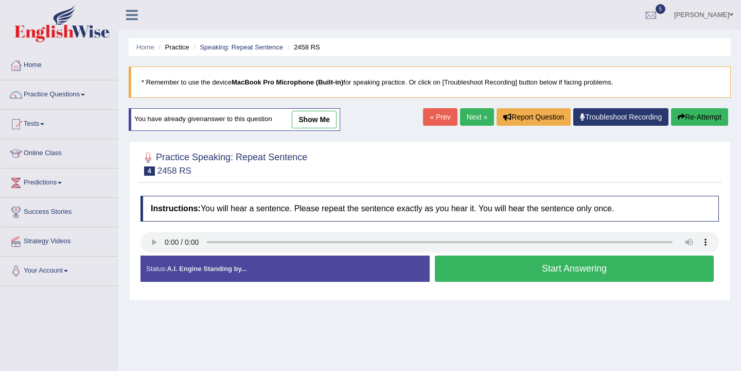
click at [495, 265] on button "Start Answering" at bounding box center [574, 268] width 279 height 26
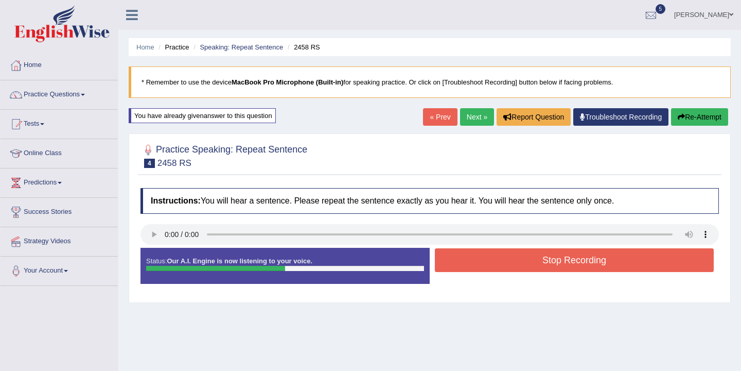
click at [501, 261] on button "Stop Recording" at bounding box center [574, 260] width 279 height 24
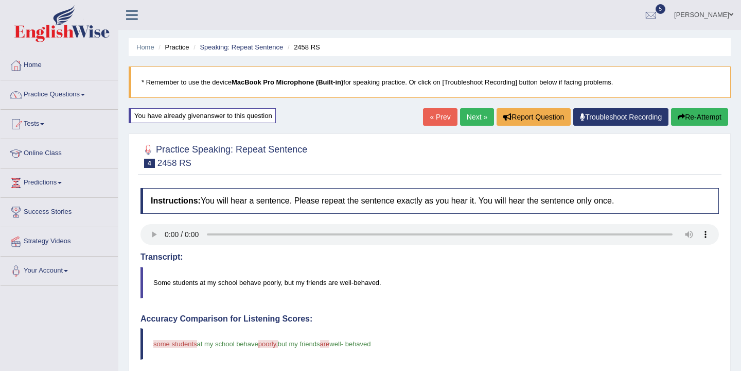
click at [475, 116] on link "Next »" at bounding box center [477, 117] width 34 height 18
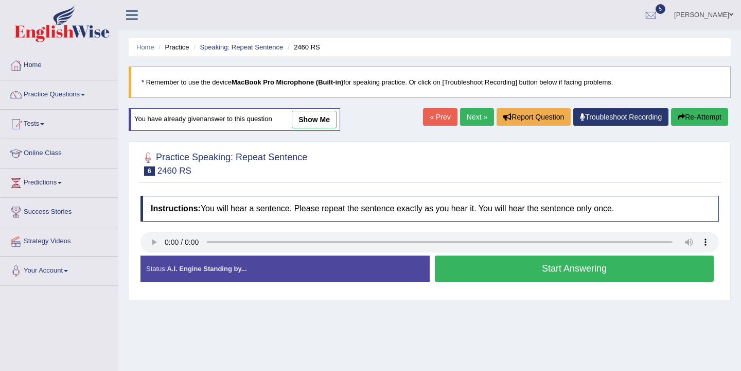
click at [573, 271] on button "Start Answering" at bounding box center [574, 268] width 279 height 26
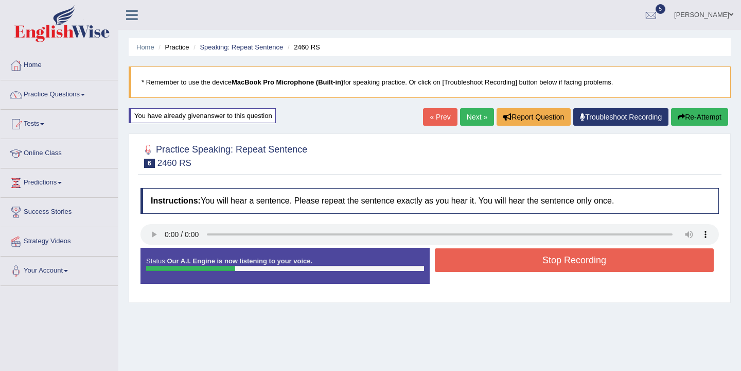
click at [571, 262] on button "Stop Recording" at bounding box center [574, 260] width 279 height 24
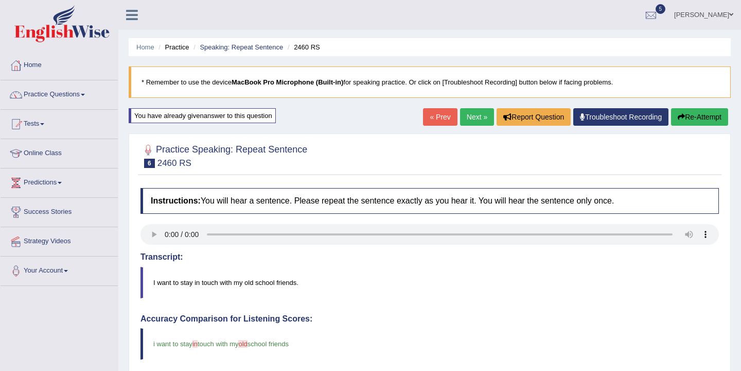
click at [695, 119] on button "Re-Attempt" at bounding box center [699, 117] width 57 height 18
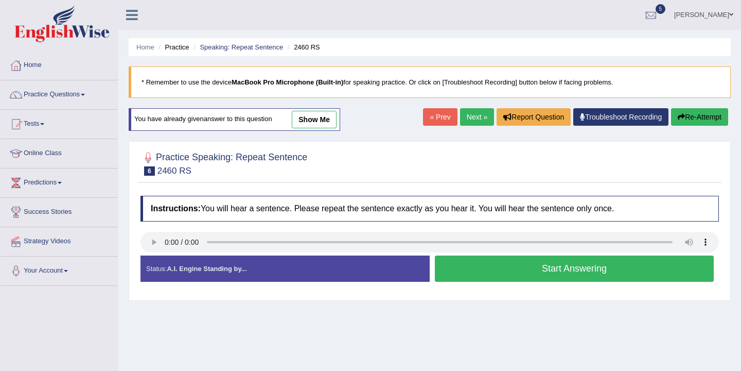
click at [527, 268] on button "Start Answering" at bounding box center [574, 268] width 279 height 26
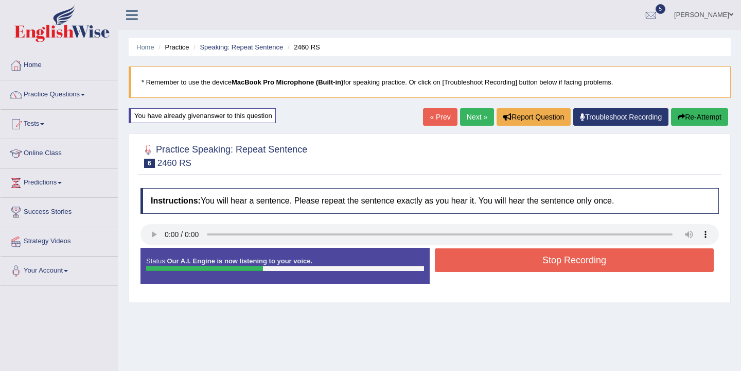
click at [688, 110] on button "Re-Attempt" at bounding box center [699, 117] width 57 height 18
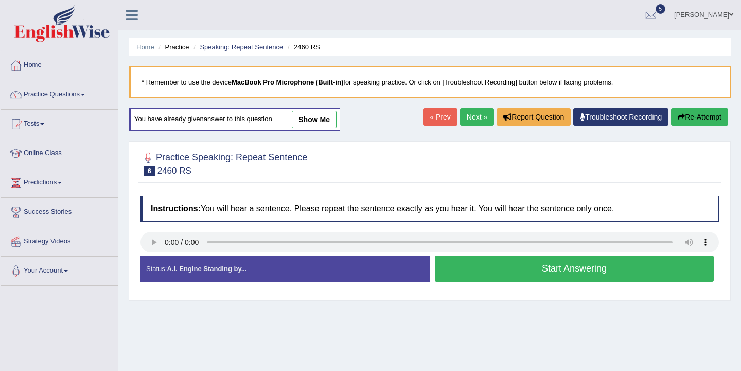
click at [554, 270] on button "Start Answering" at bounding box center [574, 268] width 279 height 26
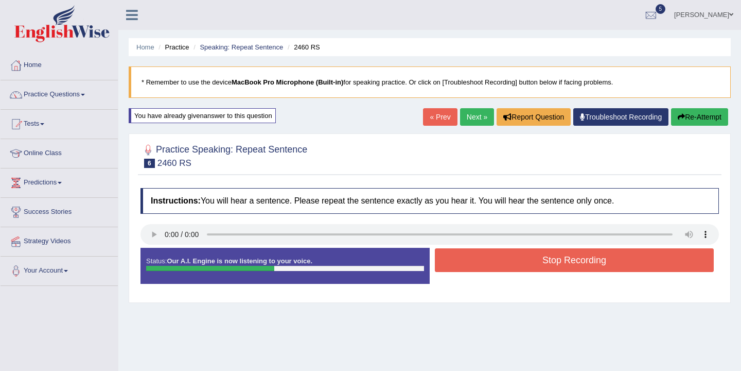
click at [687, 118] on button "Re-Attempt" at bounding box center [699, 117] width 57 height 18
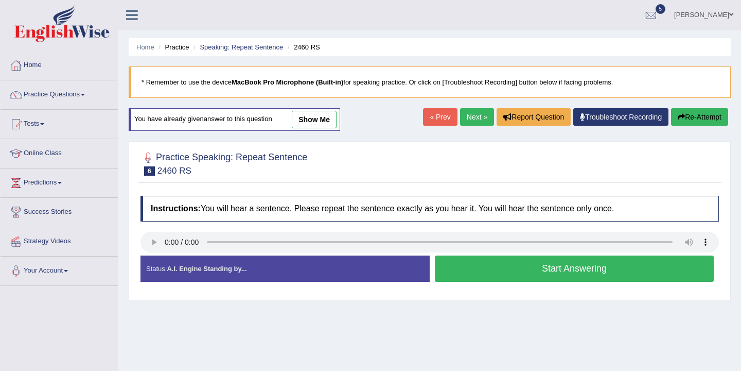
click at [600, 275] on button "Start Answering" at bounding box center [574, 268] width 279 height 26
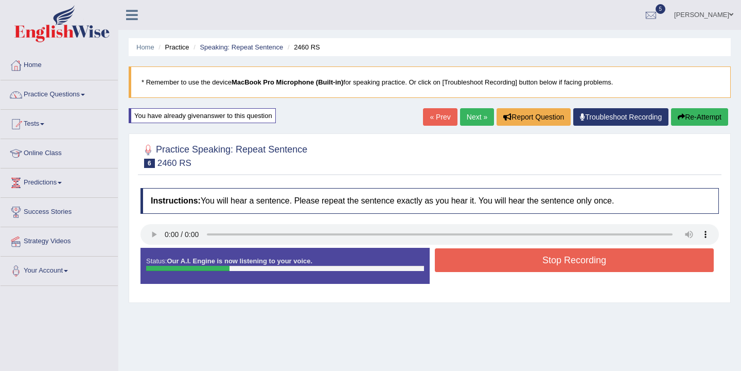
click at [599, 267] on button "Stop Recording" at bounding box center [574, 260] width 279 height 24
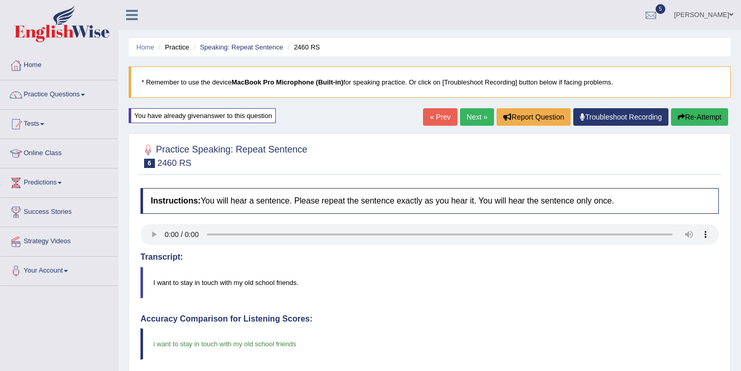
click at [474, 118] on link "Next »" at bounding box center [477, 117] width 34 height 18
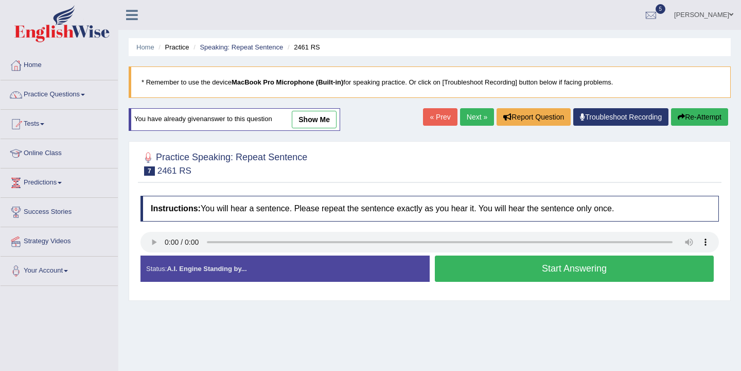
click at [528, 270] on button "Start Answering" at bounding box center [574, 268] width 279 height 26
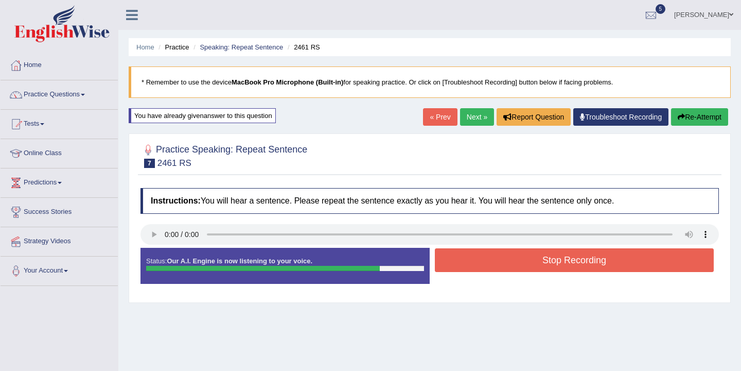
click at [714, 118] on button "Re-Attempt" at bounding box center [699, 117] width 57 height 18
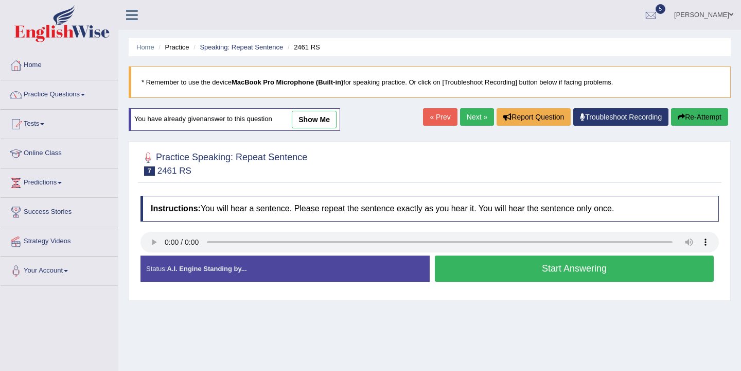
click at [591, 271] on button "Start Answering" at bounding box center [574, 268] width 279 height 26
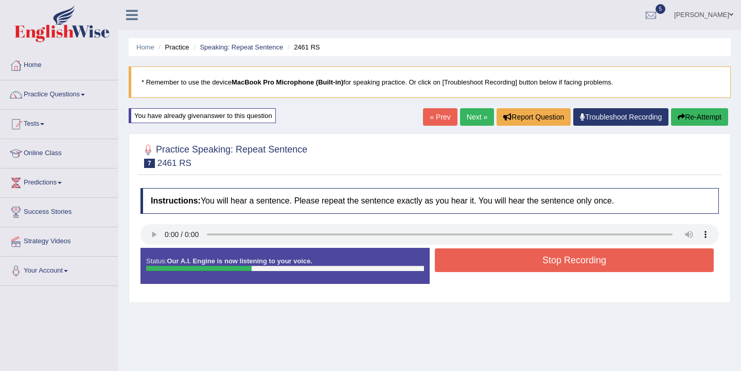
click at [592, 262] on button "Stop Recording" at bounding box center [574, 260] width 279 height 24
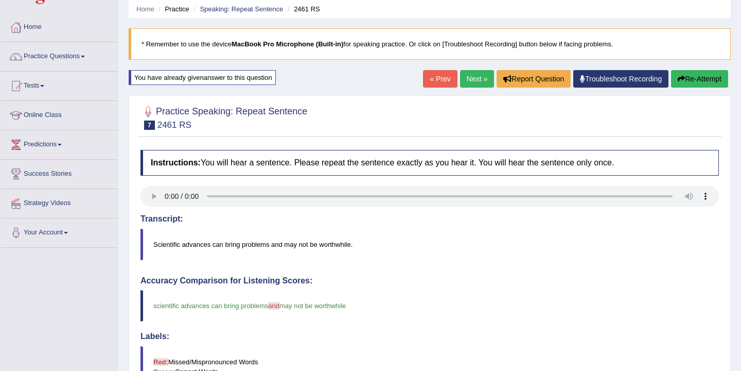
scroll to position [26, 0]
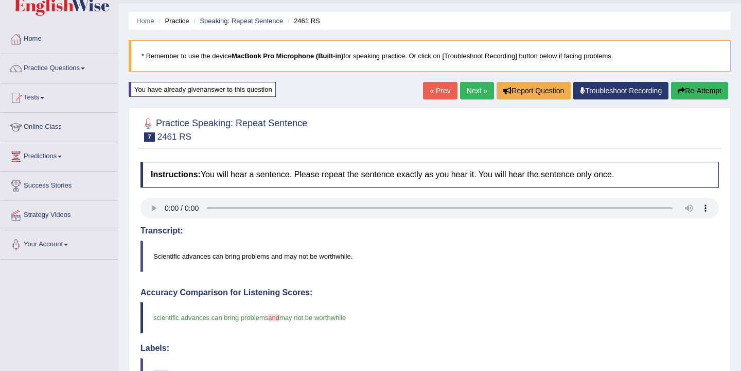
click at [473, 88] on link "Next »" at bounding box center [477, 91] width 34 height 18
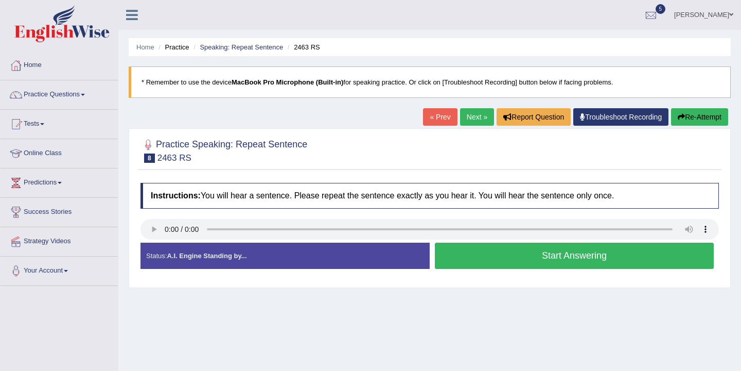
click at [521, 255] on button "Start Answering" at bounding box center [574, 256] width 279 height 26
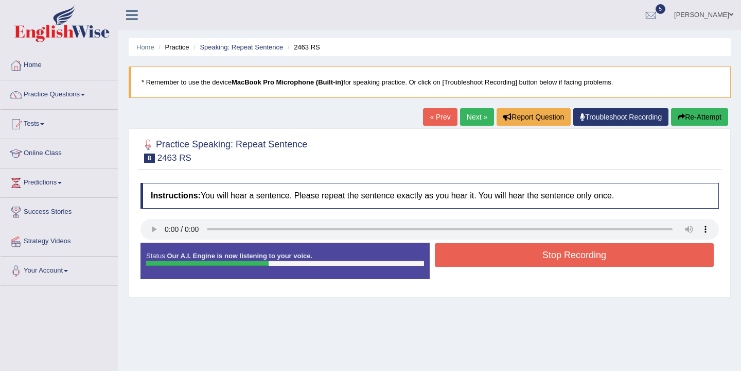
click at [521, 255] on button "Stop Recording" at bounding box center [574, 255] width 279 height 24
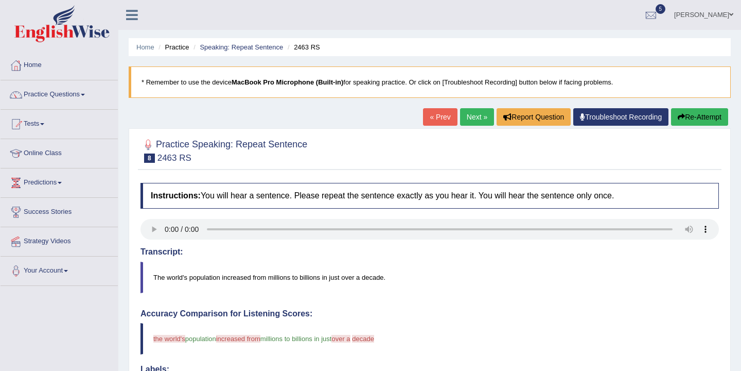
click at [696, 116] on button "Re-Attempt" at bounding box center [699, 117] width 57 height 18
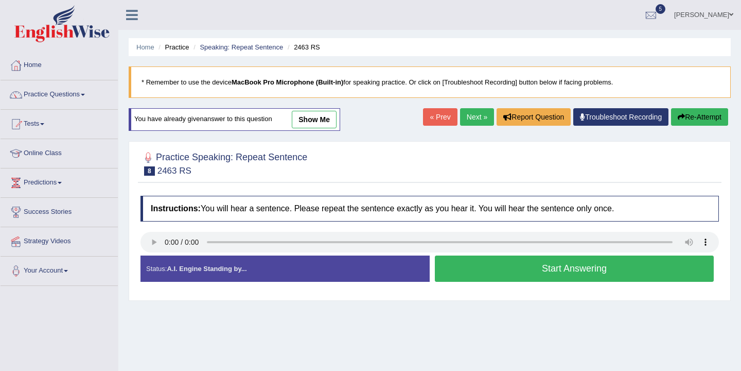
click at [514, 262] on button "Start Answering" at bounding box center [574, 268] width 279 height 26
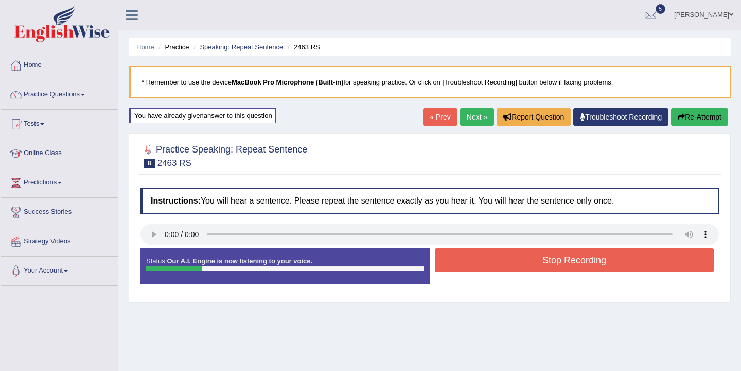
click at [687, 121] on button "Re-Attempt" at bounding box center [699, 117] width 57 height 18
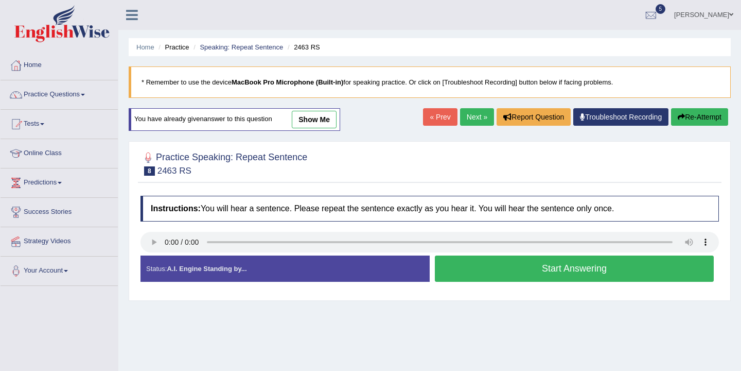
click at [590, 266] on button "Start Answering" at bounding box center [574, 268] width 279 height 26
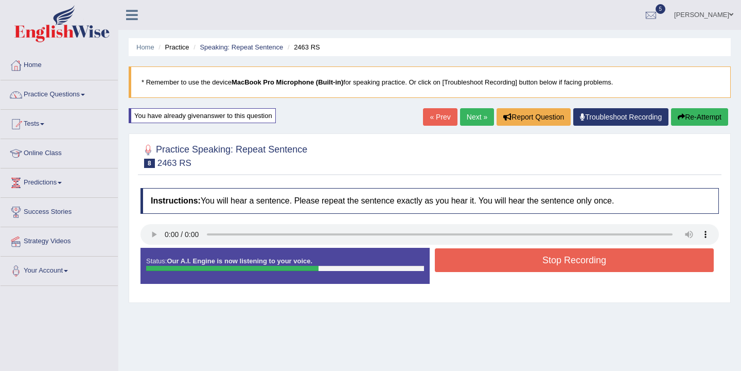
click at [590, 266] on button "Stop Recording" at bounding box center [574, 260] width 279 height 24
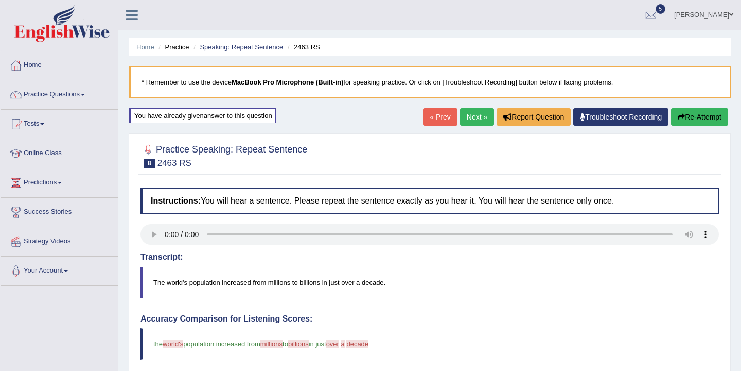
click at [463, 114] on link "Next »" at bounding box center [477, 117] width 34 height 18
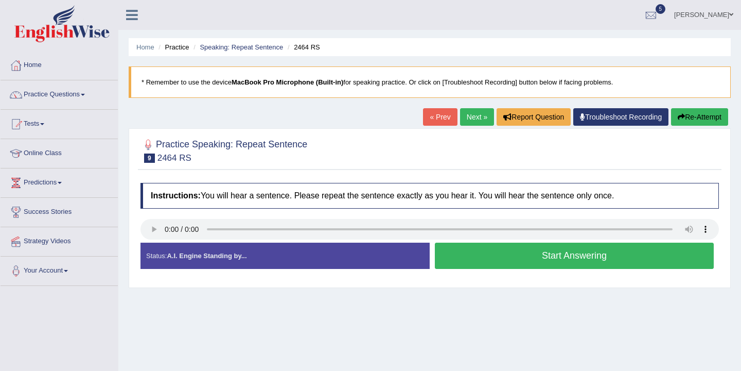
click at [434, 117] on link "« Prev" at bounding box center [440, 117] width 34 height 18
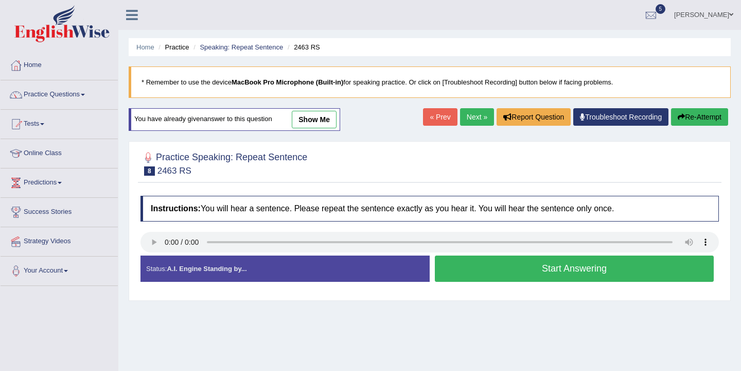
click at [476, 261] on button "Start Answering" at bounding box center [574, 268] width 279 height 26
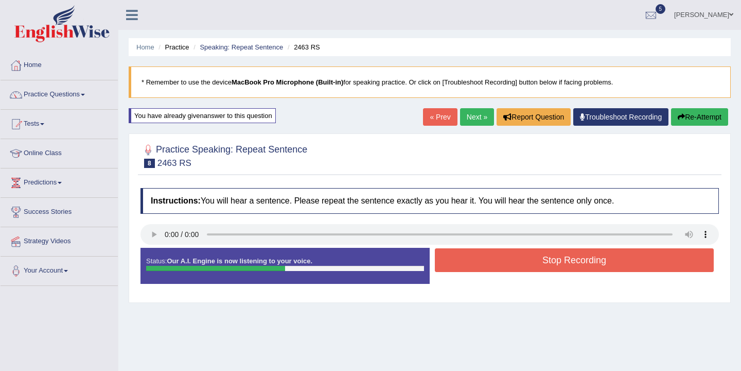
click at [476, 261] on button "Stop Recording" at bounding box center [574, 260] width 279 height 24
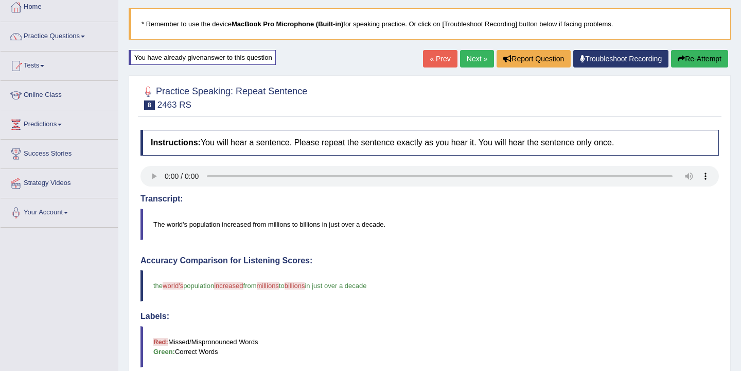
scroll to position [57, 0]
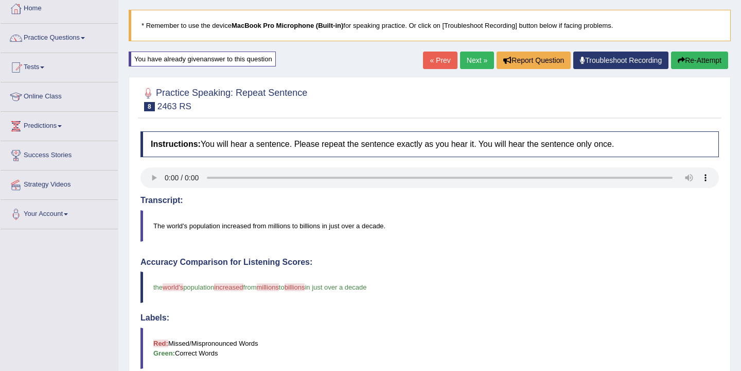
click at [472, 61] on link "Next »" at bounding box center [477, 60] width 34 height 18
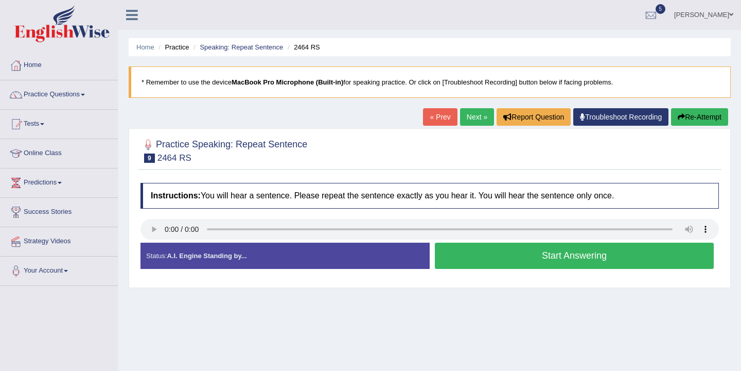
click at [478, 113] on link "Next »" at bounding box center [477, 117] width 34 height 18
click at [502, 254] on button "Start Answering" at bounding box center [574, 256] width 279 height 26
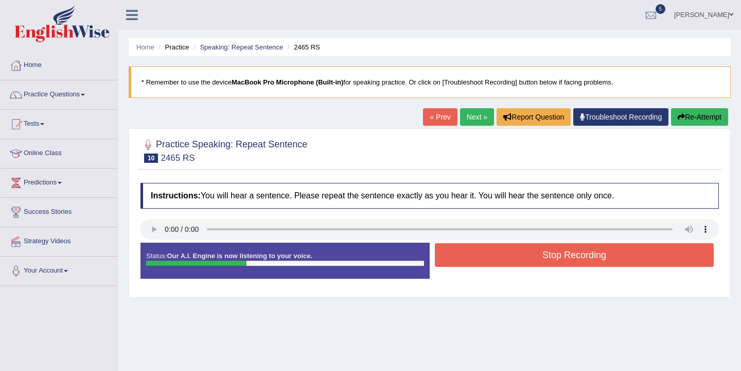
click at [503, 254] on button "Stop Recording" at bounding box center [574, 255] width 279 height 24
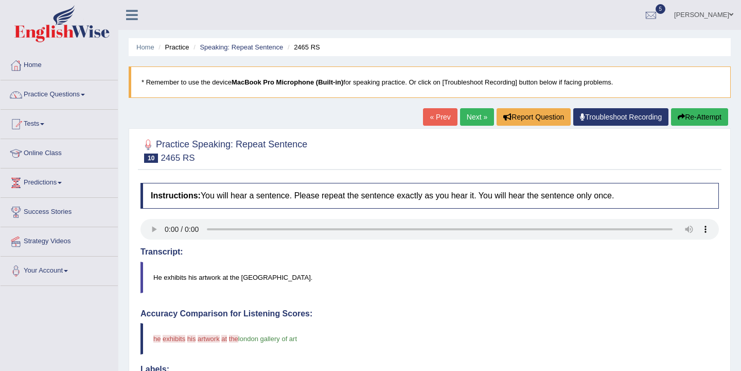
click at [53, 98] on link "Practice Questions" at bounding box center [59, 93] width 117 height 26
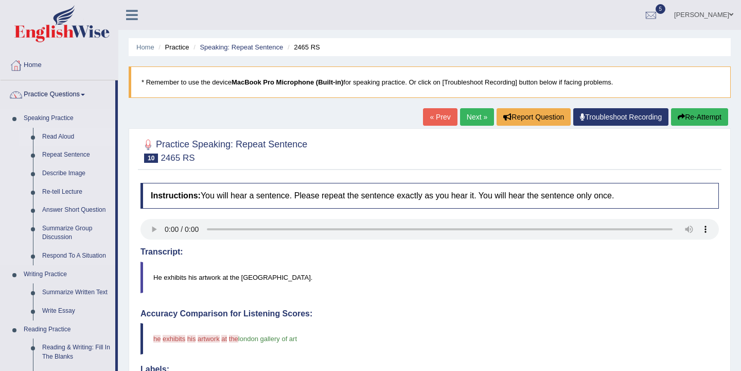
click at [65, 138] on link "Read Aloud" at bounding box center [77, 137] width 78 height 19
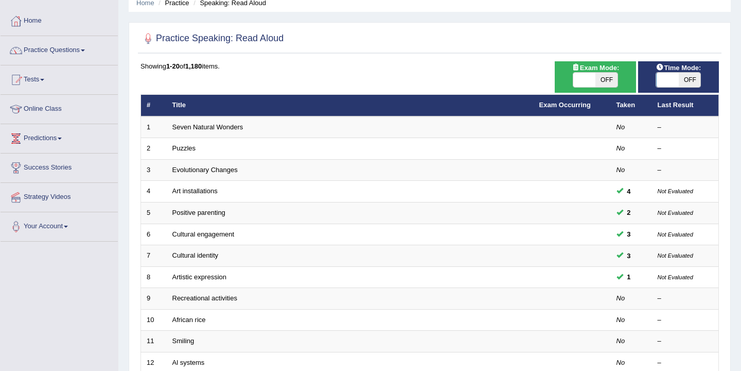
scroll to position [43, 0]
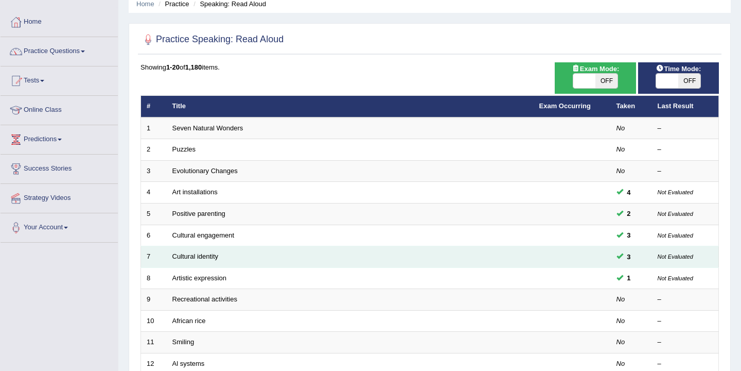
click at [222, 255] on td "Cultural identity" at bounding box center [350, 257] width 367 height 22
click at [205, 254] on link "Cultural identity" at bounding box center [195, 256] width 46 height 8
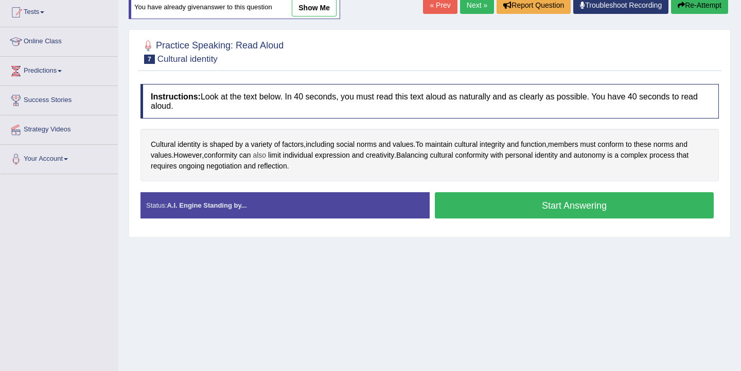
scroll to position [112, 0]
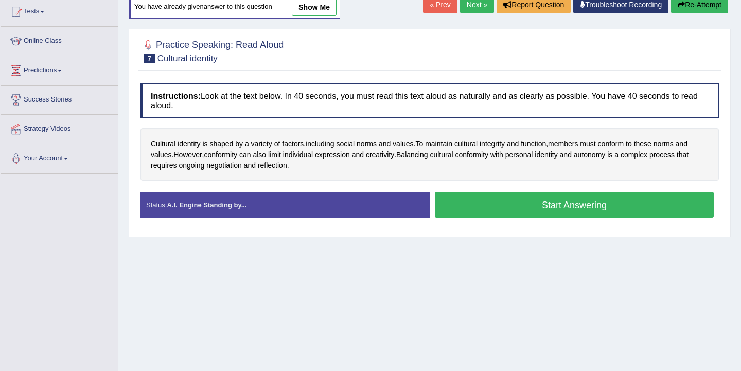
click at [514, 209] on button "Start Answering" at bounding box center [574, 205] width 279 height 26
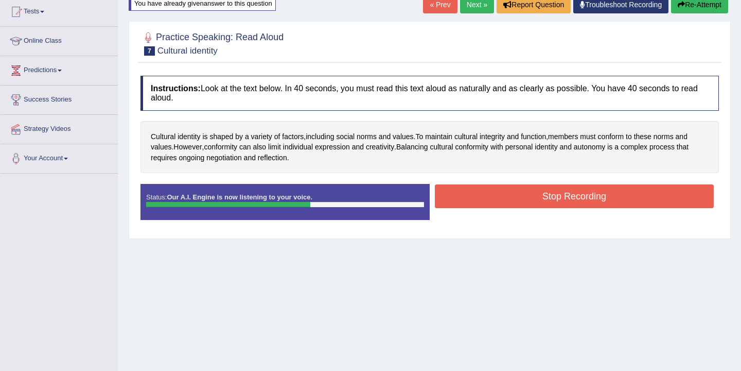
click at [514, 197] on button "Stop Recording" at bounding box center [574, 196] width 279 height 24
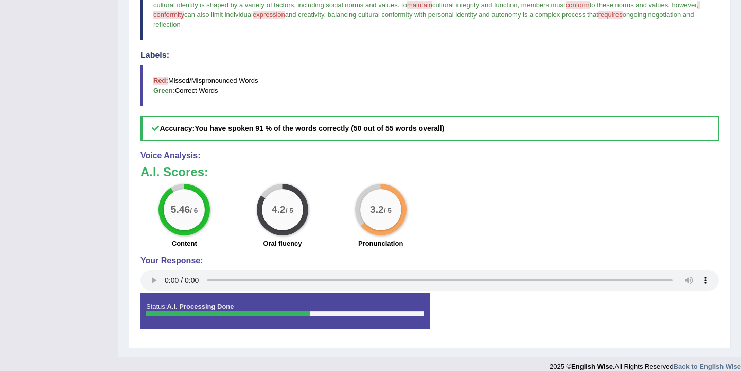
scroll to position [338, 0]
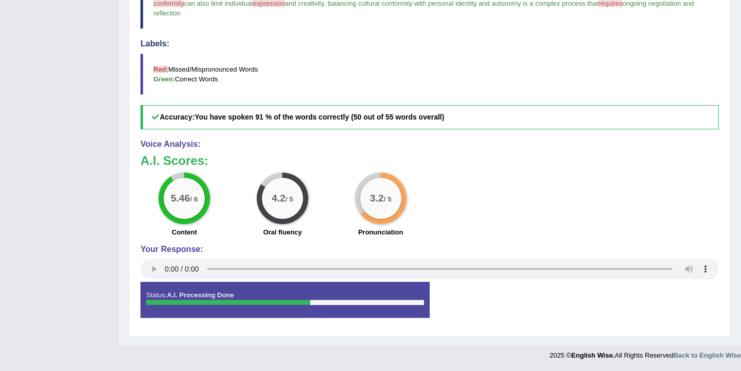
click at [673, 304] on div "Status: A.I. Processing Done Start Answering Stop Recording" at bounding box center [430, 305] width 579 height 46
click at [601, 323] on div "Status: A.I. Processing Done Start Answering Stop Recording" at bounding box center [430, 305] width 579 height 46
click at [600, 300] on div "Status: A.I. Processing Done Start Answering Stop Recording" at bounding box center [430, 305] width 579 height 46
click at [160, 295] on div "Status: A.I. Processing Done" at bounding box center [285, 300] width 289 height 36
click at [182, 297] on strong "A.I. Processing Done" at bounding box center [200, 295] width 67 height 8
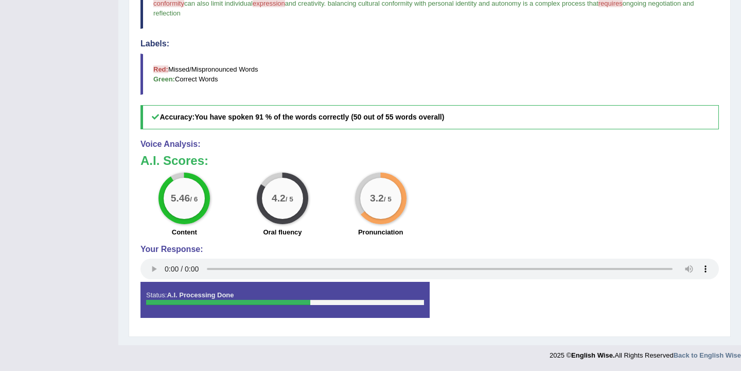
click at [182, 297] on strong "A.I. Processing Done" at bounding box center [200, 295] width 67 height 8
click at [504, 12] on blockquote "cultural identity is shaped by a variety of factors , including social norms an…" at bounding box center [430, 3] width 579 height 51
